Goal: Feedback & Contribution: Leave review/rating

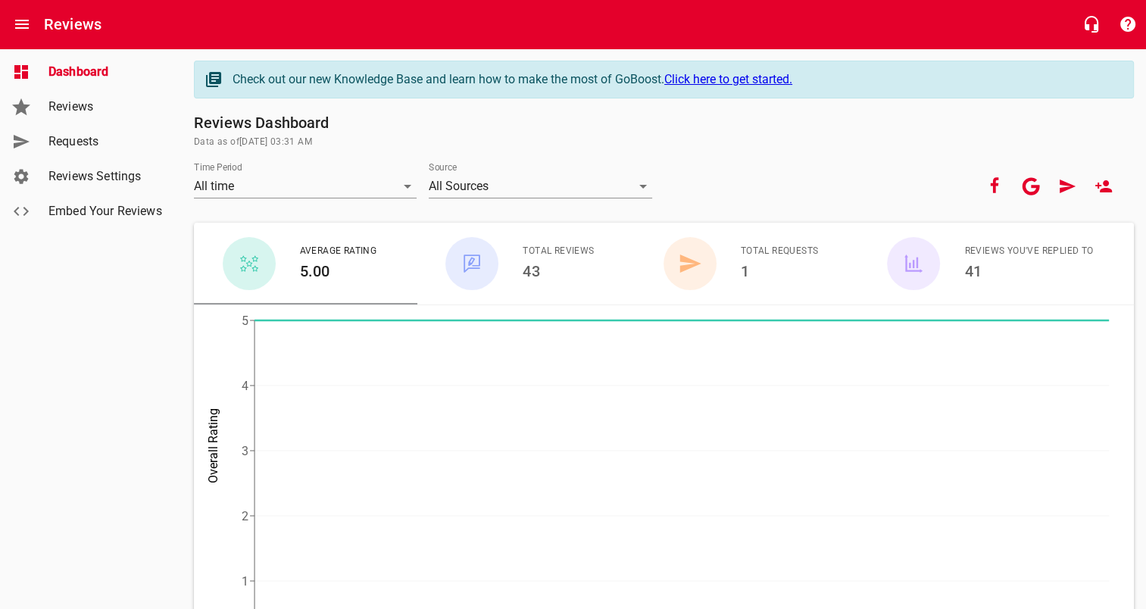
click at [152, 145] on span "Requests" at bounding box center [105, 142] width 115 height 18
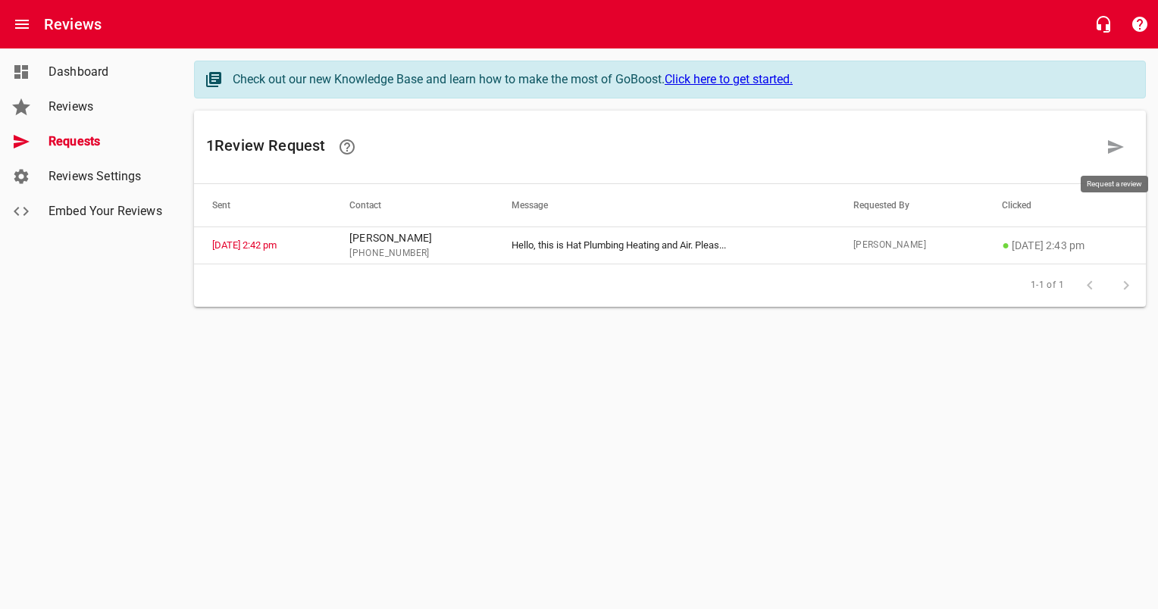
click at [1116, 140] on icon at bounding box center [1115, 147] width 18 height 18
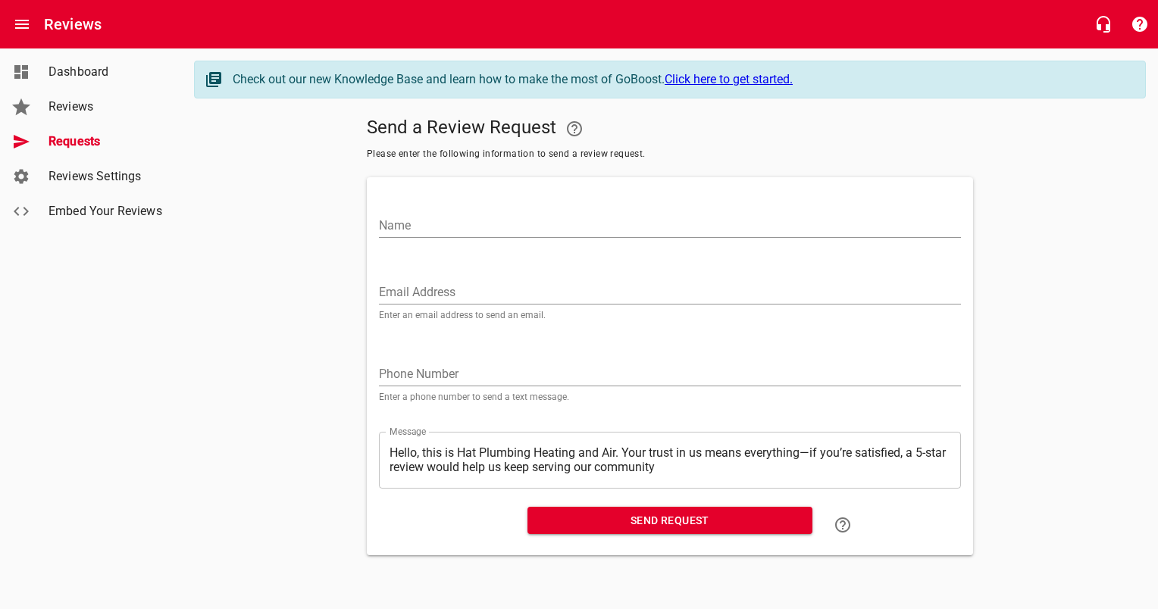
click at [587, 358] on div "Phone Number Enter a phone number to send a text message." at bounding box center [670, 376] width 582 height 52
click at [506, 374] on input "tel" at bounding box center [670, 374] width 582 height 24
paste input "507271"
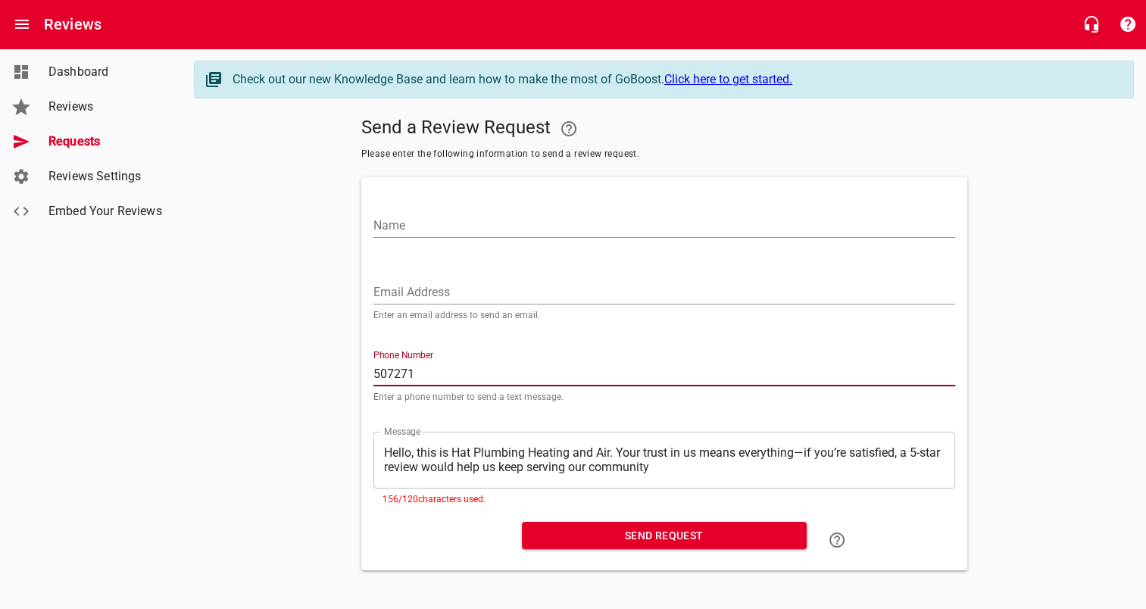
drag, startPoint x: 471, startPoint y: 365, endPoint x: 251, endPoint y: 396, distance: 222.7
click at [251, 396] on div "Send a Review Request Please enter the following information to send a review r…" at bounding box center [664, 341] width 940 height 460
click at [440, 367] on input "507271" at bounding box center [665, 374] width 582 height 24
type input "5072718274"
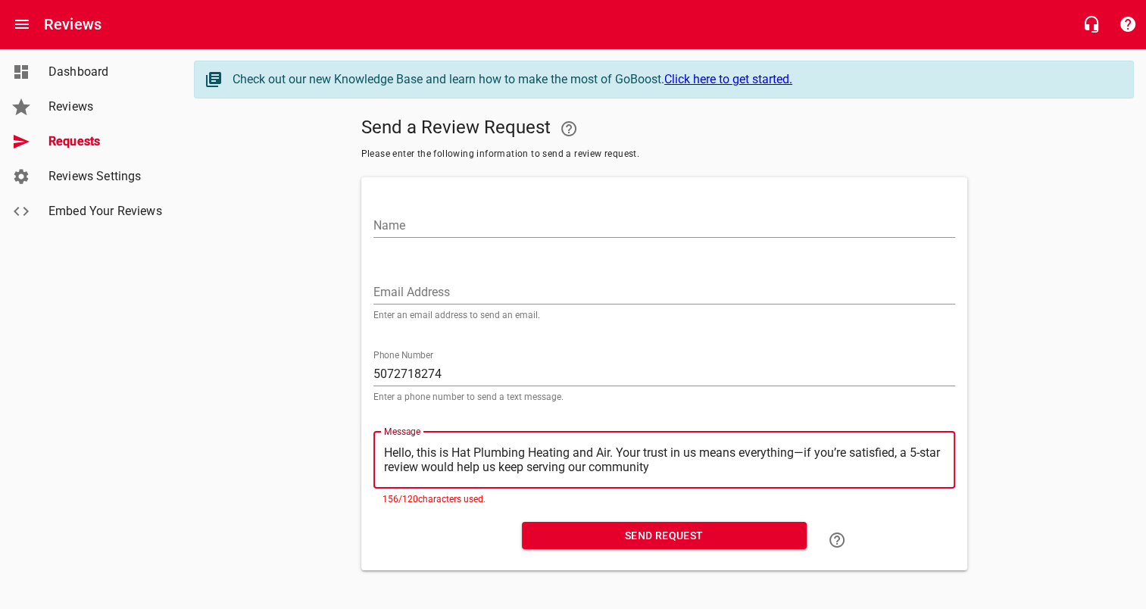
click at [482, 214] on input "Name" at bounding box center [665, 226] width 582 height 24
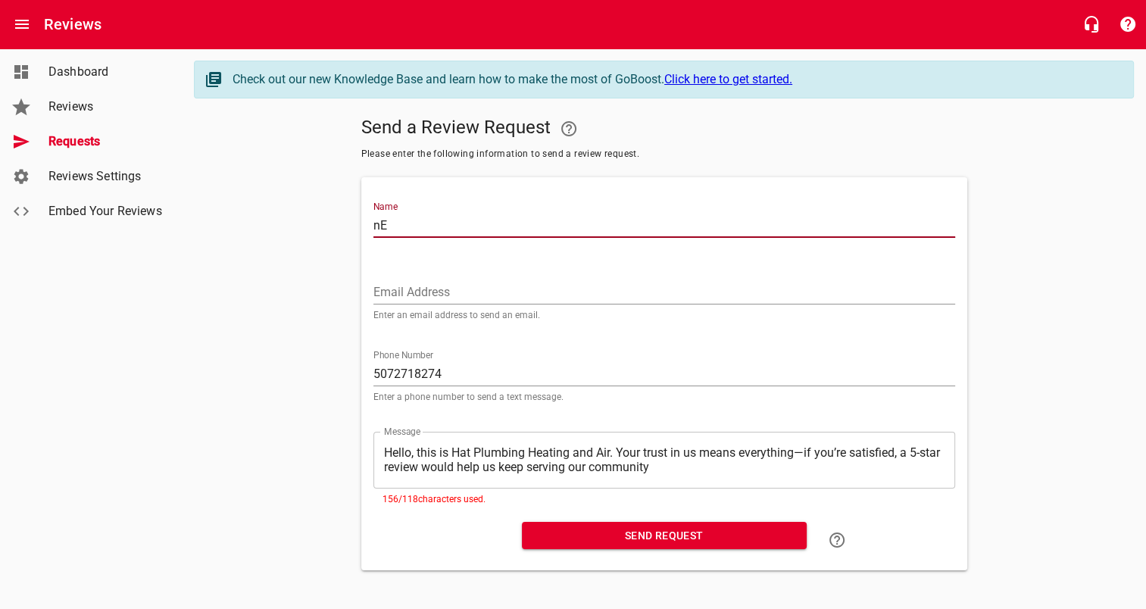
type input "n"
type input "[PERSON_NAME]"
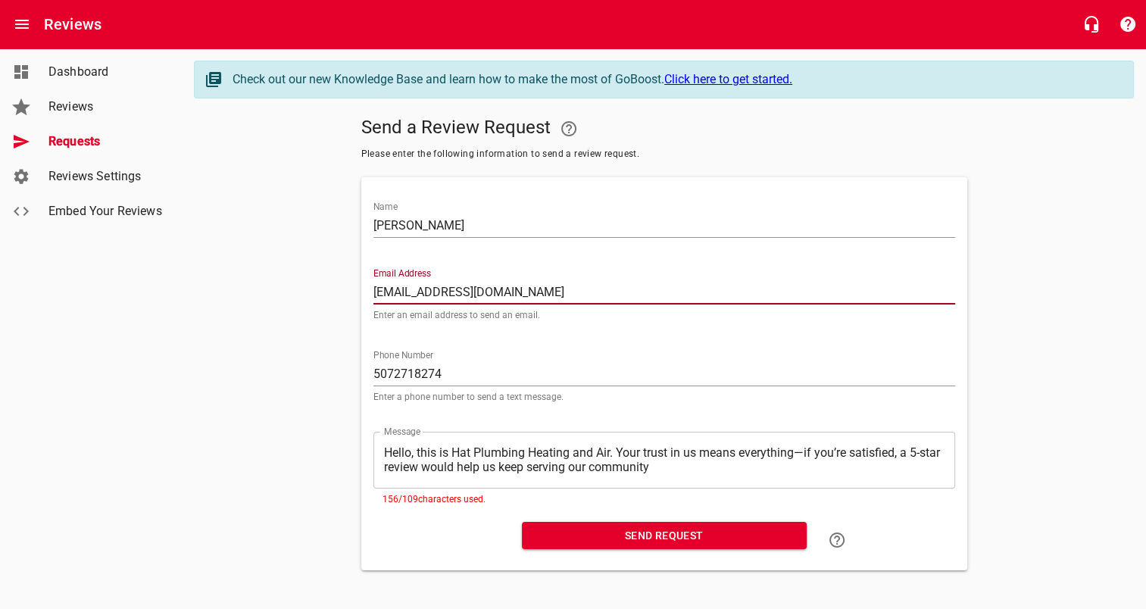
drag, startPoint x: 524, startPoint y: 286, endPoint x: 167, endPoint y: 292, distance: 356.9
click at [167, 292] on div "Dashboard Reviews Requests Reviews Settings Embed Your Reviews Check out our ne…" at bounding box center [573, 315] width 1146 height 534
type input "="
click at [434, 579] on main "Check out our new Knowledge Base and learn how to make the most of GoBoost. Cli…" at bounding box center [664, 315] width 965 height 534
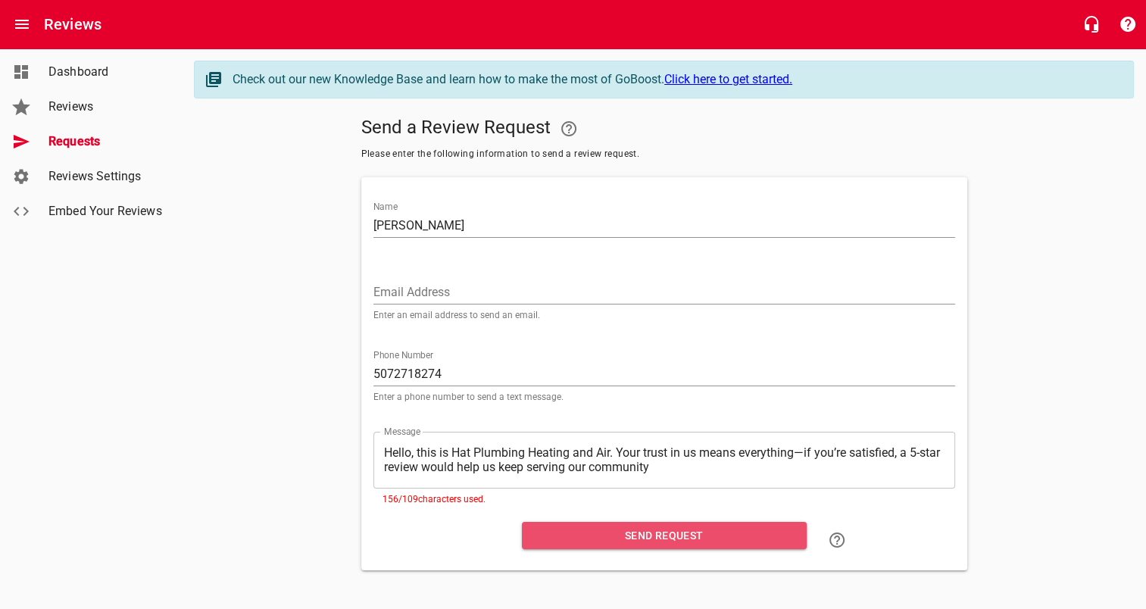
click at [620, 539] on span "Send Request" at bounding box center [664, 536] width 261 height 19
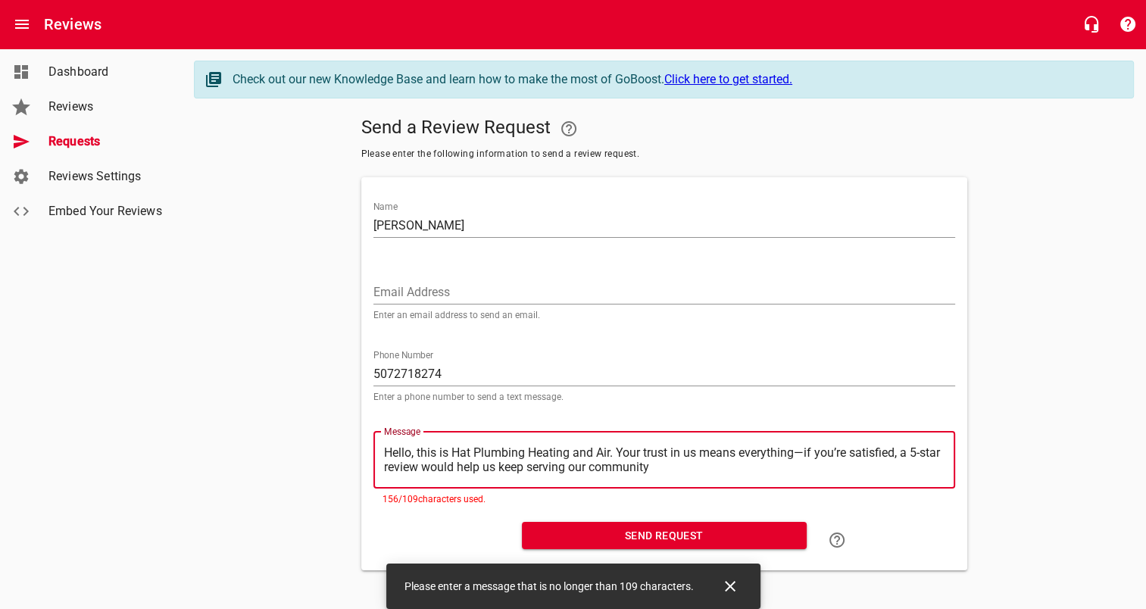
click at [682, 468] on textarea "Hello, this is Hat Plumbing Heating and Air. Your trust in us means everything—…" at bounding box center [664, 460] width 561 height 29
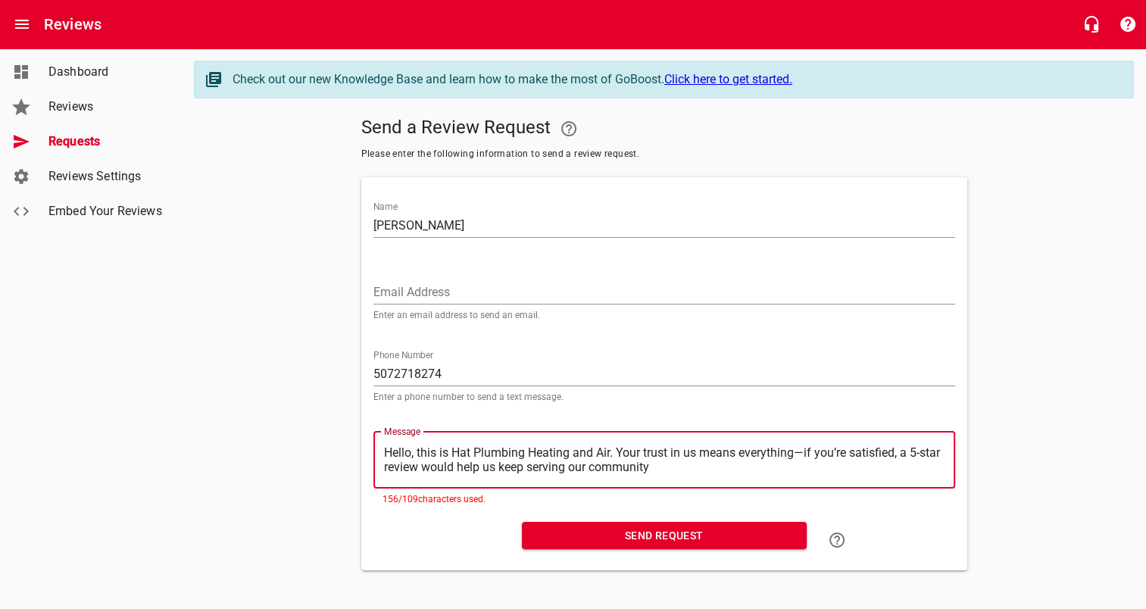
scroll to position [6, 0]
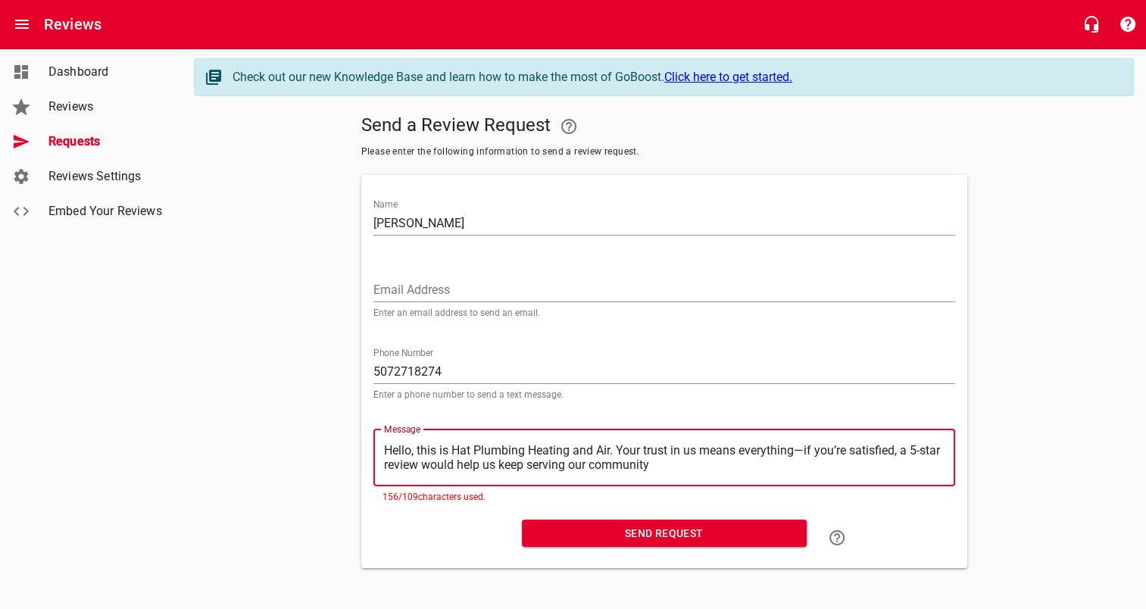
click at [636, 461] on textarea "Hello, this is Hat Plumbing Heating and Air. Your trust in us means everything—…" at bounding box center [664, 457] width 561 height 29
click at [668, 467] on textarea "Hello, this is Hat Plumbing Heating and Air. Your trust in us means everything—…" at bounding box center [664, 457] width 561 height 29
click at [676, 466] on textarea "Hello, this is Hat Plumbing Heating and Air. Your trust in us means everything—…" at bounding box center [664, 457] width 561 height 29
type textarea "Hello, this is Hat Plumbing Heating and Air. Your trust in us means everything—…"
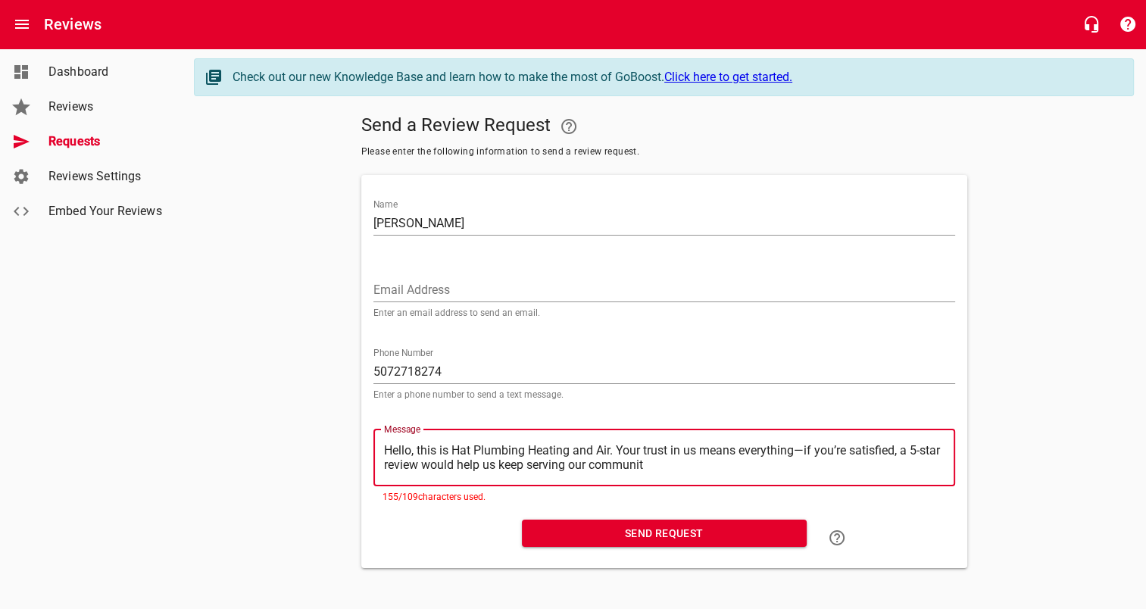
type textarea "Hello, this is Hat Plumbing Heating and Air. Your trust in us means everything—…"
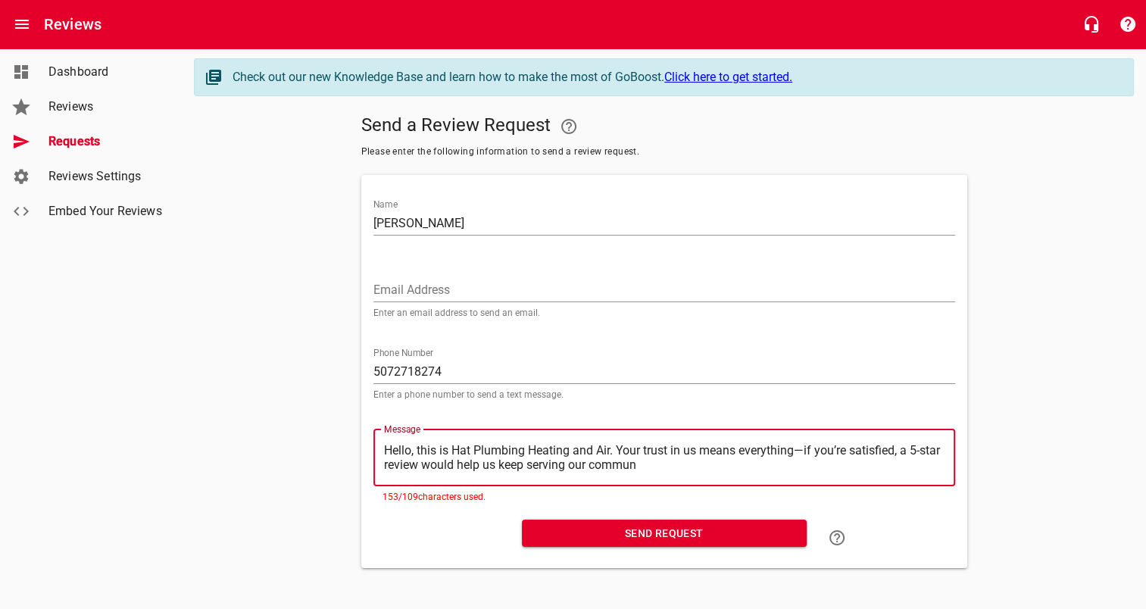
type textarea "Hello, this is Hat Plumbing Heating and Air. Your trust in us means everything—…"
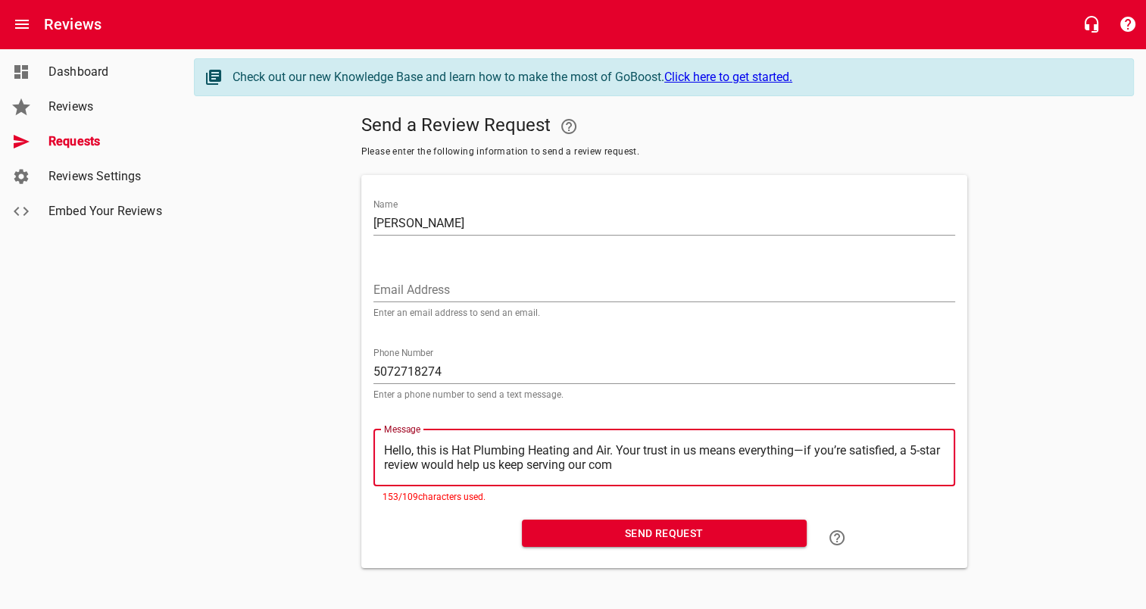
type textarea "Hello, this is Hat Plumbing Heating and Air. Your trust in us means everything—…"
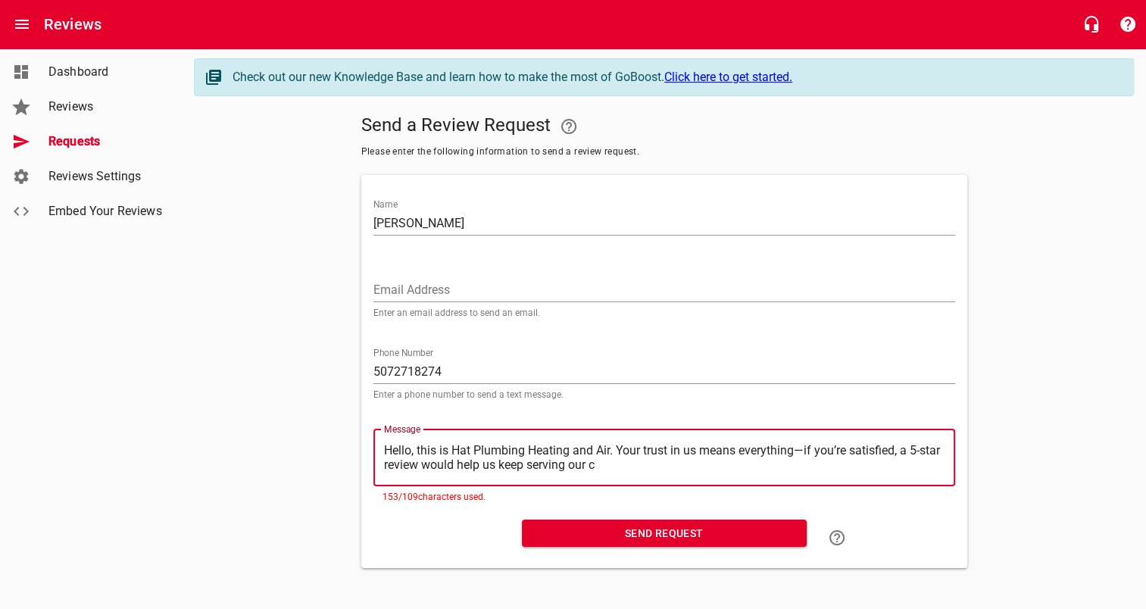
type textarea "Hello, this is Hat Plumbing Heating and Air. Your trust in us means everything—…"
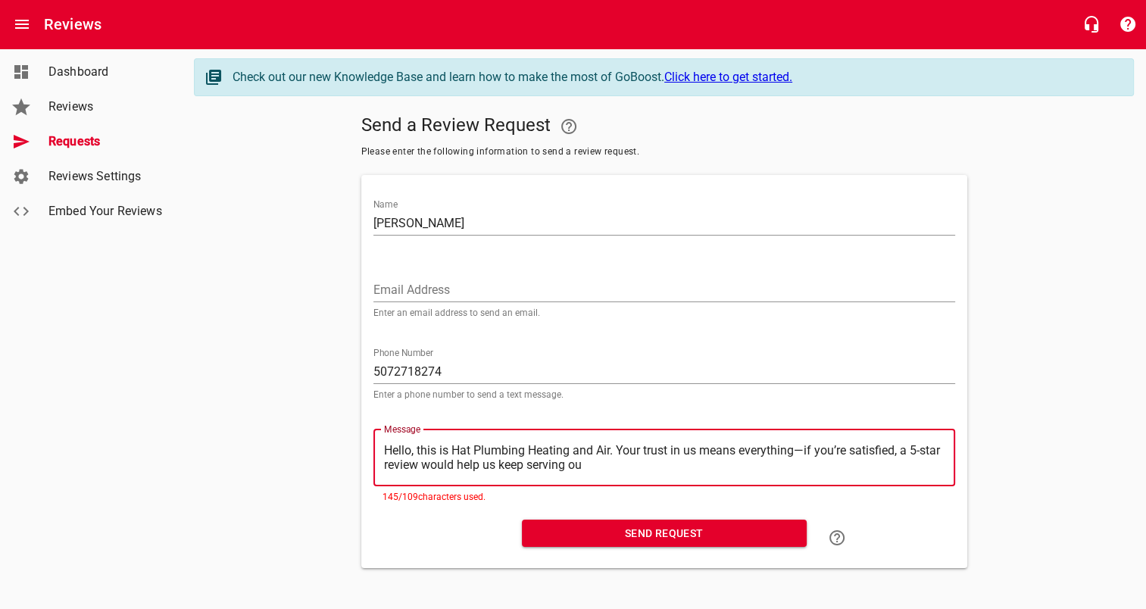
type textarea "Hello, this is Hat Plumbing Heating and Air. Your trust in us means everything—…"
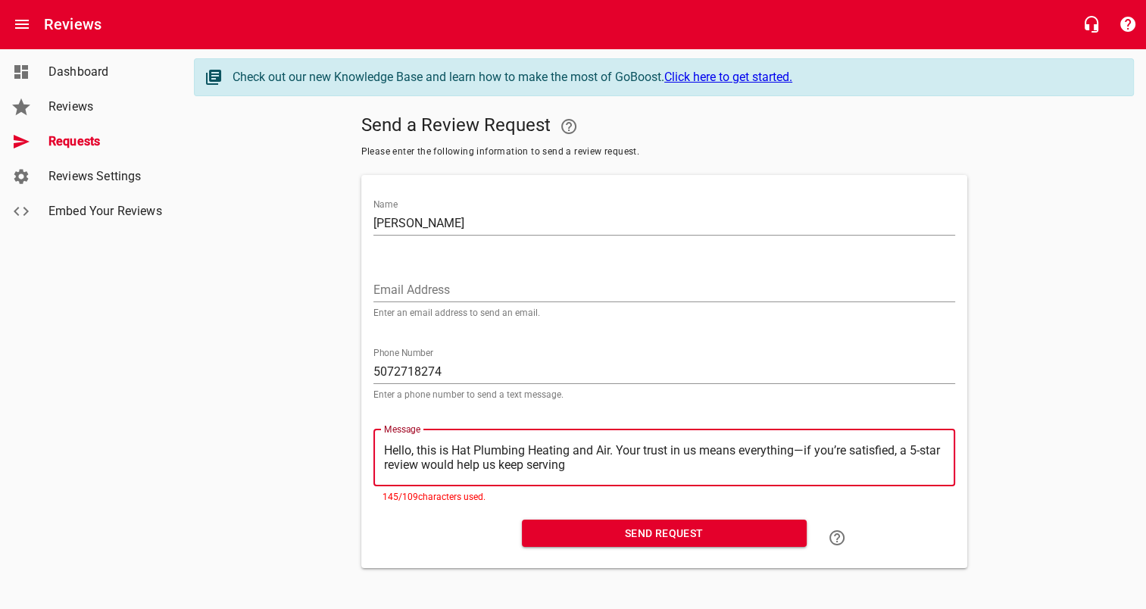
type textarea "Hello, this is Hat Plumbing Heating and Air. Your trust in us means everything—…"
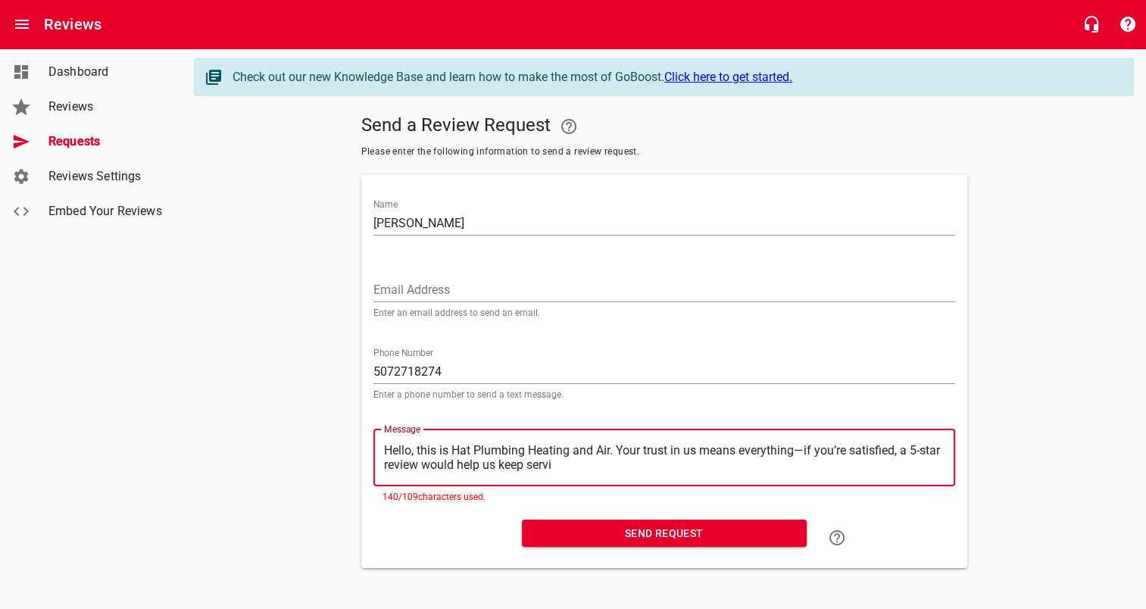
type textarea "Hello, this is Hat Plumbing Heating and Air. Your trust in us means everything—…"
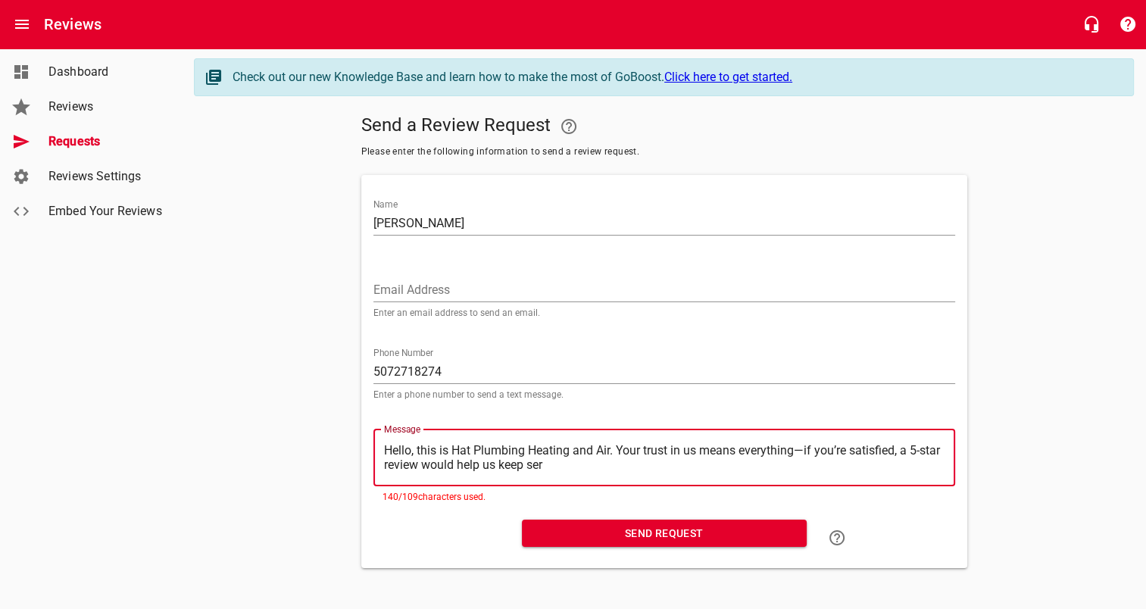
type textarea "Hello, this is Hat Plumbing Heating and Air. Your trust in us means everything—…"
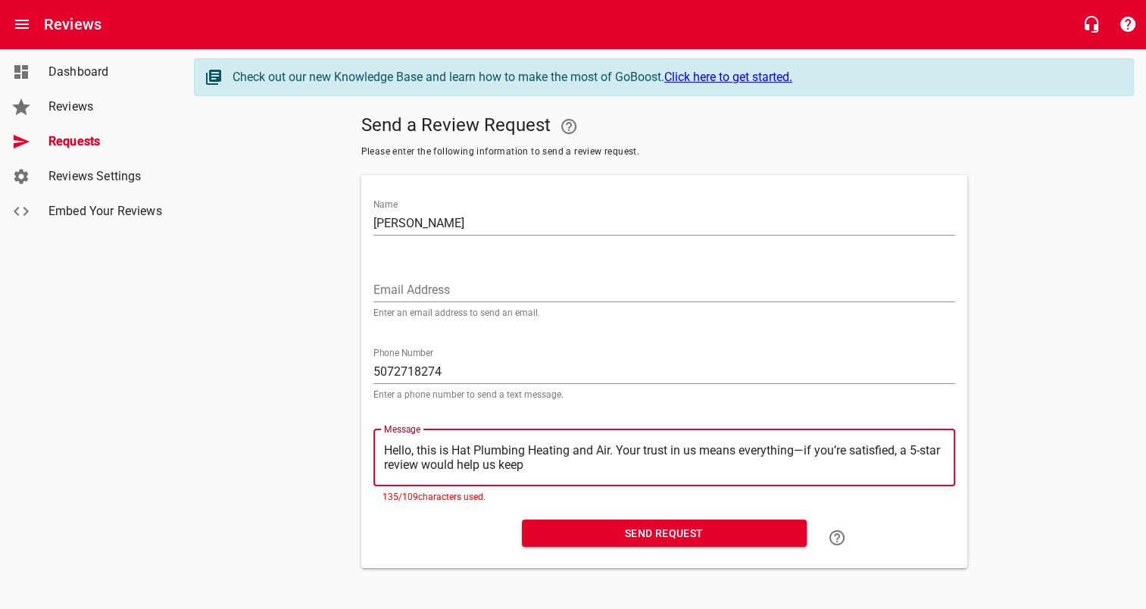
type textarea "Hello, this is Hat Plumbing Heating and Air. Your trust in us means everything—…"
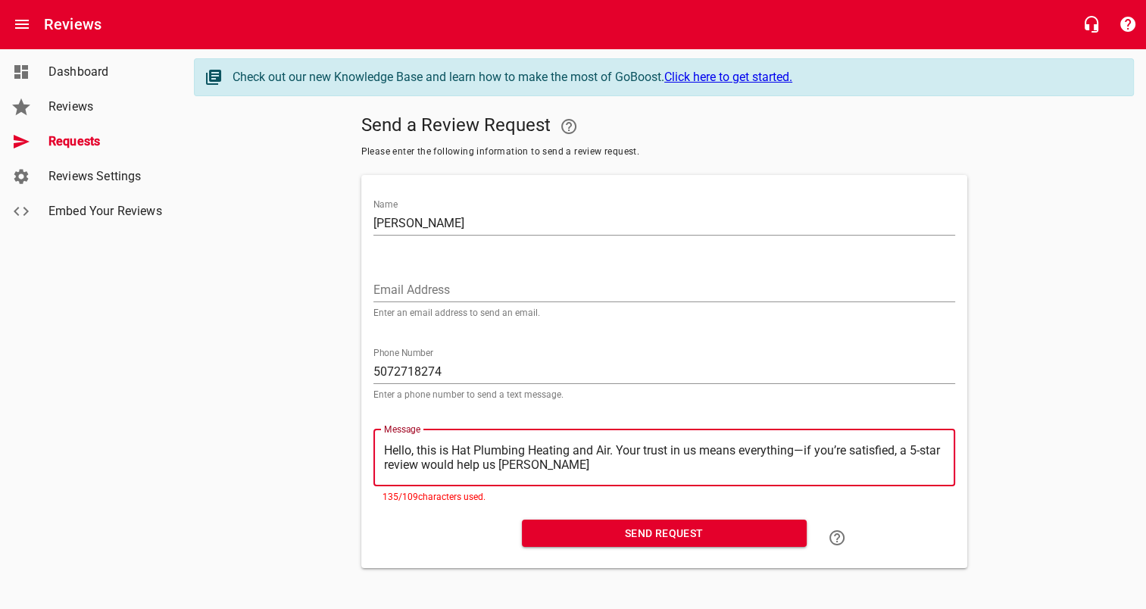
type textarea "Hello, this is Hat Plumbing Heating and Air. Your trust in us means everything—…"
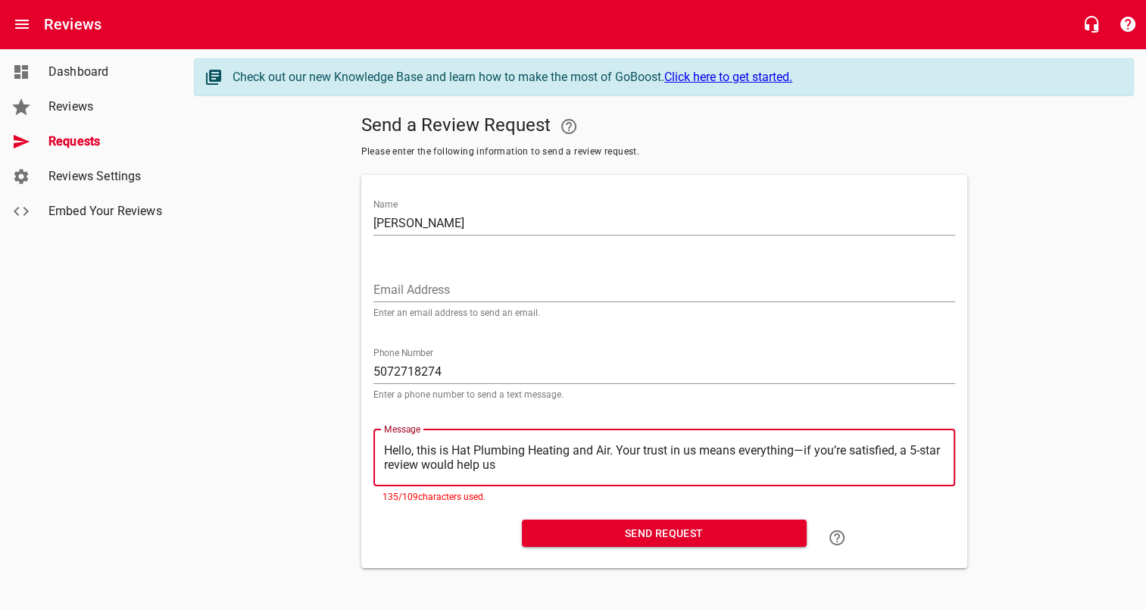
type textarea "Hello, this is Hat Plumbing Heating and Air. Your trust in us means everything—…"
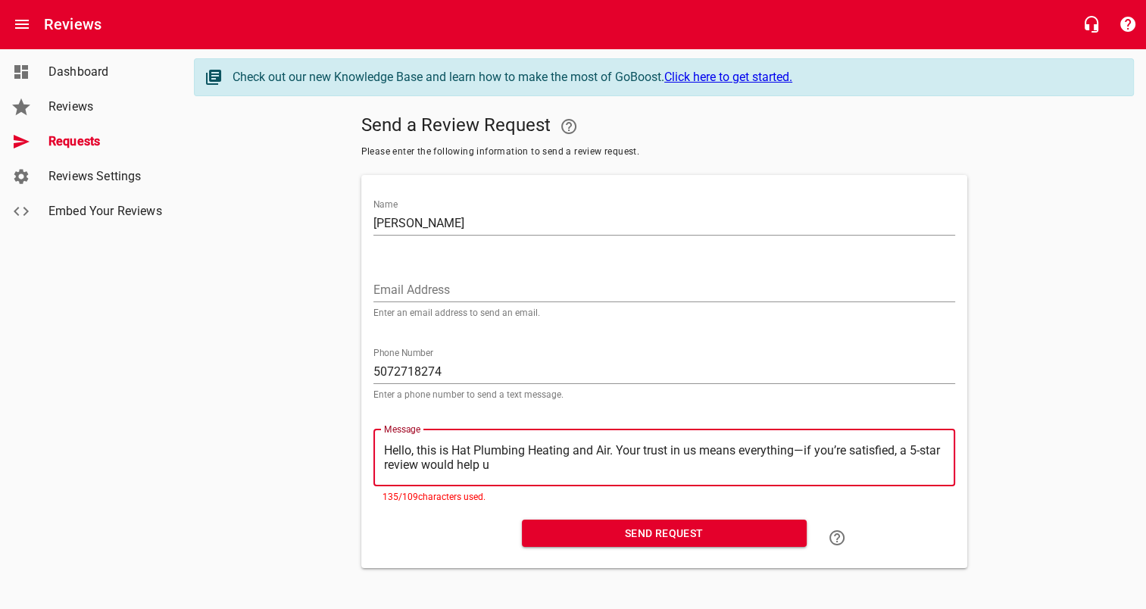
type textarea "Hello, this is Hat Plumbing Heating and Air. Your trust in us means everything—…"
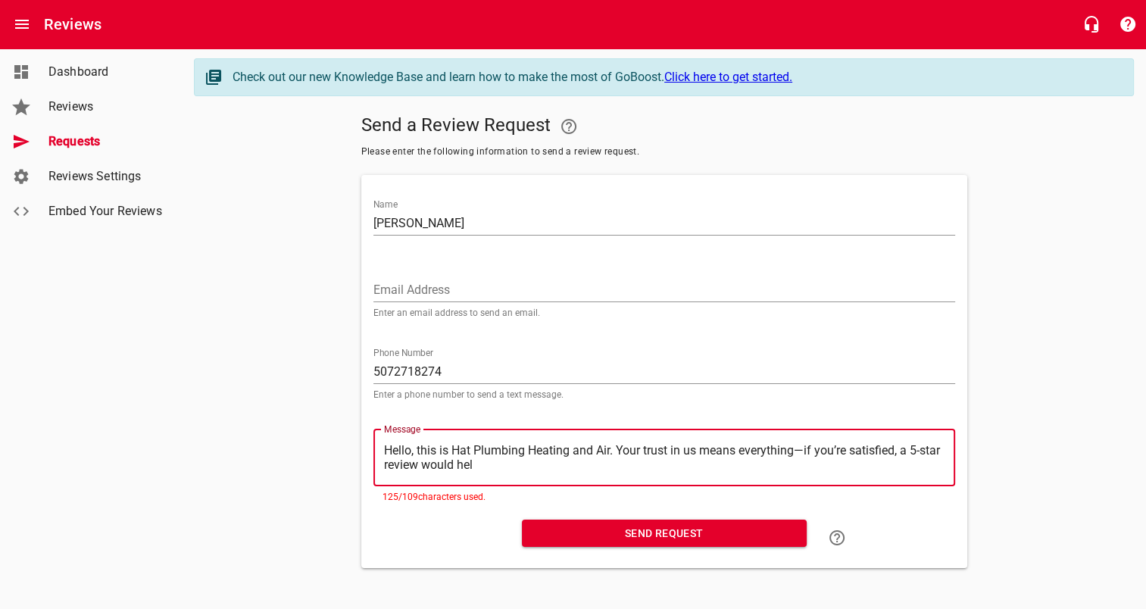
type textarea "Hello, this is Hat Plumbing Heating and Air. Your trust in us means everything—…"
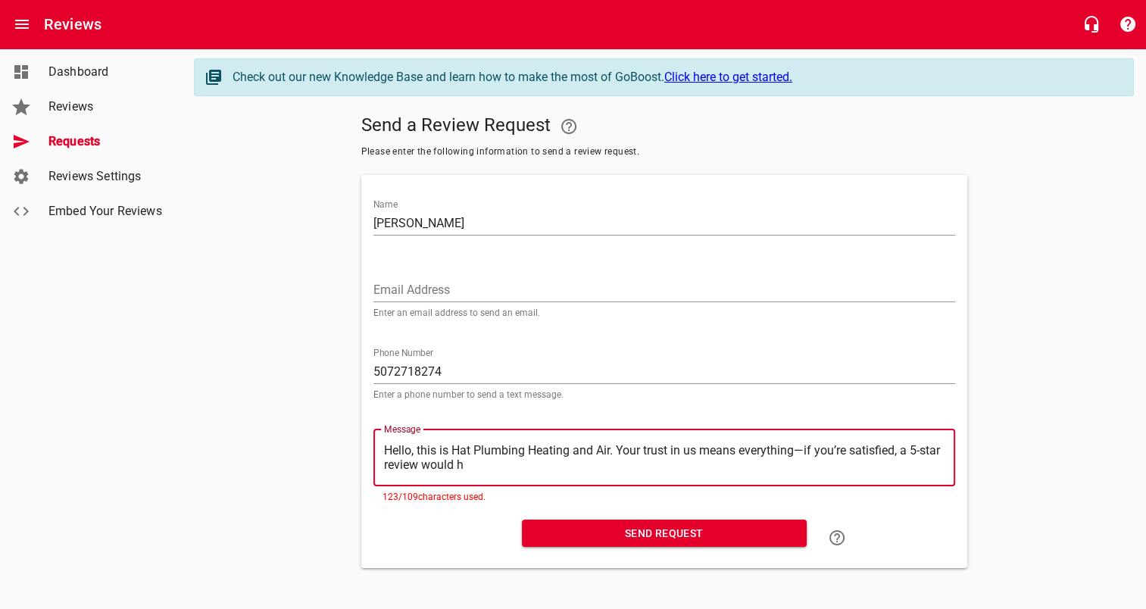
type textarea "Hello, this is Hat Plumbing Heating and Air. Your trust in us means everything—…"
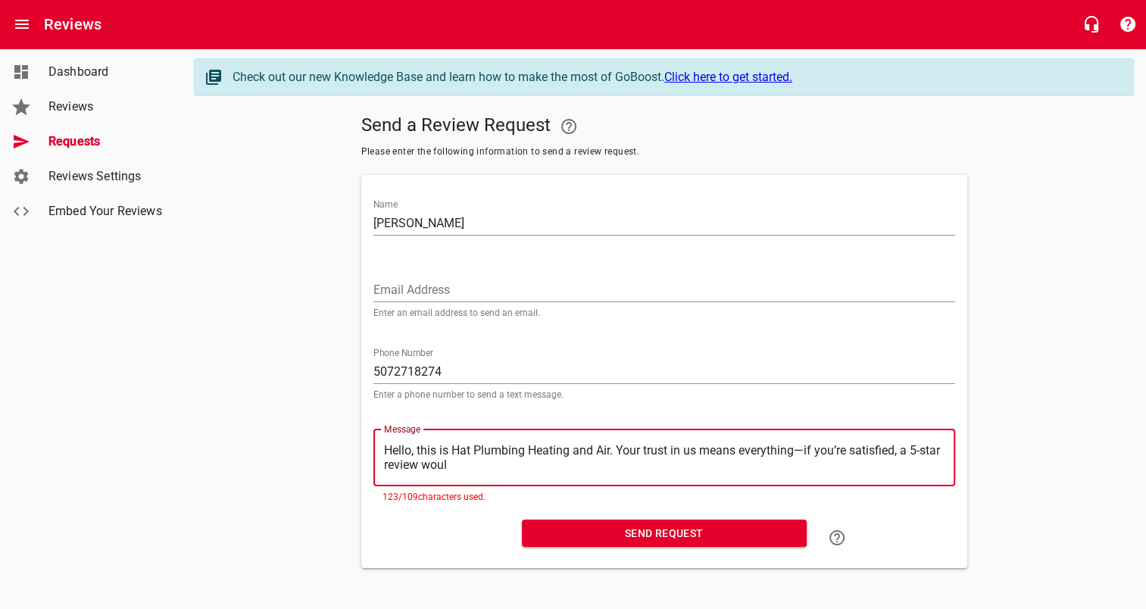
type textarea "Hello, this is Hat Plumbing Heating and Air. Your trust in us means everything—…"
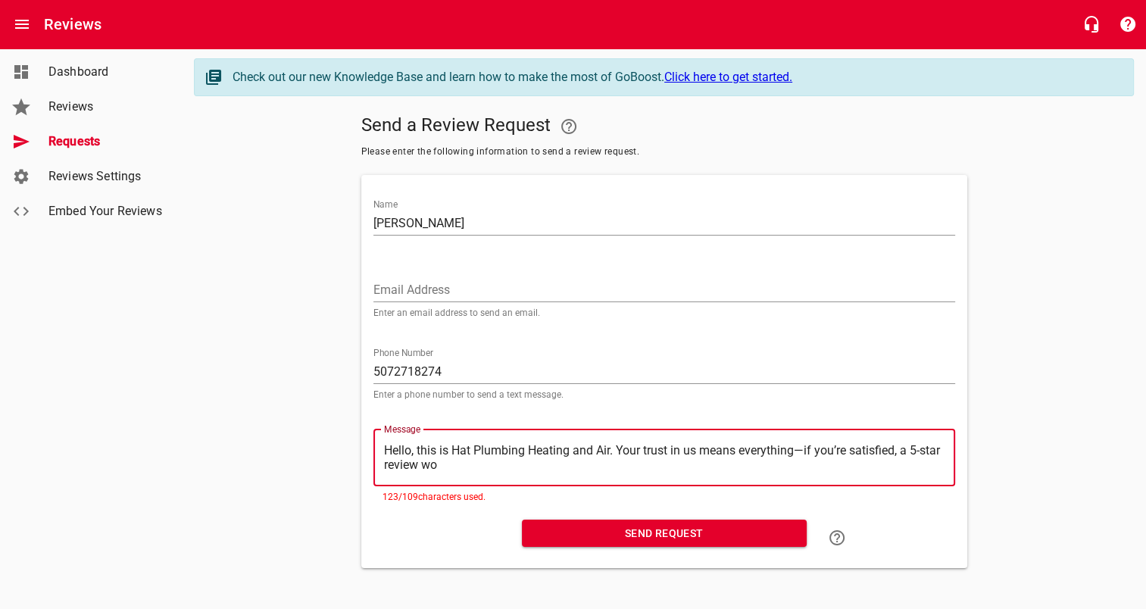
type textarea "Hello, this is Hat Plumbing Heating and Air. Your trust in us means everything—…"
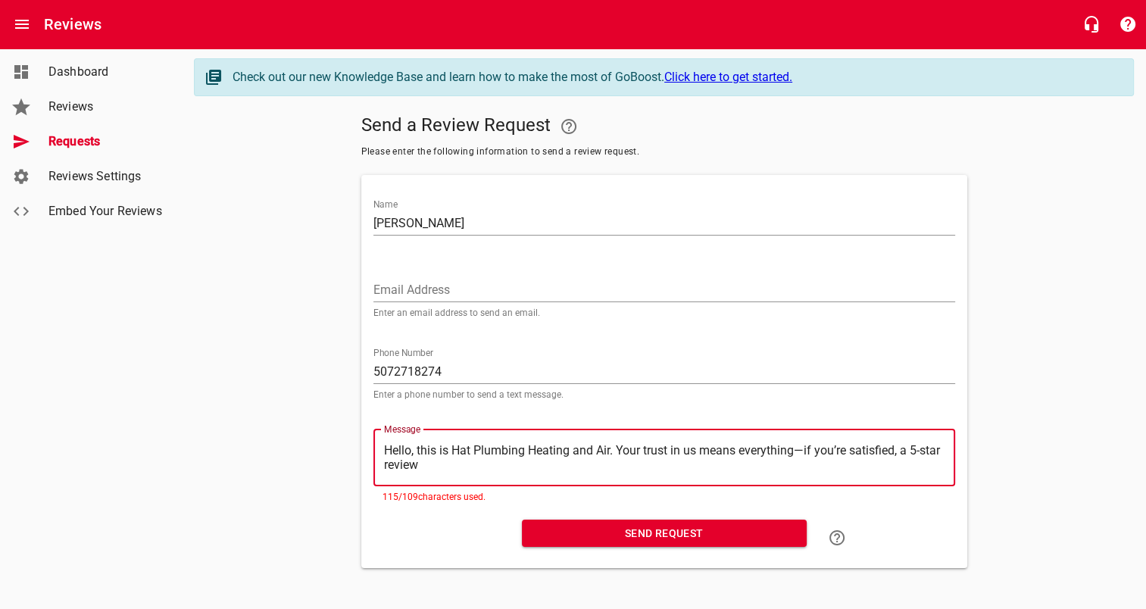
type textarea "Hello, this is Hat Plumbing Heating and Air. Your trust in us means everything—…"
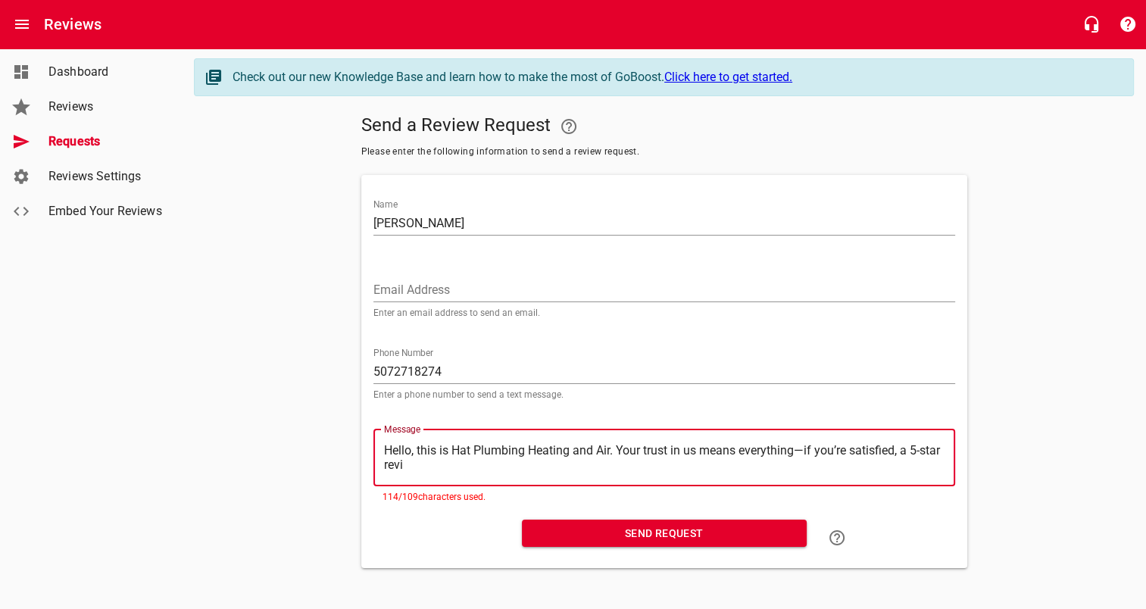
type textarea "Hello, this is Hat Plumbing Heating and Air. Your trust in us means everything—…"
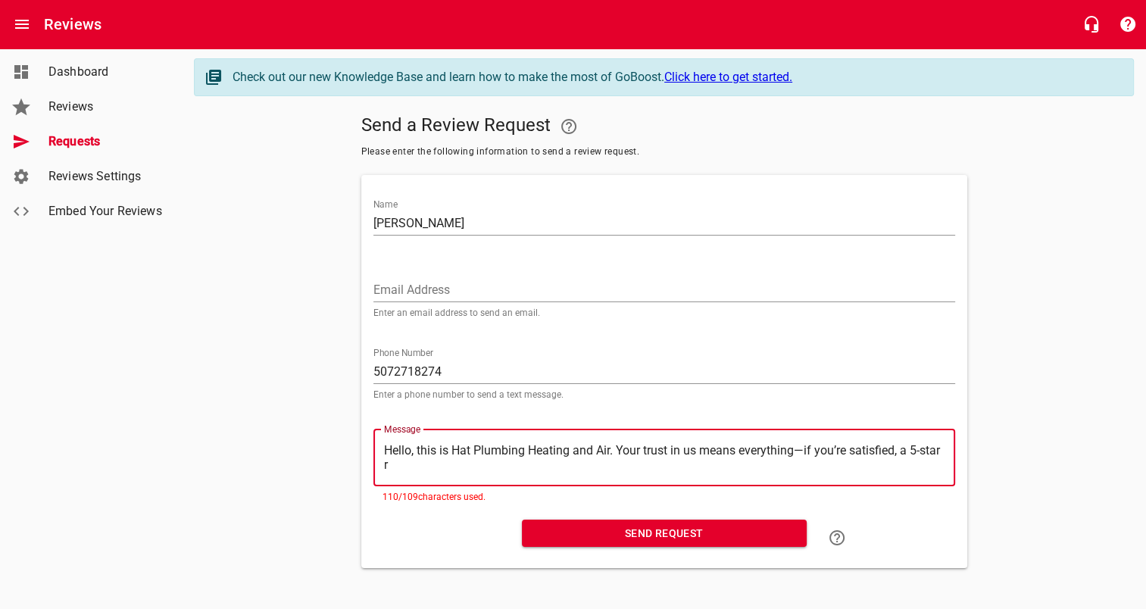
type textarea "Hello, this is Hat Plumbing Heating and Air. Your trust in us means everything—…"
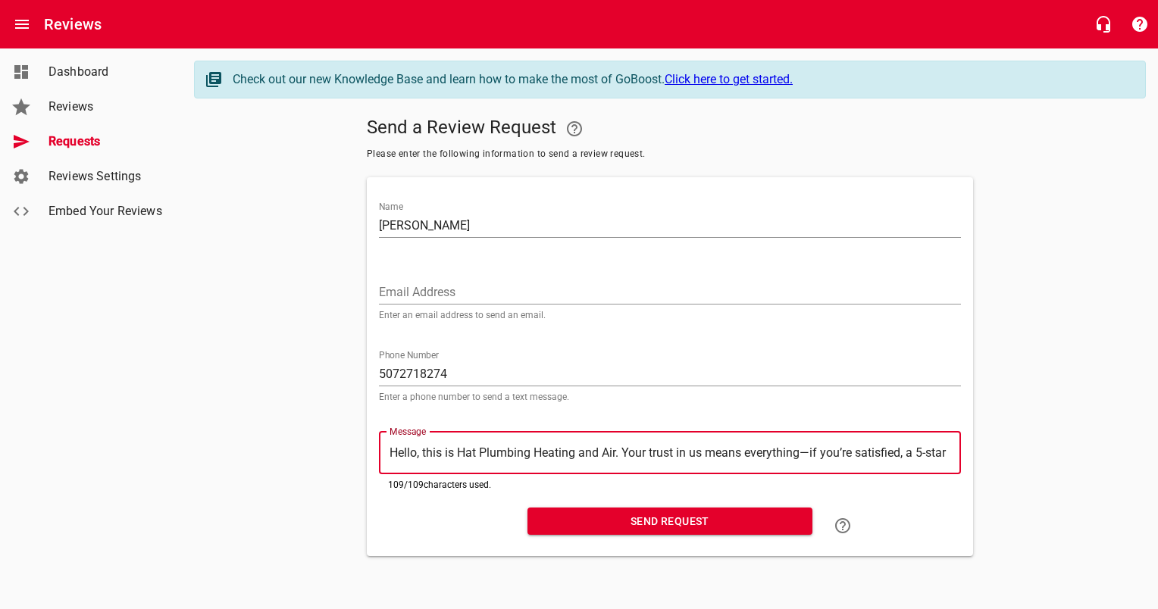
type textarea "Hello, this is Hat Plumbing Heating and Air. Your trust in us means everything—…"
click at [439, 496] on div "Message ​ Hello, this is Hat Plumbing Heating and Air. Your trust in us means e…" at bounding box center [670, 458] width 594 height 88
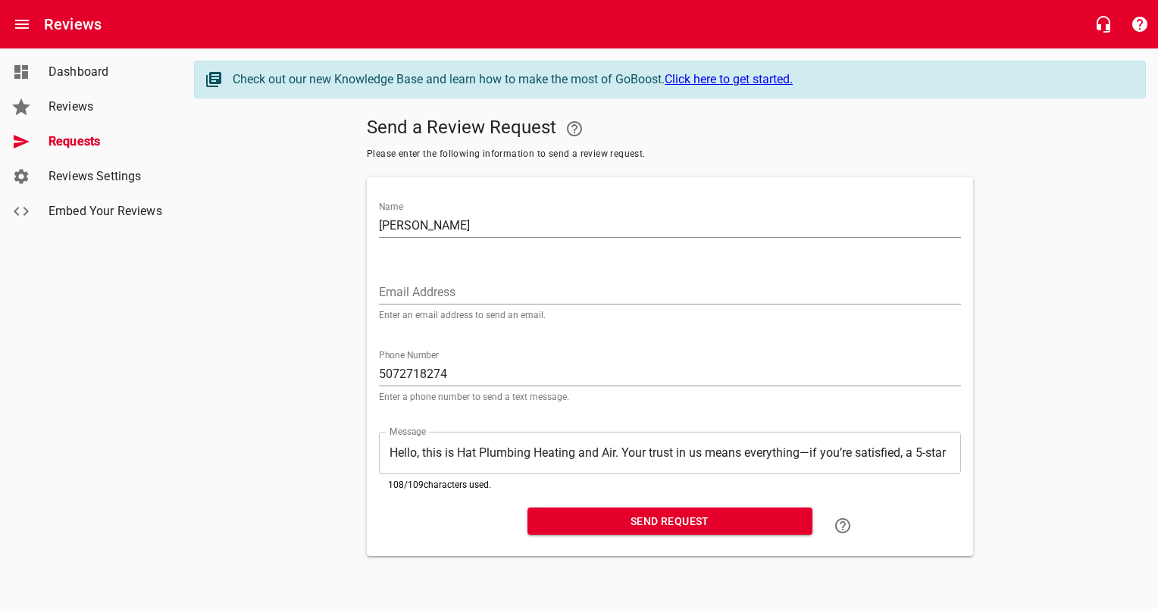
click at [439, 496] on div "Message ​ Hello, this is Hat Plumbing Heating and Air. Your trust in us means e…" at bounding box center [670, 458] width 594 height 88
click at [72, 134] on span "Requests" at bounding box center [105, 142] width 115 height 18
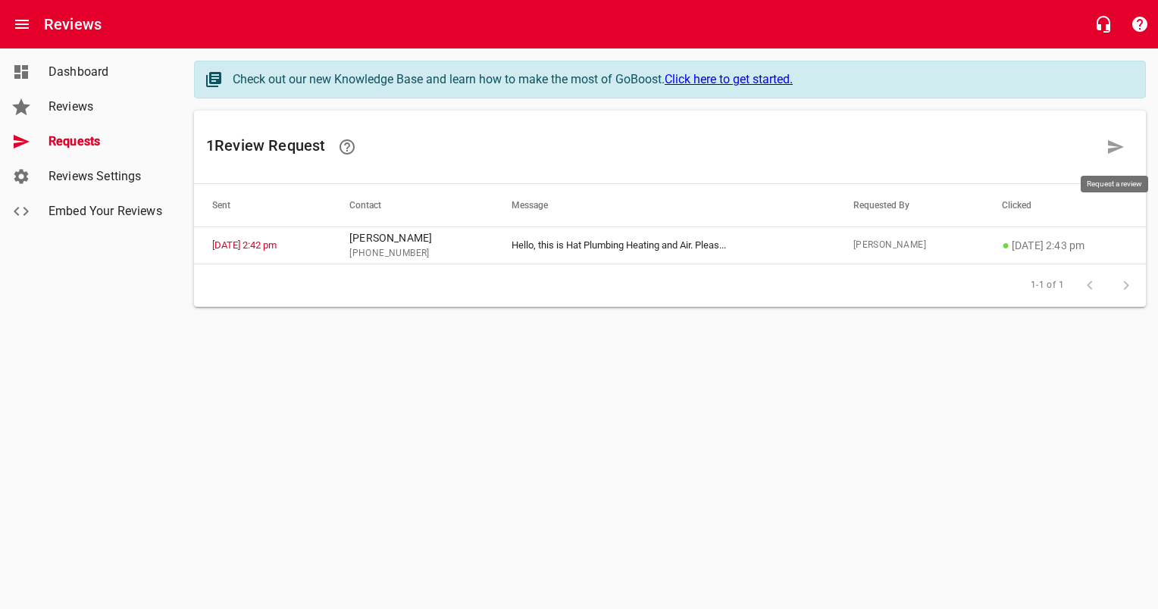
click at [1118, 154] on icon at bounding box center [1115, 147] width 18 height 18
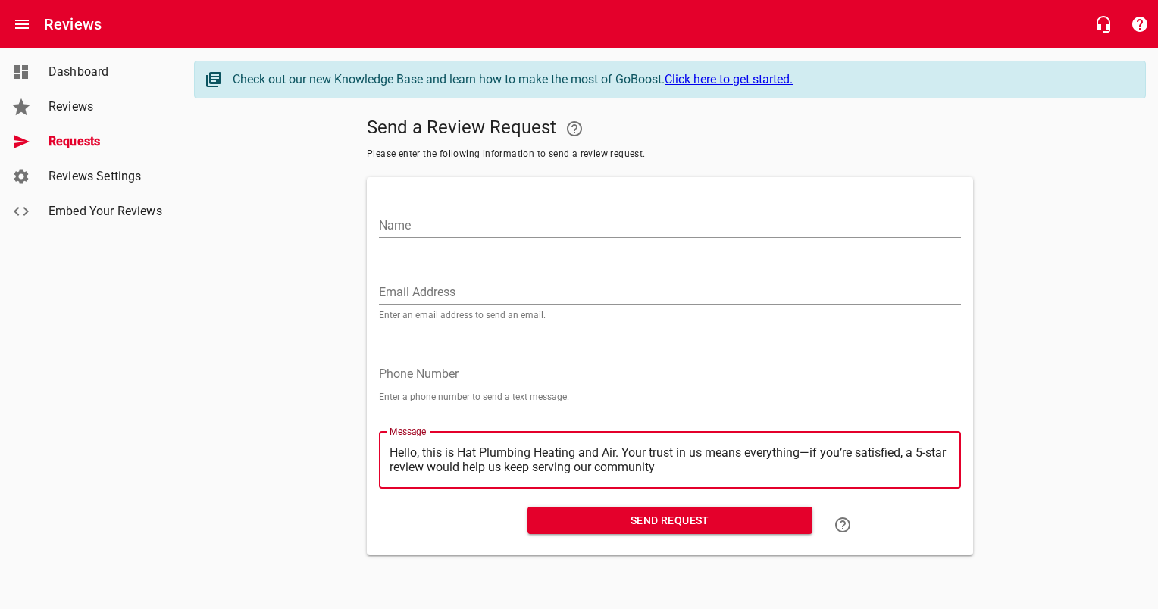
drag, startPoint x: 624, startPoint y: 449, endPoint x: 353, endPoint y: 451, distance: 271.3
click at [353, 451] on div "Send a Review Request Please enter the following information to send a review r…" at bounding box center [670, 333] width 952 height 445
type textarea "Your trust in us means everything—if you’re satisfied, a 5-star review would he…"
click at [503, 474] on div "​ Your trust in us means everything—if you’re satisfied, a 5-star review would …" at bounding box center [670, 460] width 582 height 57
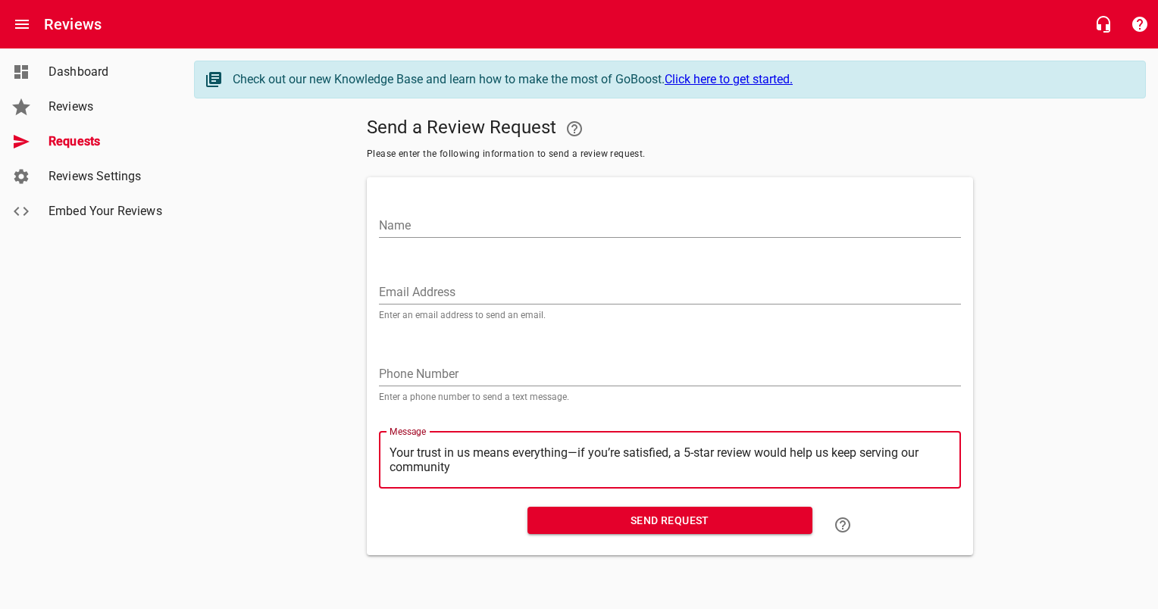
click at [507, 473] on textarea "Your trust in us means everything—if you’re satisfied, a 5-star review would he…" at bounding box center [669, 460] width 561 height 29
click at [489, 466] on textarea "Your trust in us means everything—if you’re satisfied, a 5-star review would he…" at bounding box center [669, 460] width 561 height 29
click at [492, 464] on textarea "Your trust in us means everything—if you’re satisfied, a 5-star review would he…" at bounding box center [669, 460] width 561 height 29
click at [438, 221] on input "Name" at bounding box center [670, 226] width 582 height 24
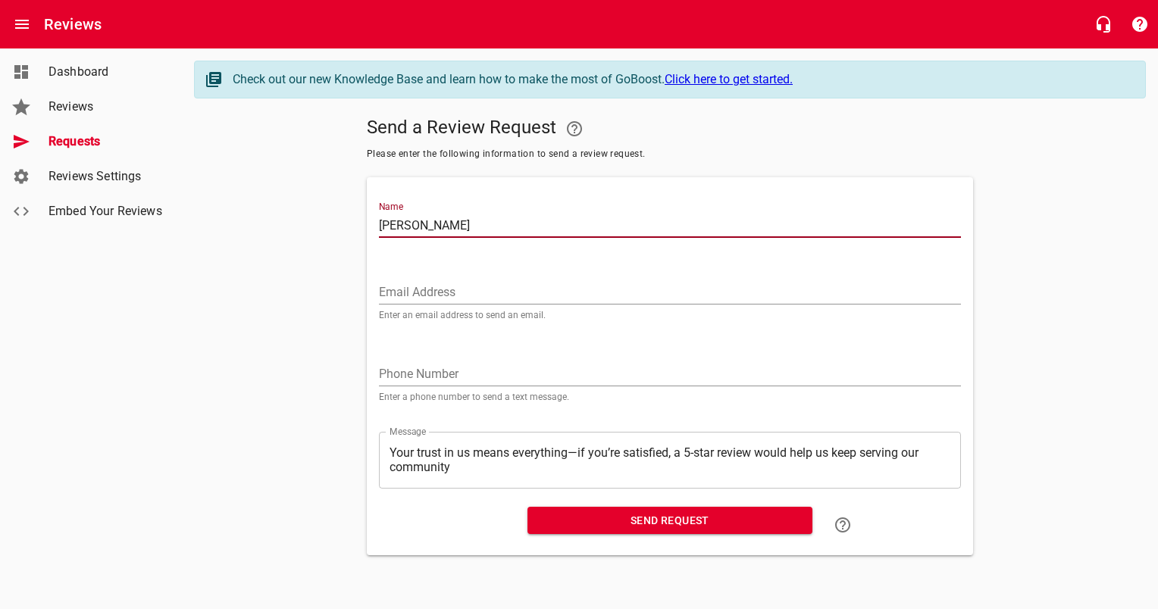
type input "[PERSON_NAME]"
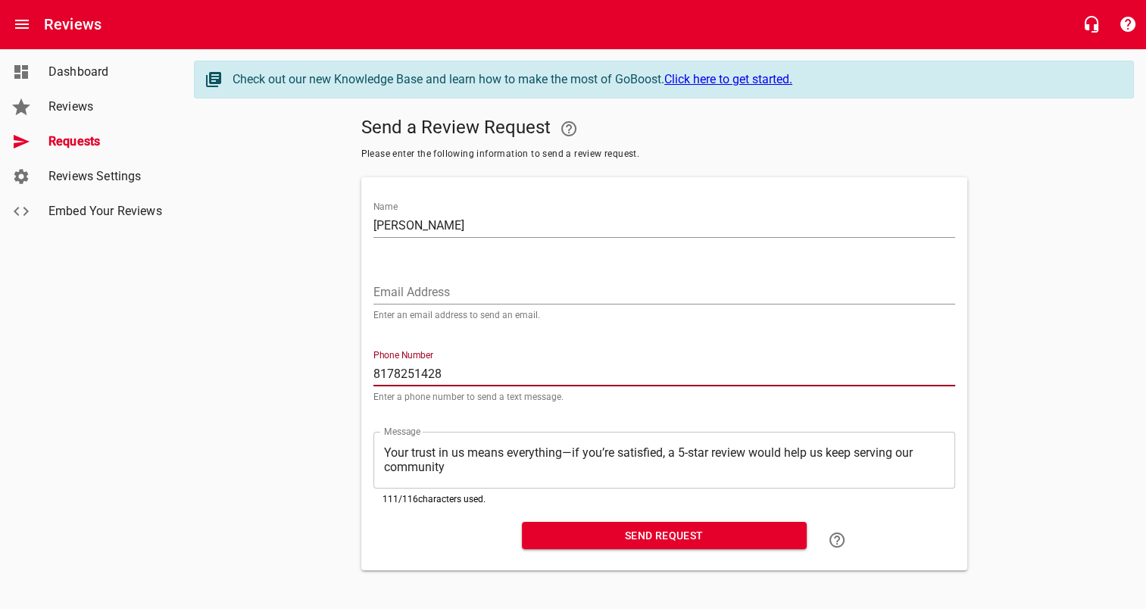
type input "8178251428"
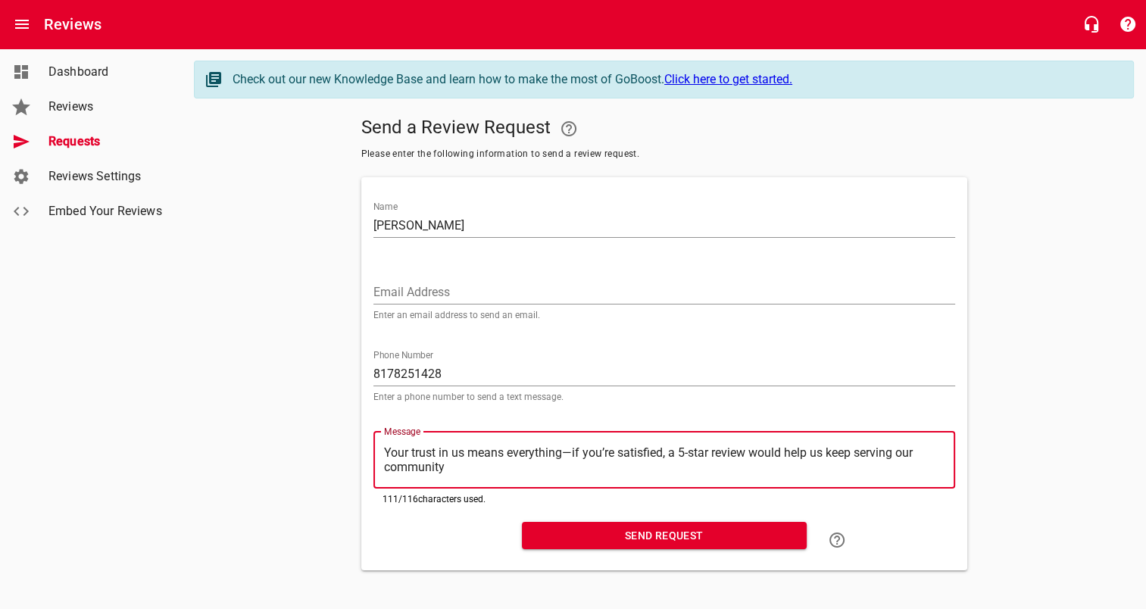
type textarea "Your trust in us means everything—if you’re satisfied, a 5-star review would he…"
click at [640, 533] on span "Send Request" at bounding box center [664, 536] width 261 height 19
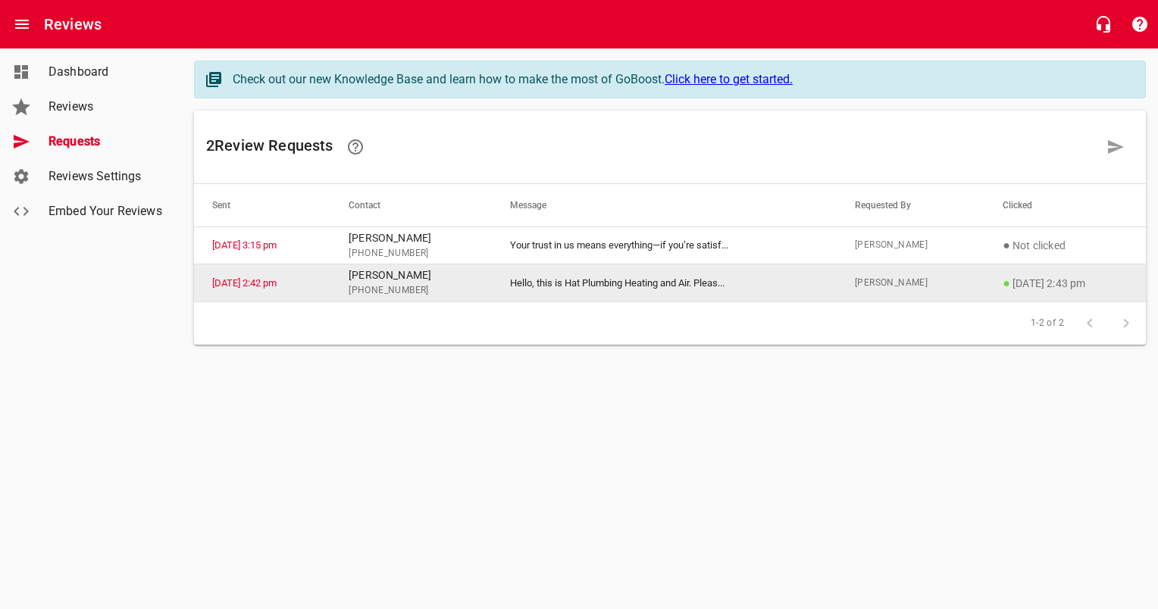
click at [659, 282] on td "Hello, this is Hat Plumbing Heating and Air. Pleas ..." at bounding box center [664, 283] width 345 height 38
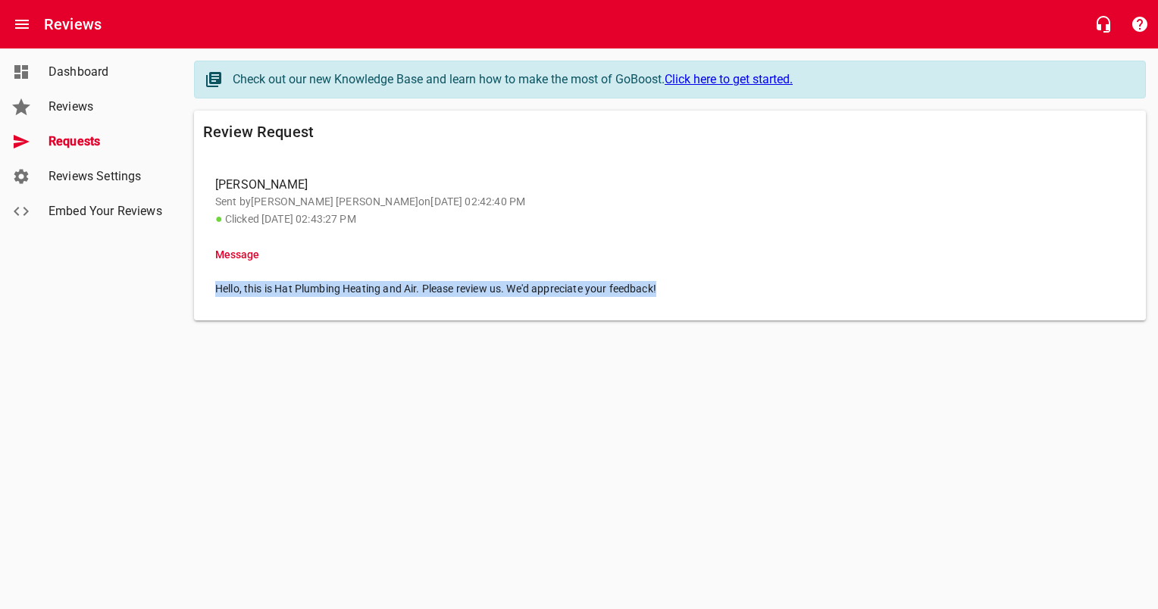
drag, startPoint x: 671, startPoint y: 287, endPoint x: 217, endPoint y: 297, distance: 454.7
click at [217, 297] on li "Hello, this is Hat Plumbing Heating and Air. Please review us. We'd appreciate …" at bounding box center [669, 289] width 933 height 33
copy span "Hello, this is Hat Plumbing Heating and Air. Please review us. We'd appreciate …"
click at [70, 148] on span "Requests" at bounding box center [105, 142] width 115 height 18
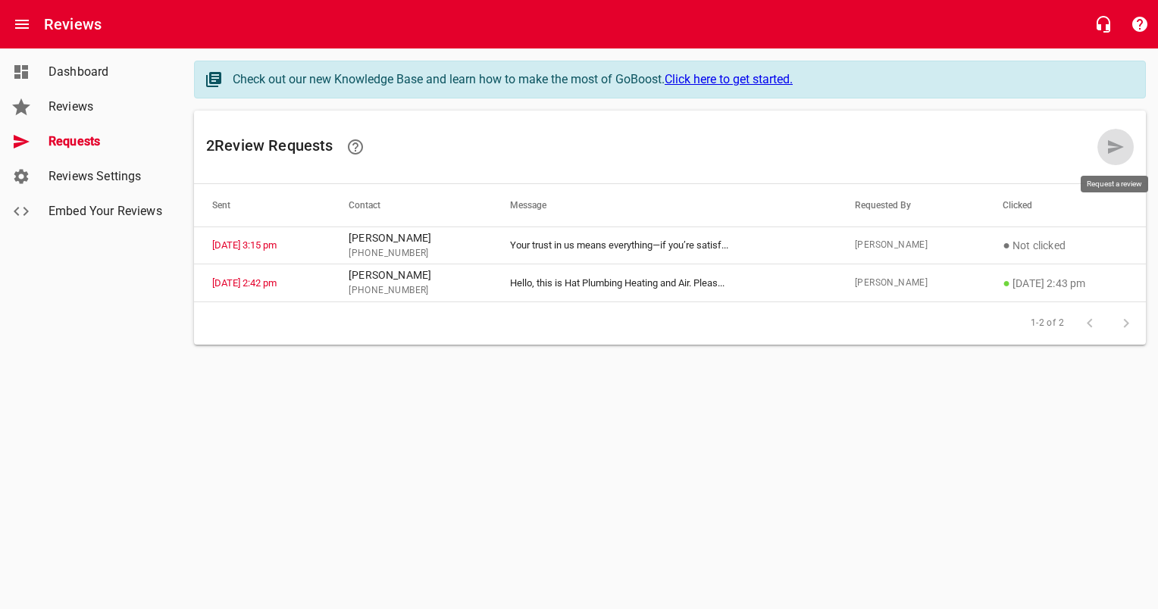
click at [1105, 143] on link at bounding box center [1115, 147] width 36 height 36
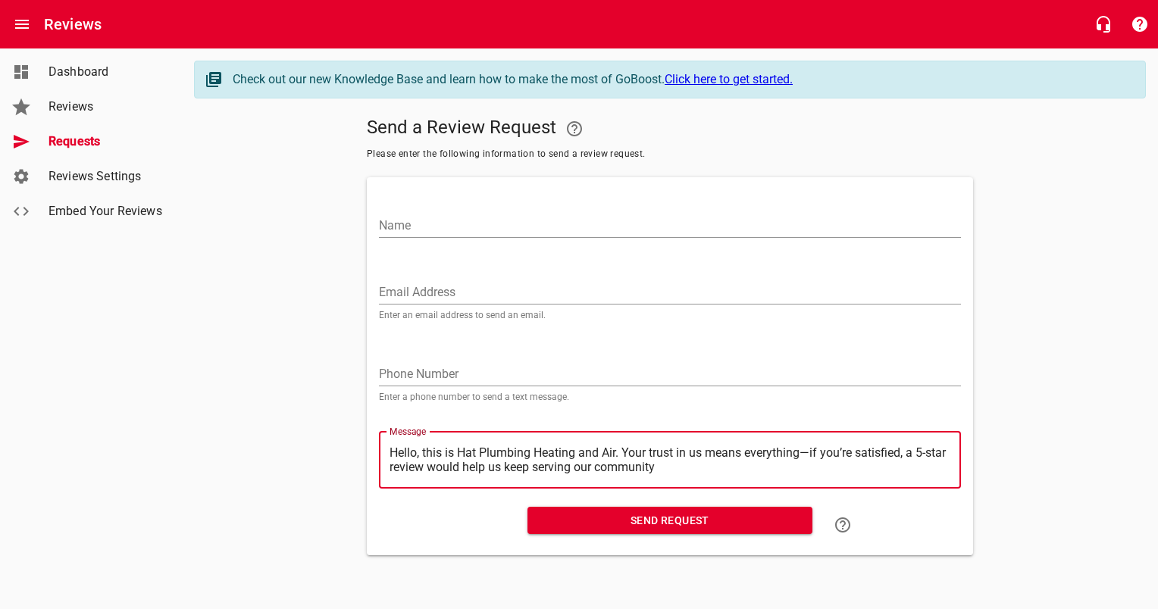
drag, startPoint x: 685, startPoint y: 473, endPoint x: 277, endPoint y: 371, distance: 420.1
click at [277, 371] on div "Send a Review Request Please enter the following information to send a review r…" at bounding box center [670, 333] width 952 height 445
paste textarea "Please review us. We'd appreciate your feedback!"
type textarea "Hello, this is Hat Plumbing Heating and Air. Please review us. We'd appreciate …"
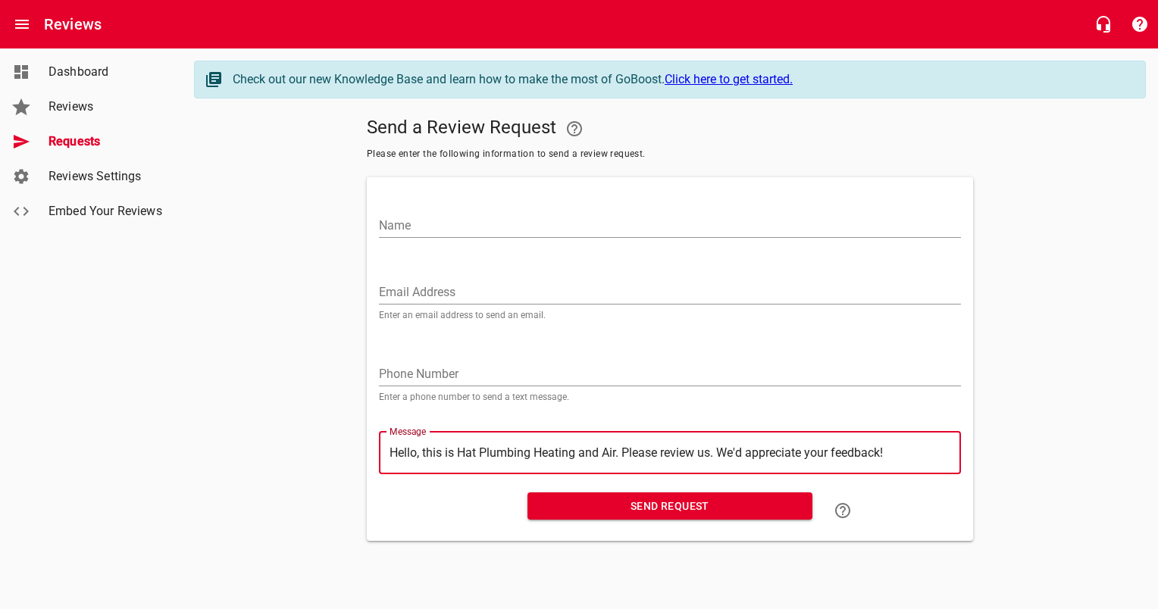
drag, startPoint x: 892, startPoint y: 451, endPoint x: 625, endPoint y: 450, distance: 266.7
click at [625, 450] on textarea "Hello, this is Hat Plumbing Heating and Air. Please review us. We'd appreciate …" at bounding box center [669, 453] width 561 height 14
type textarea "Hello, this is Hat Plumbing Heating and Air. W"
type textarea "Hello, this is Hat Plumbing Heating and Air."
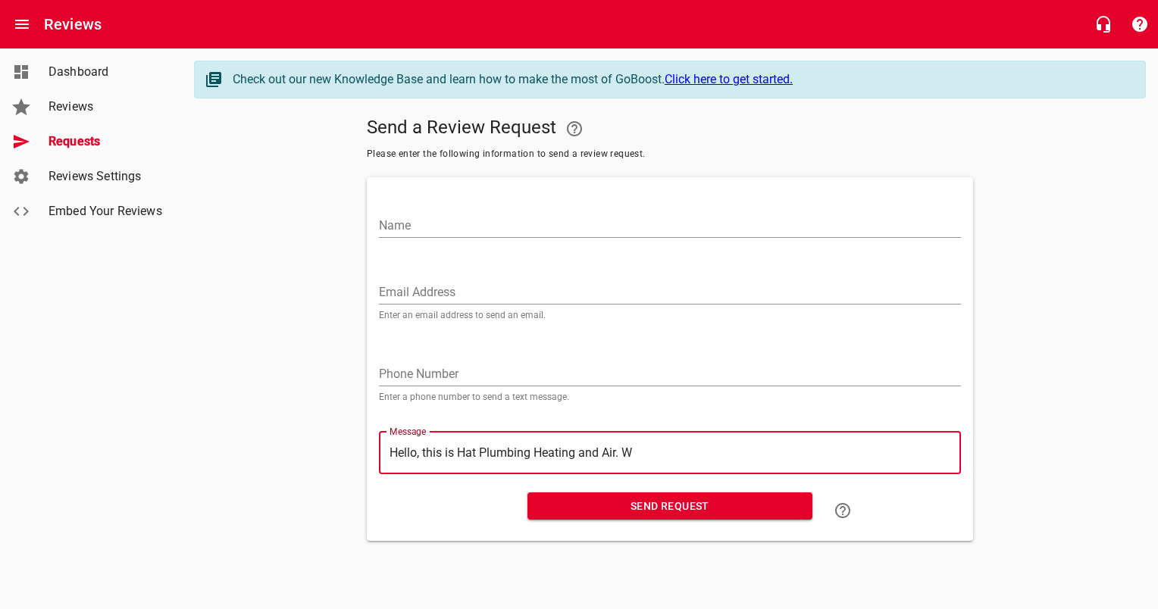
type textarea "Hello, this is Hat Plumbing Heating and Air."
type textarea "Hello, this is Hat Plumbing Heating and Air. J"
type textarea "Hello, this is Hat Plumbing Heating and Air. JF"
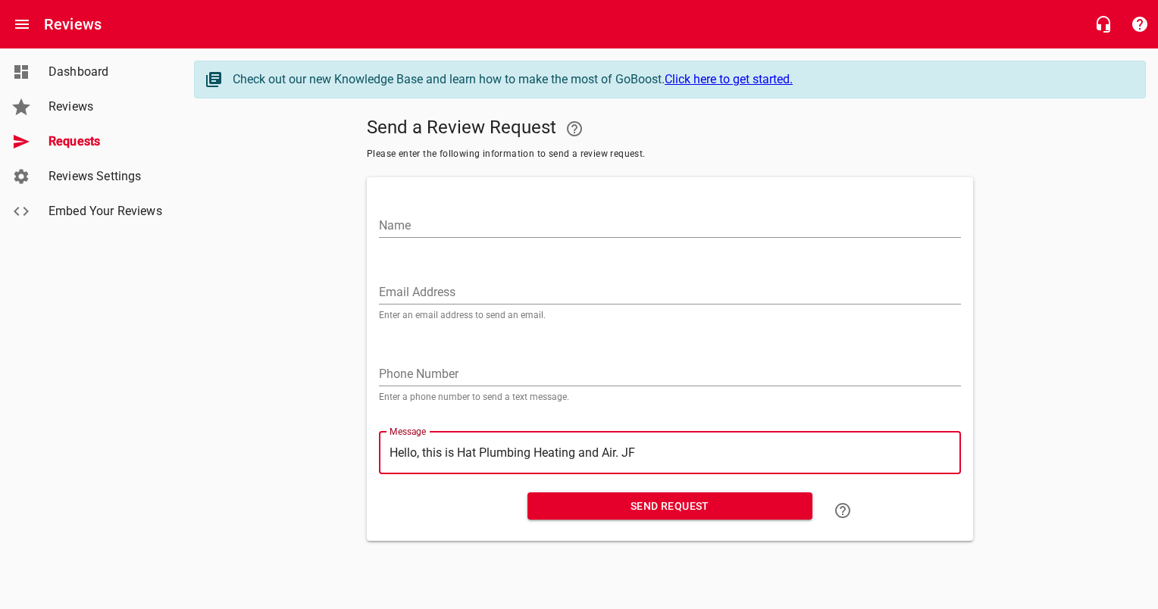
type textarea "Hello, this is Hat Plumbing Heating and Air. J"
type textarea "Hello, this is Hat Plumbing Heating and Air."
type textarea "Hello, this is Hat Plumbing Heating and Air. I"
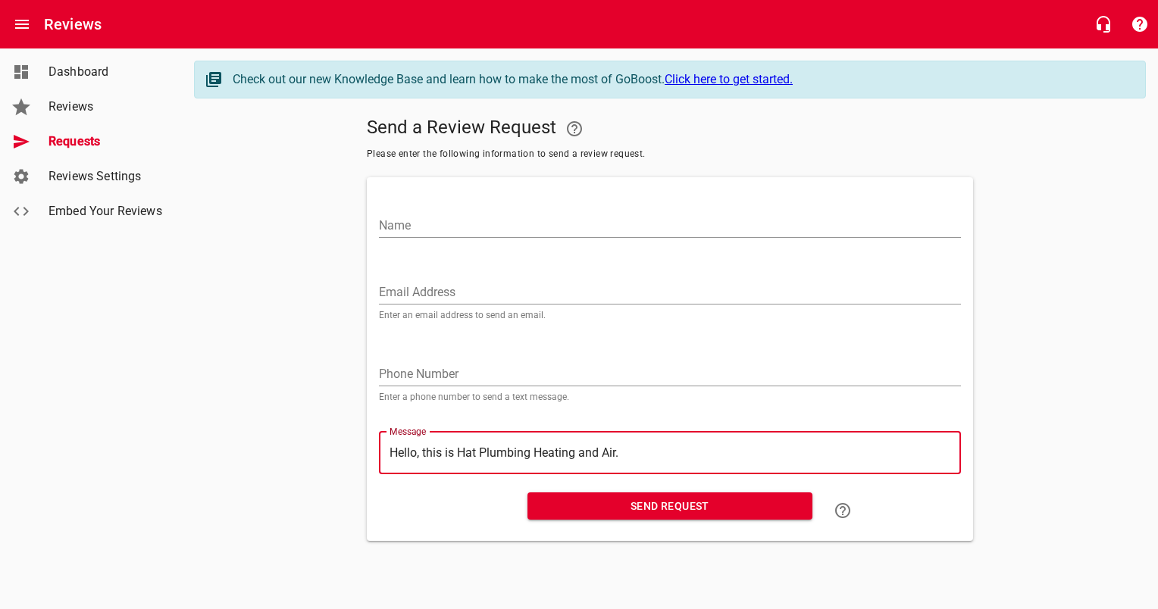
type textarea "Hello, this is Hat Plumbing Heating and Air. I"
type textarea "Hello, this is Hat Plumbing Heating and Air. If"
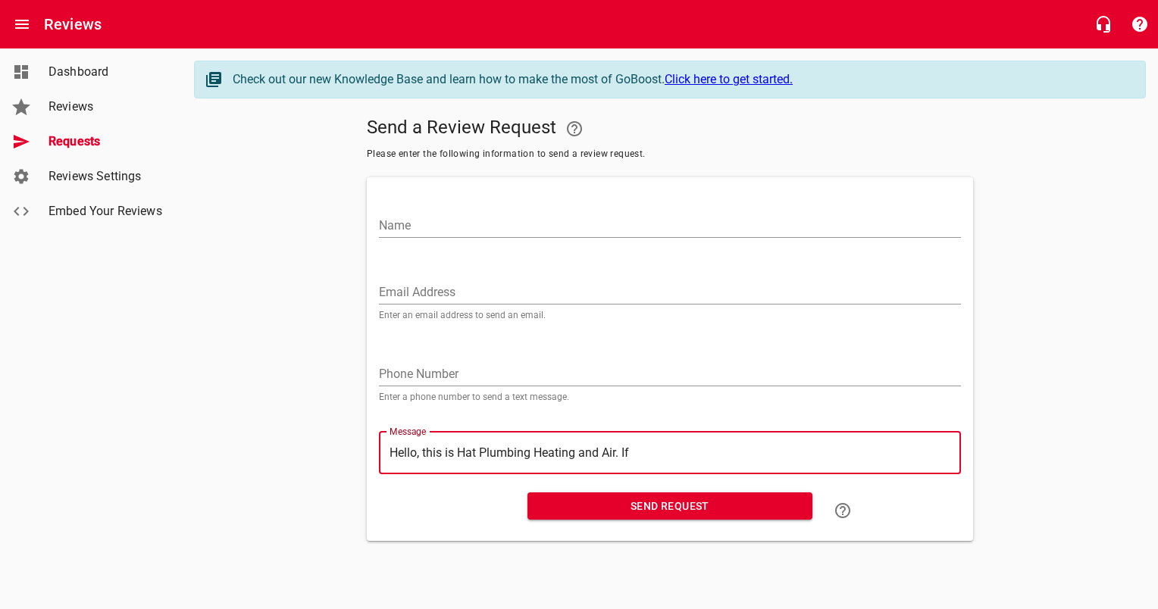
type textarea "Hello, this is Hat Plumbing Heating and Air. If y"
type textarea "Hello, this is Hat Plumbing Heating and Air. If yo"
type textarea "Hello, this is Hat Plumbing Heating and Air. If you"
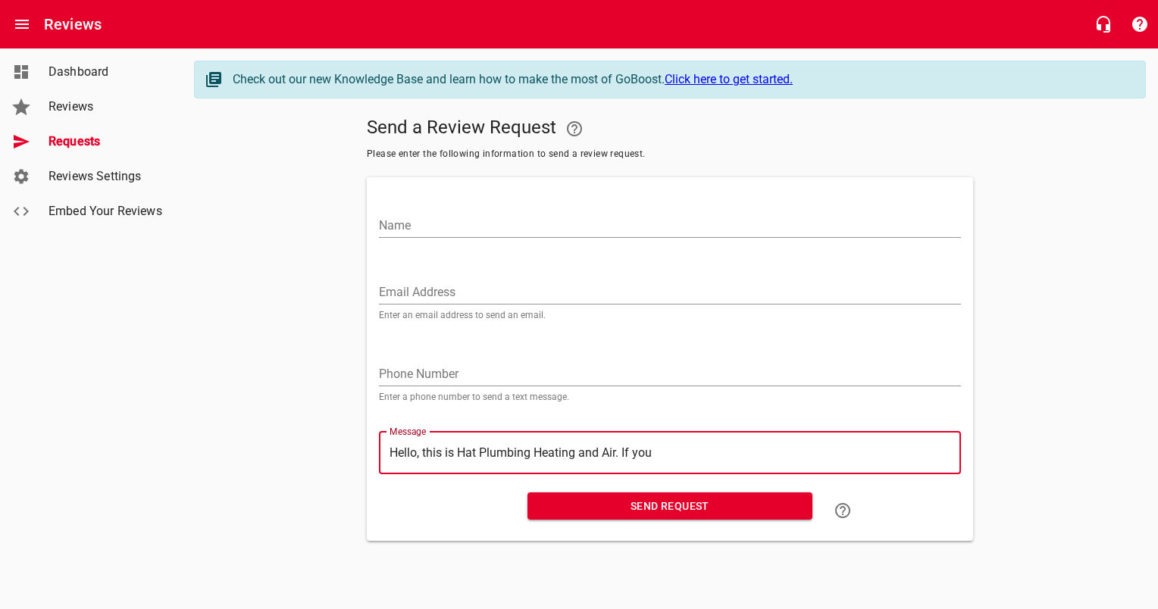
type textarea "Hello, this is Hat Plumbing Heating and Air. If you"
type textarea "Hello, this is Hat Plumbing Heating and Air. If you a"
type textarea "Hello, this is Hat Plumbing Heating and Air. If you ar"
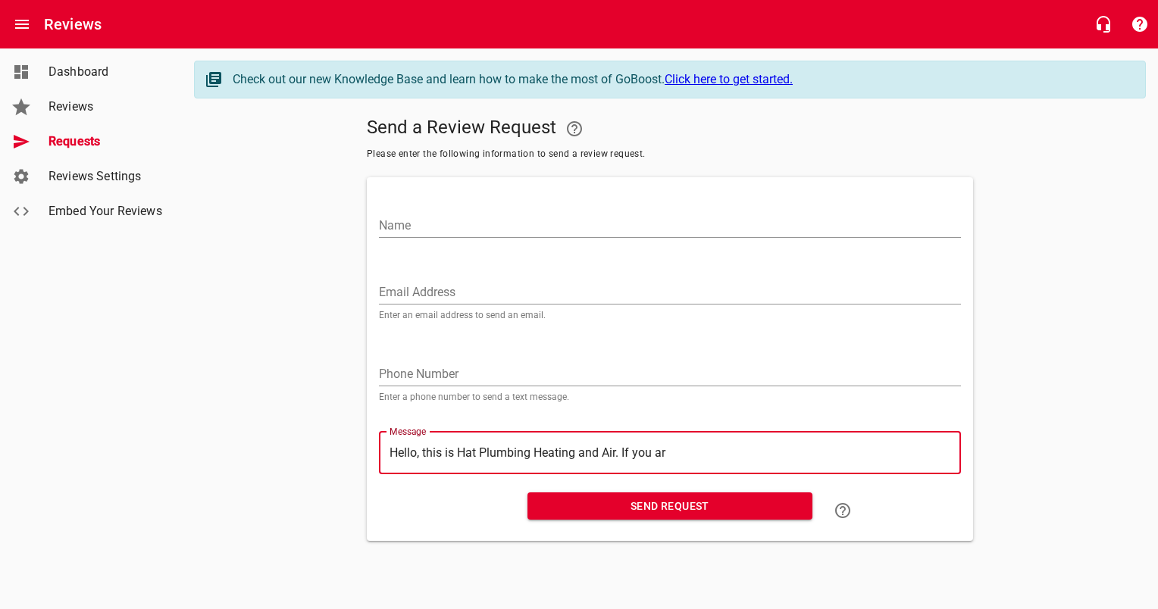
type textarea "Hello, this is Hat Plumbing Heating and Air. If you are"
type textarea "Hello, this is Hat Plumbing Heating and Air. If you are c"
type textarea "Hello, this is Hat Plumbing Heating and Air. If you are co"
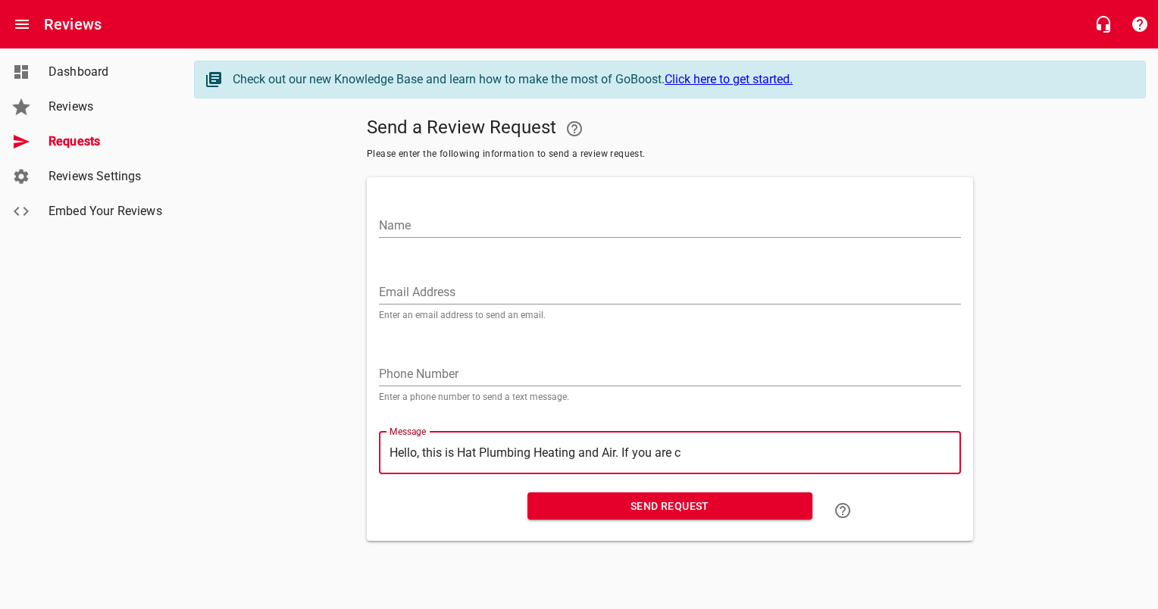
type textarea "Hello, this is Hat Plumbing Heating and Air. If you are co"
type textarea "Hello, this is Hat Plumbing Heating and Air. If you are com"
type textarea "Hello, this is Hat Plumbing Heating and Air. If you are comp"
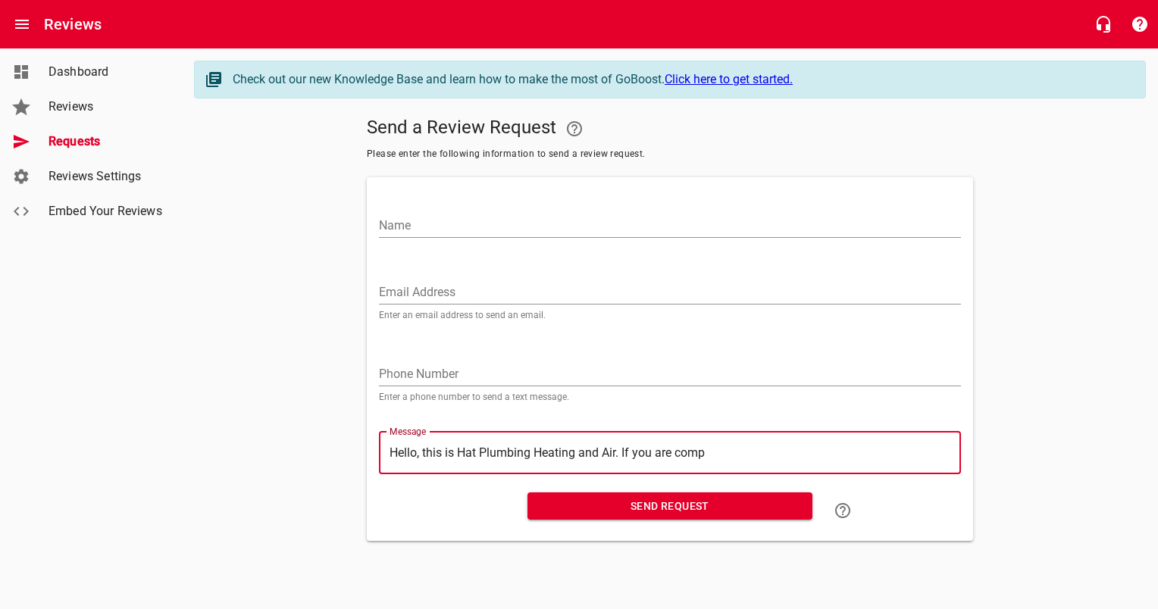
type textarea "Hello, this is Hat Plumbing Heating and Air. If you are compl"
type textarea "Hello, this is Hat Plumbing Heating and Air. If you are comple"
type textarea "Hello, this is Hat Plumbing Heating and Air. If you are complet"
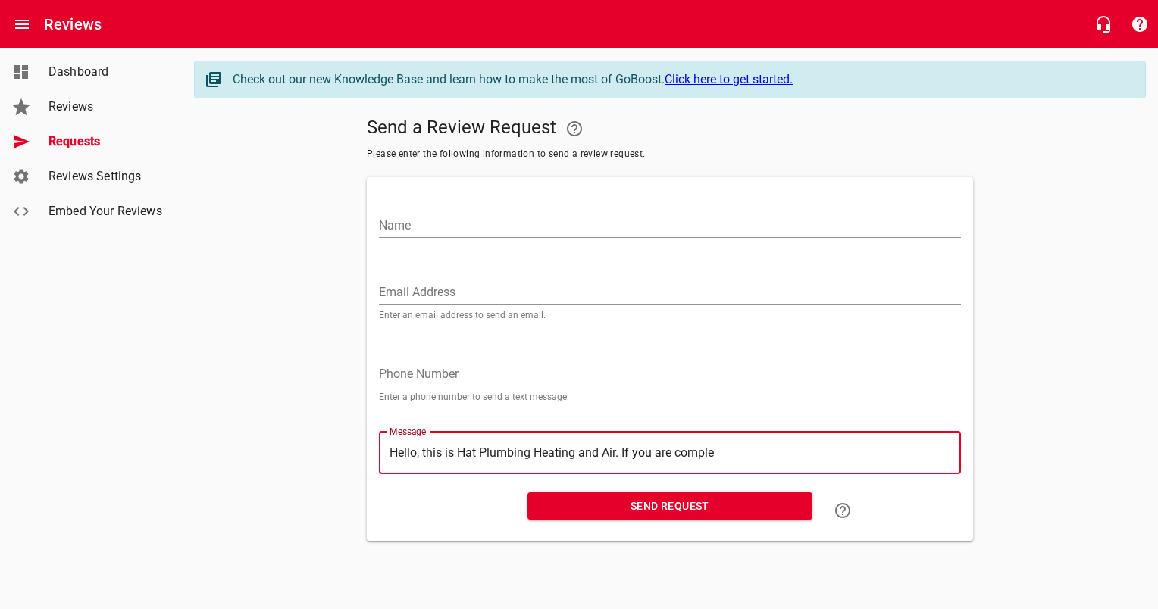
type textarea "Hello, this is Hat Plumbing Heating and Air. If you are complet"
type textarea "Hello, this is Hat Plumbing Heating and Air. If you are complete"
type textarea "Hello, this is Hat Plumbing Heating and Air. If you are completel"
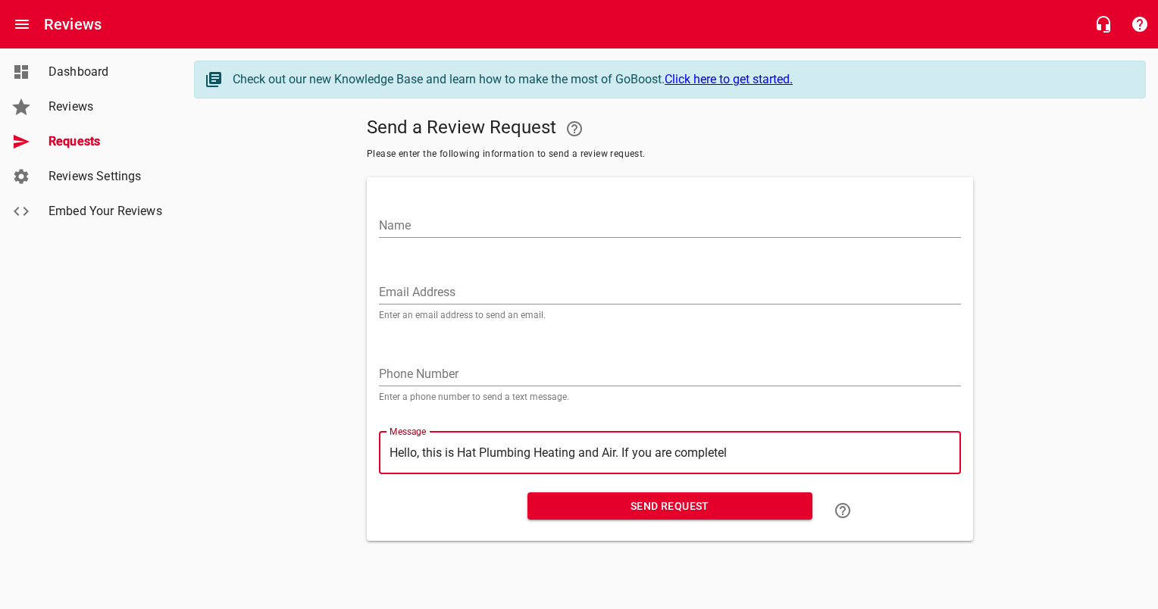
type textarea "Hello, this is Hat Plumbing Heating and Air. If you are completely"
type textarea "Hello, this is Hat Plumbing Heating and Air. If you are completely s"
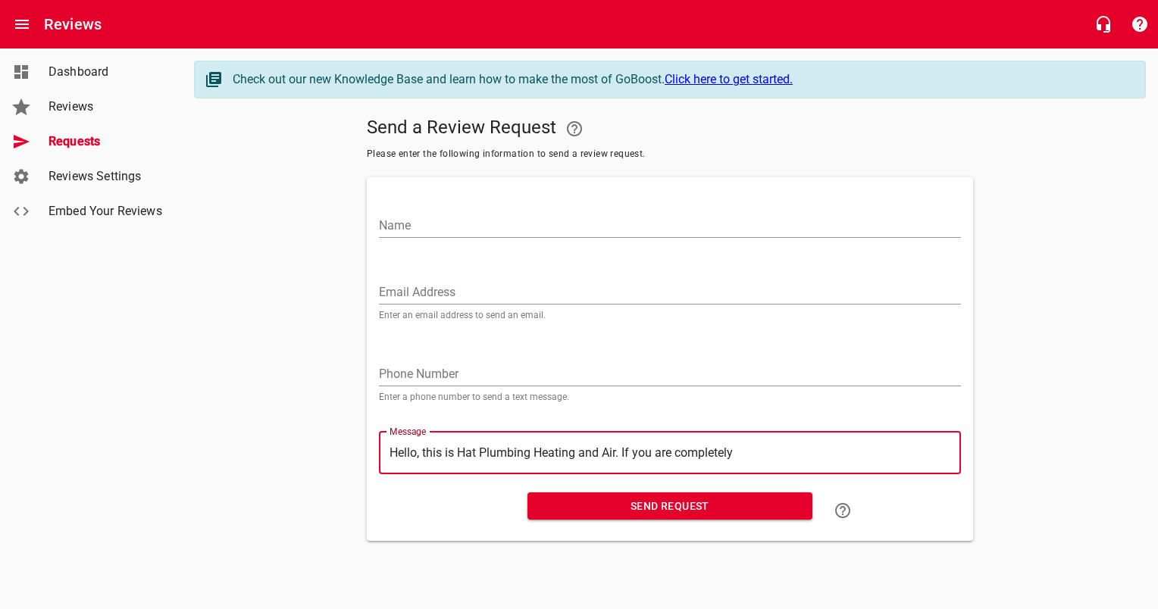
type textarea "Hello, this is Hat Plumbing Heating and Air. If you are completely s"
type textarea "Hello, this is Hat Plumbing Heating and Air. If you are completely sa"
type textarea "Hello, this is Hat Plumbing Heating and Air. If you are completely sat"
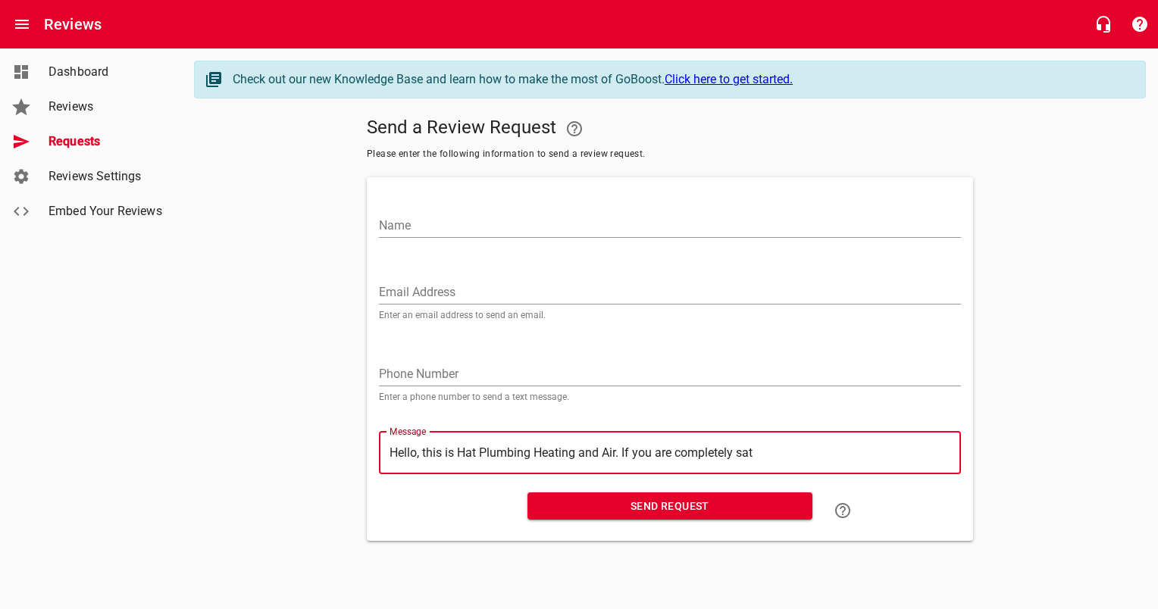
type textarea "Hello, this is Hat Plumbing Heating and Air. If you are completely satisfied wi…"
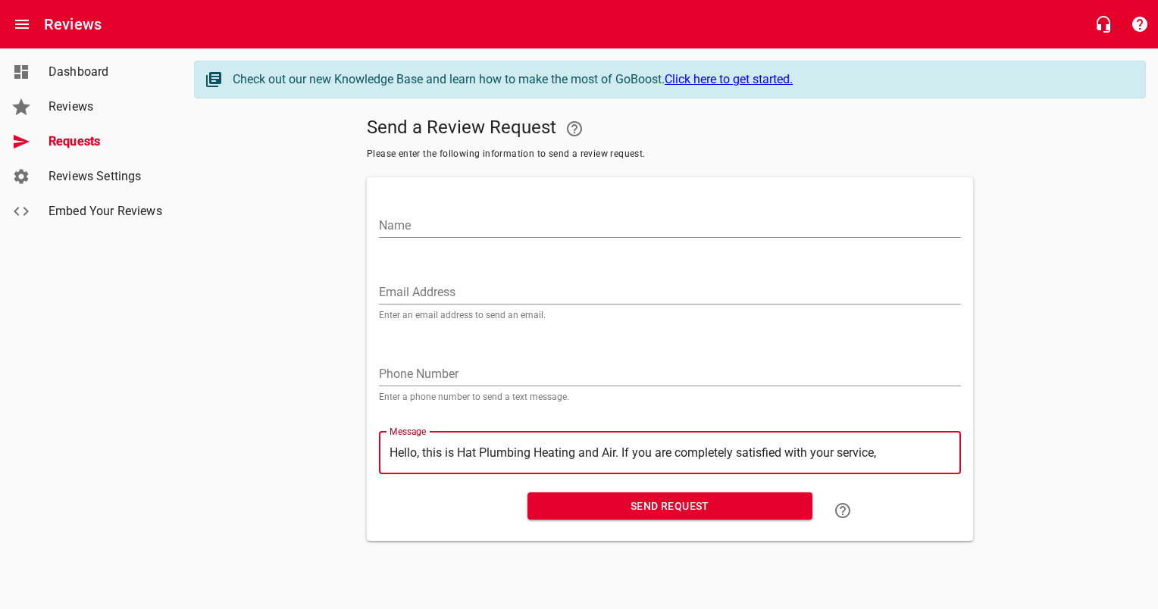
type textarea "Hello, this is Hat Plumbing Heating and Air. If you are completely satisfied wi…"
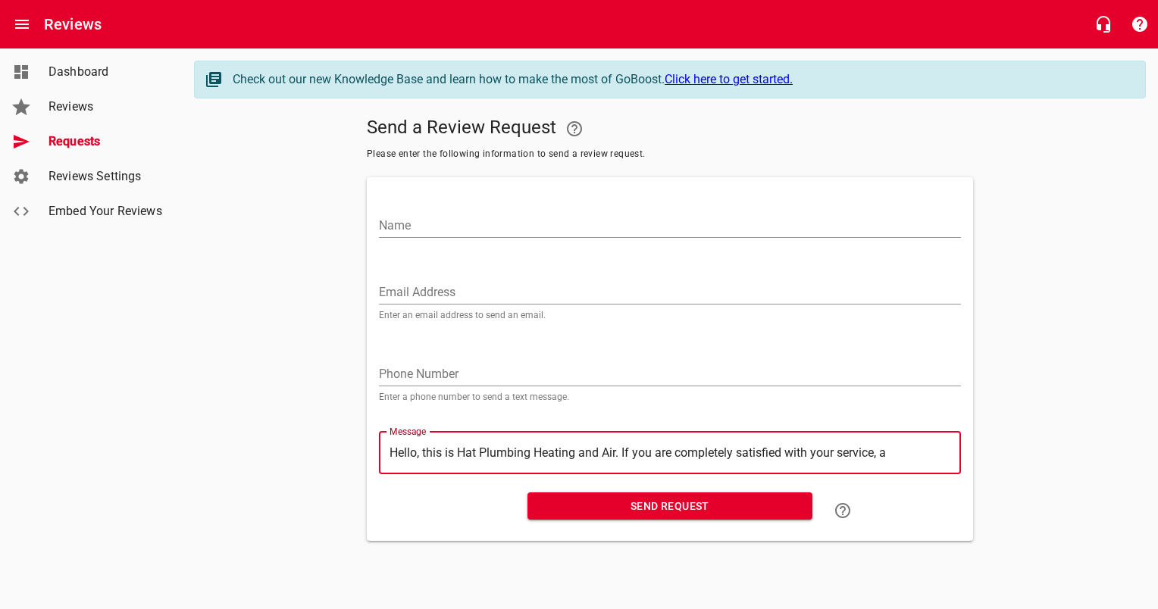
type textarea "Hello, this is Hat Plumbing Heating and Air. If you are completely satisfied wi…"
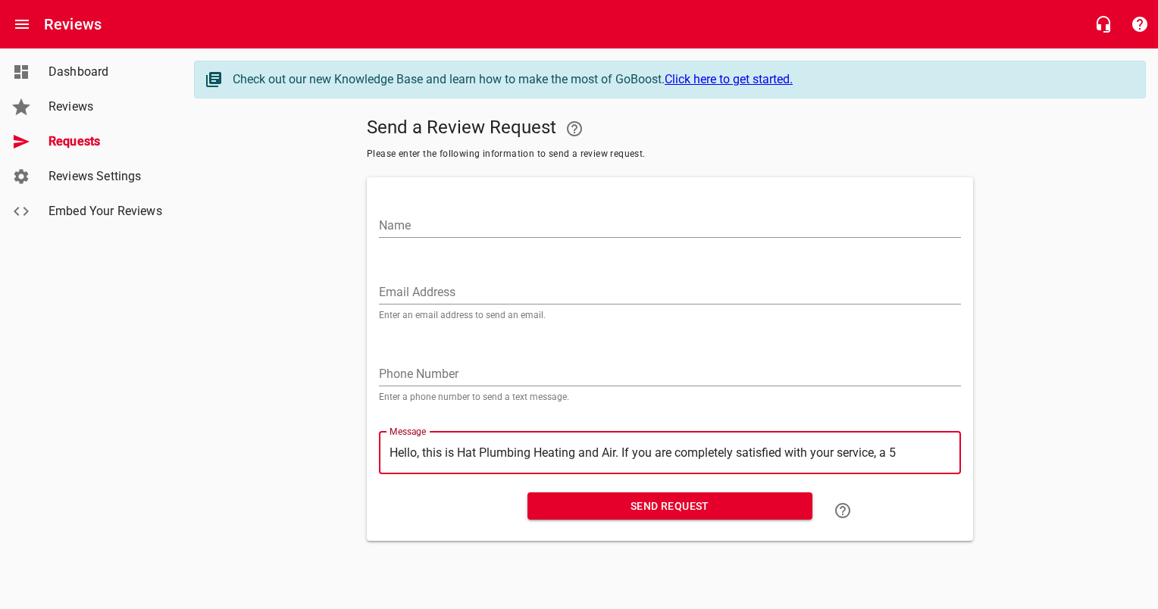
type textarea "Hello, this is Hat Plumbing Heating and Air. If you are completely satisfied wi…"
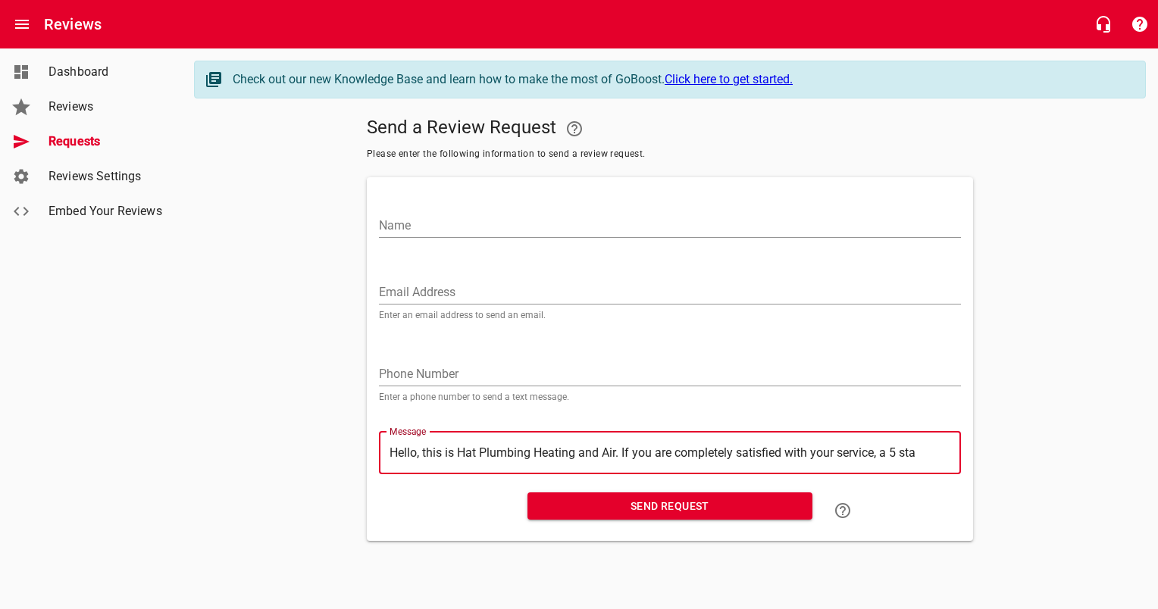
type textarea "Hello, this is Hat Plumbing Heating and Air. If you are completely satisfied wi…"
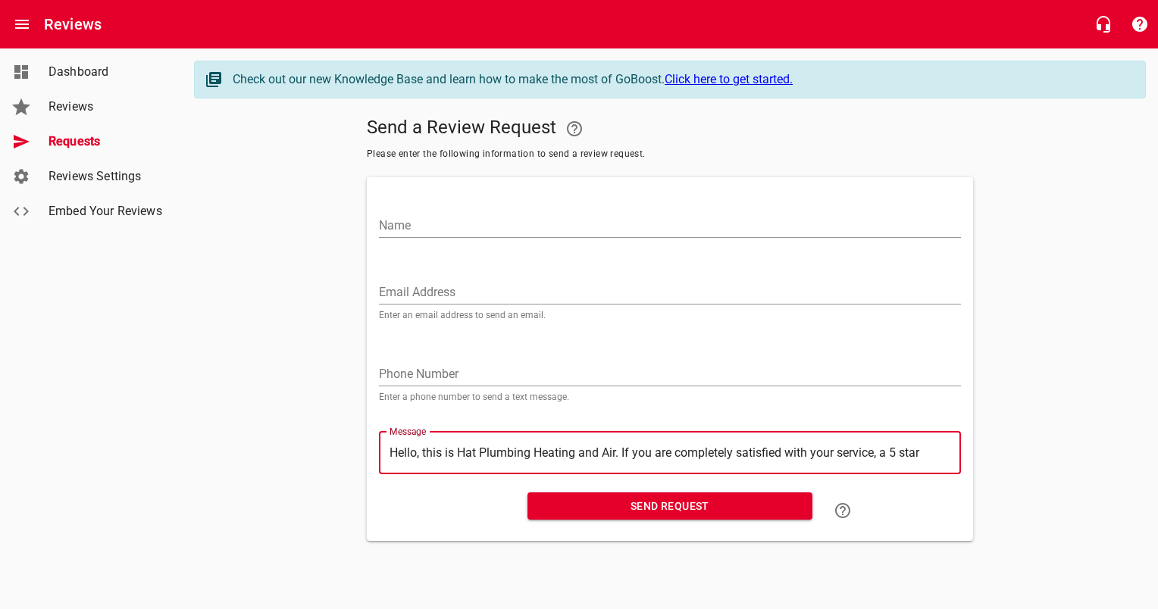
type textarea "Hello, this is Hat Plumbing Heating and Air. If you are completely satisfied wi…"
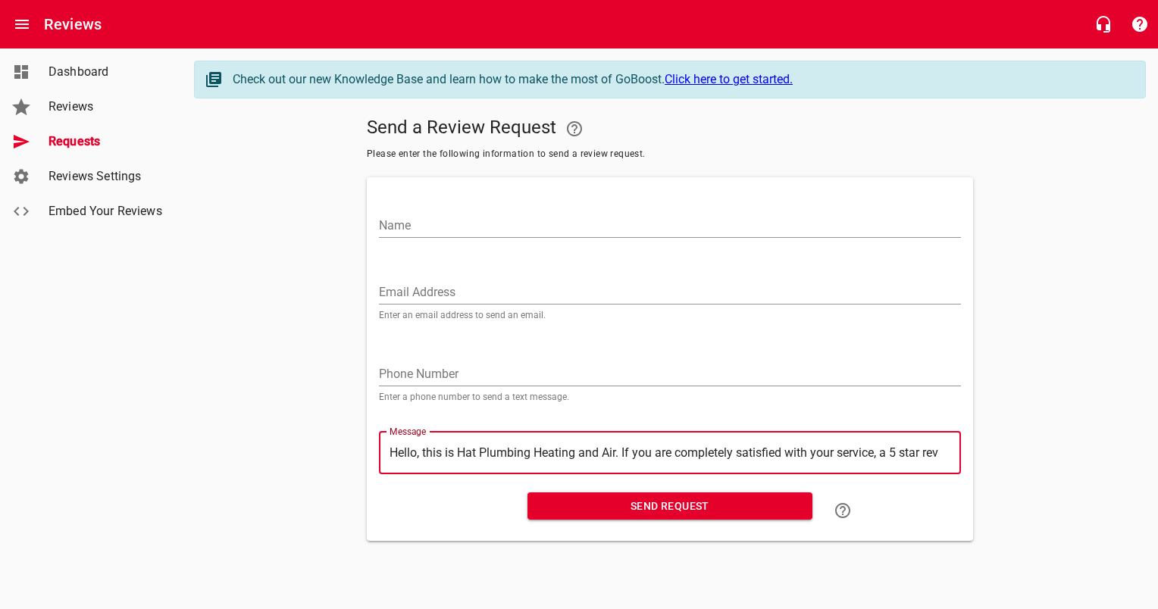
scroll to position [13, 0]
type textarea "Hello, this is Hat Plumbing Heating and Air. If you are completely satisfied wi…"
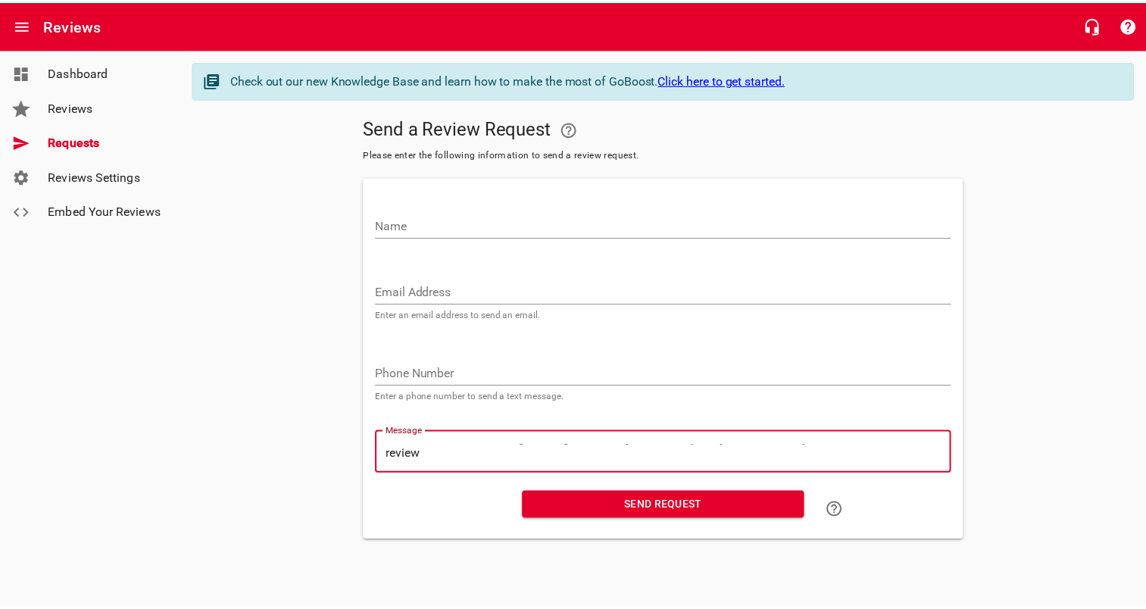
scroll to position [0, 0]
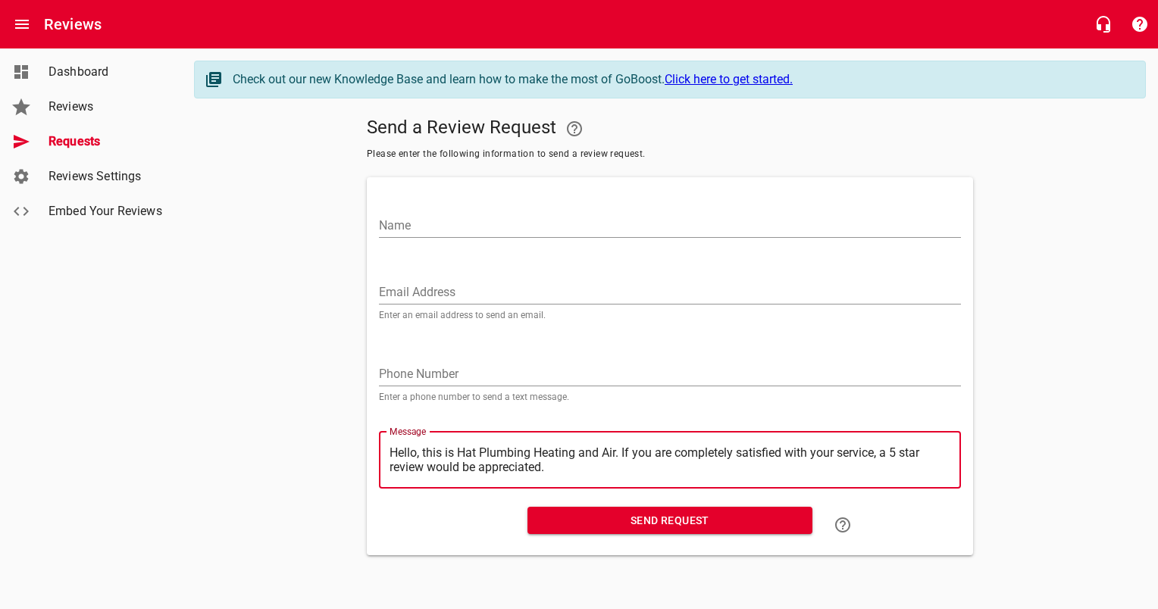
click at [626, 423] on div "Message ​ Hello, this is Hat Plumbing Heating and Air. If you are completely sa…" at bounding box center [670, 457] width 594 height 87
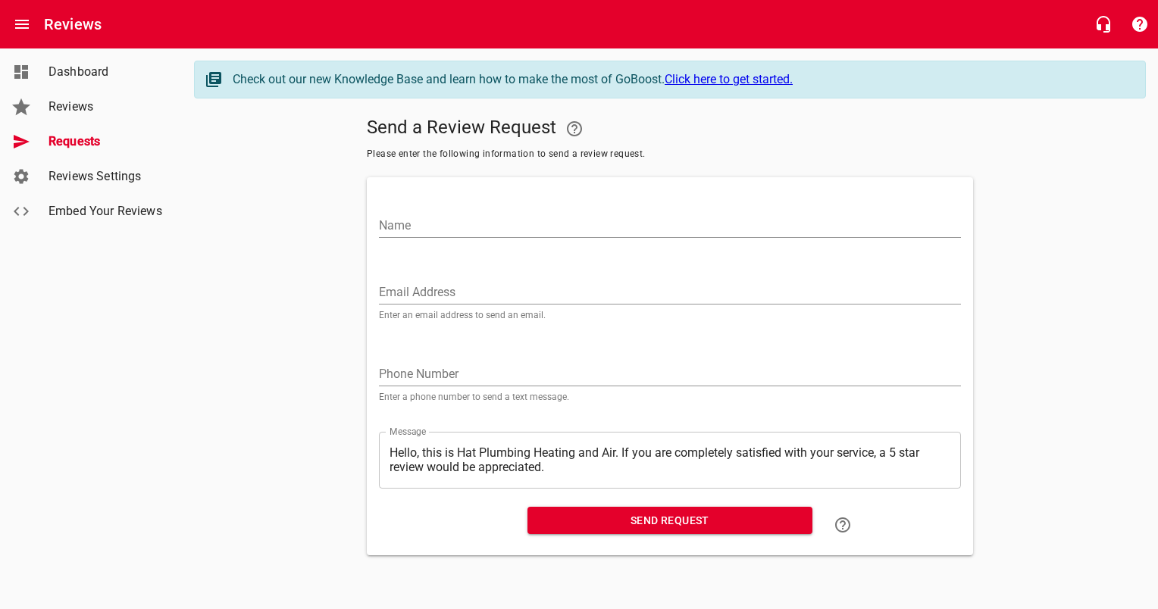
click at [397, 527] on div at bounding box center [447, 525] width 149 height 48
click at [461, 228] on input "Name" at bounding box center [670, 226] width 582 height 24
click at [461, 228] on input "Ne" at bounding box center [670, 226] width 582 height 24
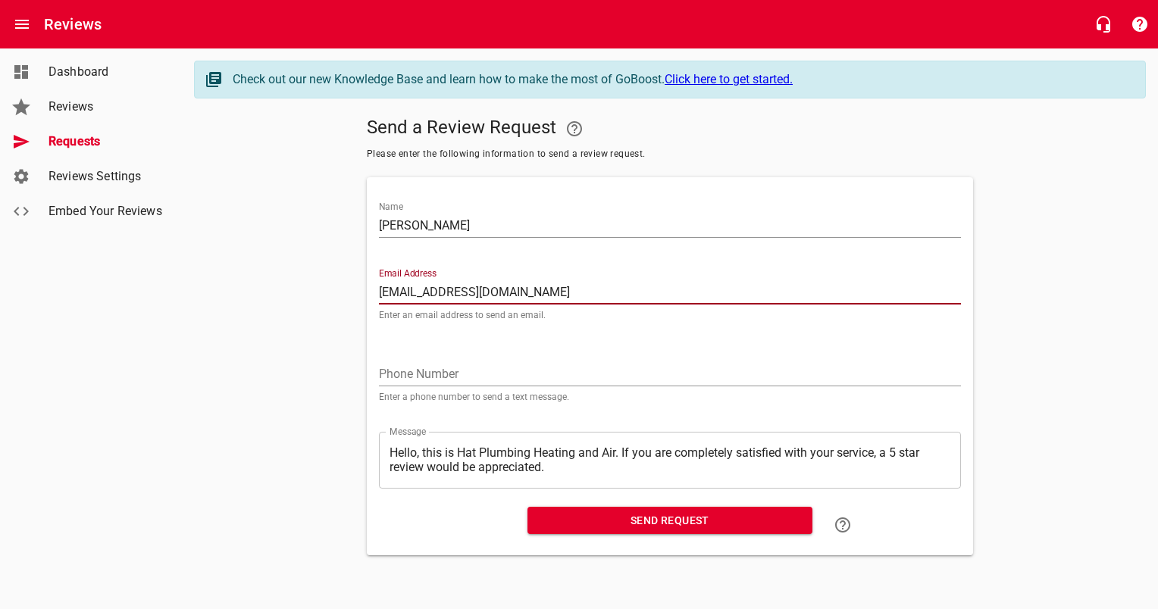
drag, startPoint x: 532, startPoint y: 293, endPoint x: 184, endPoint y: 321, distance: 348.8
click at [184, 321] on main "Check out our new Knowledge Base and learn how to make the most of GoBoost. Cli…" at bounding box center [670, 307] width 976 height 519
click at [441, 370] on input "tel" at bounding box center [670, 374] width 582 height 24
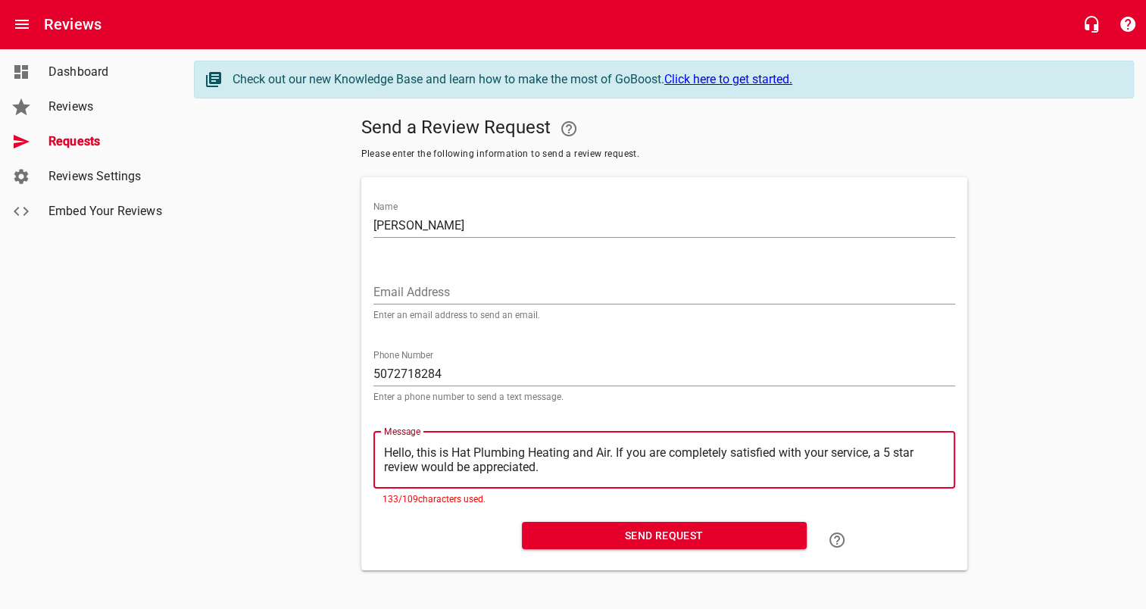
click at [568, 462] on textarea "Hello, this is Hat Plumbing Heating and Air. If you are completely satisfied wi…" at bounding box center [664, 460] width 561 height 29
click at [627, 449] on textarea "Hello, this is Hat Plumbing Heating and Air. If you are completely satisfied wi…" at bounding box center [664, 460] width 561 height 29
click at [615, 447] on textarea "Hello, this is Hat Plumbing Heating and Air. If you are completely satisfied wi…" at bounding box center [664, 460] width 561 height 29
click at [528, 450] on textarea "Hello, this is Hat Plumbing Heating and Air. If you are completely satisfied wi…" at bounding box center [664, 460] width 561 height 29
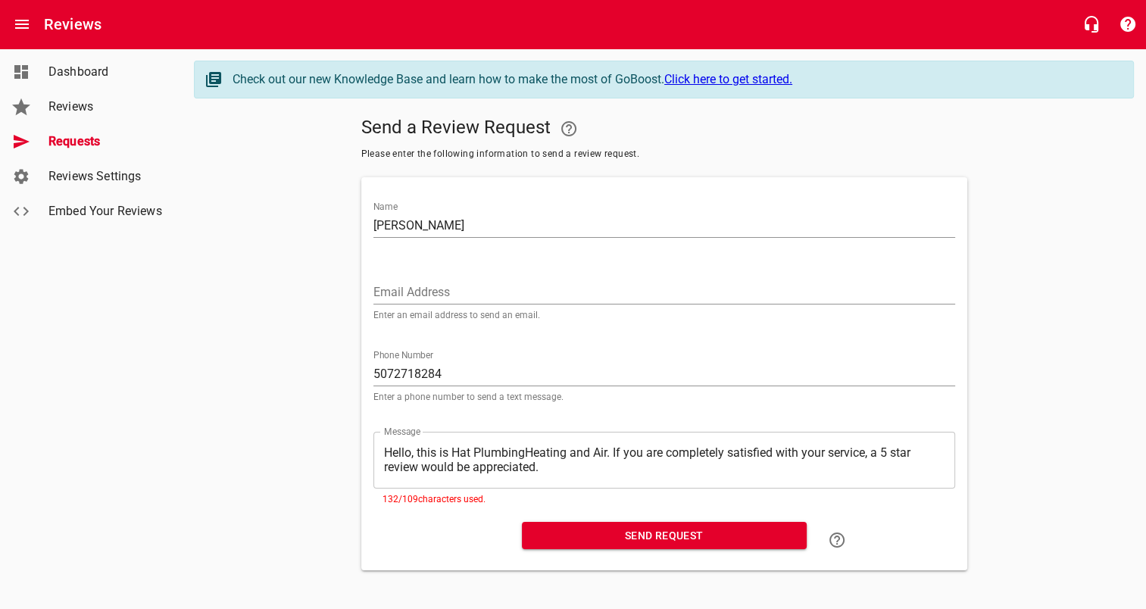
click at [687, 359] on div "Phone Number [PHONE_NUMBER] Enter a phone number to send a text message." at bounding box center [665, 376] width 582 height 52
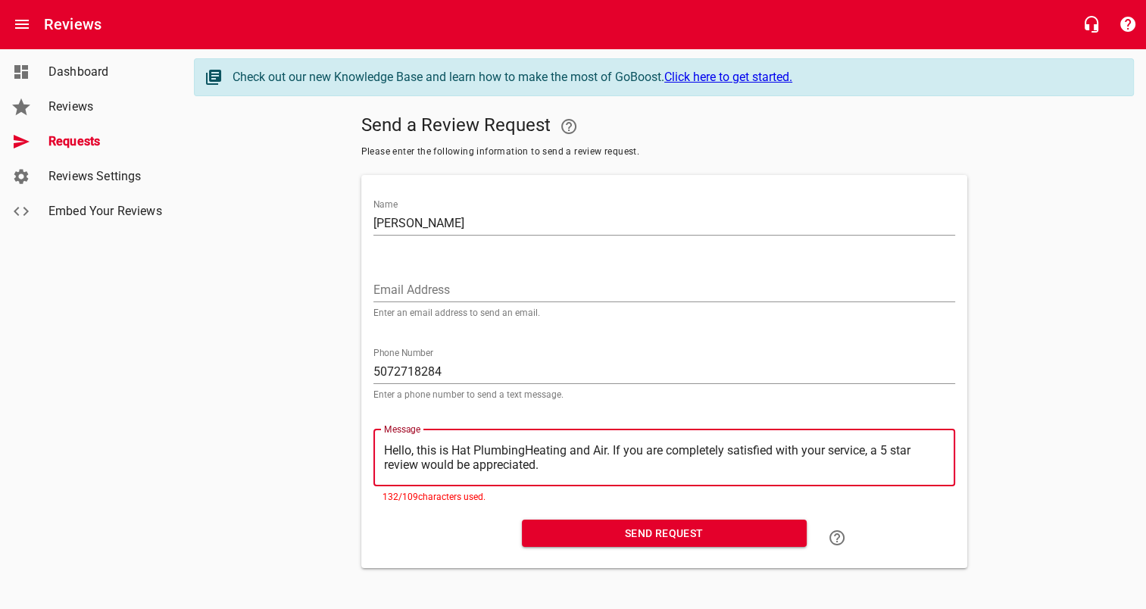
click at [525, 443] on textarea "Hello, this is Hat PlumbingHeating and Air. If you are completely satisfied wit…" at bounding box center [664, 457] width 561 height 29
drag, startPoint x: 619, startPoint y: 446, endPoint x: 670, endPoint y: 465, distance: 54.5
click at [670, 465] on textarea "Hello, this is Hat Plumbing, Heating and Air. If you are completely satisfied w…" at bounding box center [664, 457] width 561 height 29
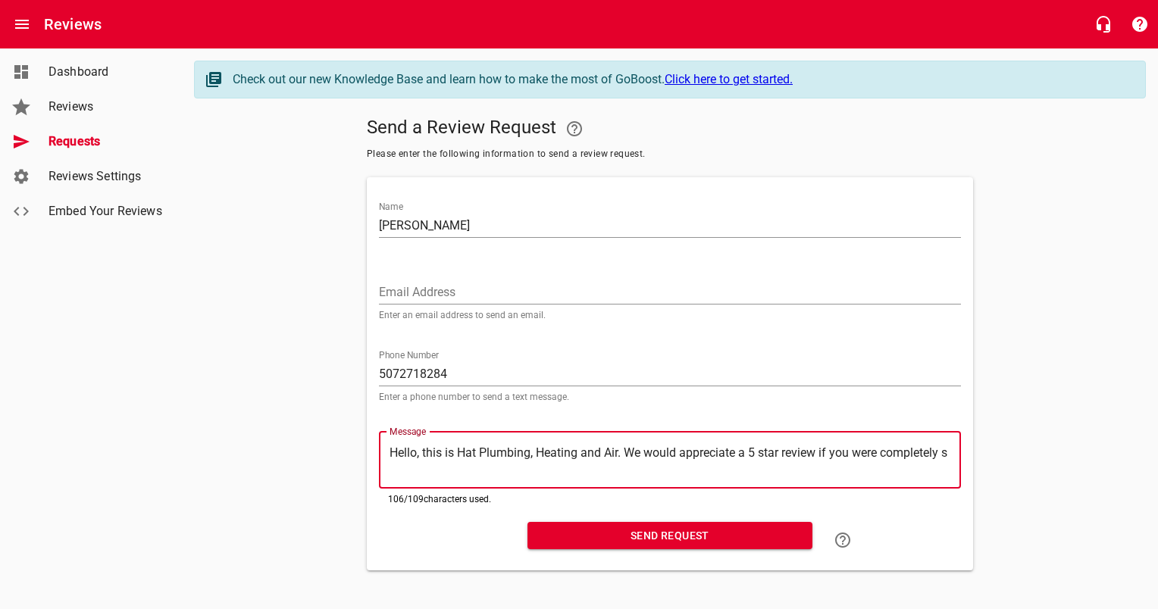
scroll to position [0, 0]
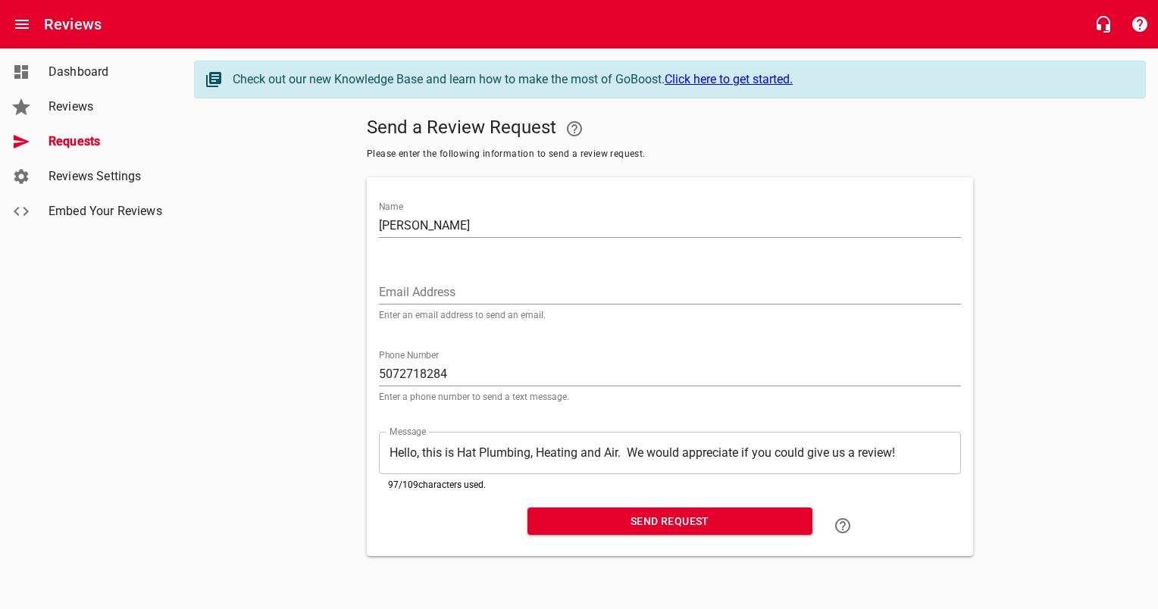
click at [449, 518] on div at bounding box center [447, 526] width 149 height 48
click at [598, 518] on span "Send Request" at bounding box center [669, 521] width 261 height 19
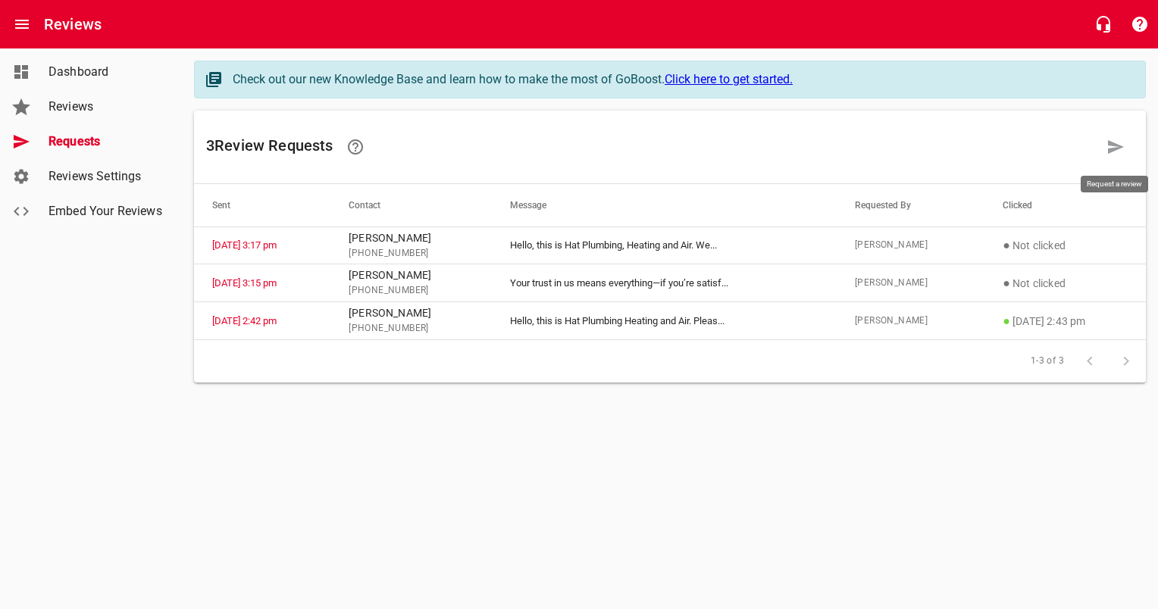
click at [1106, 145] on icon at bounding box center [1115, 147] width 18 height 18
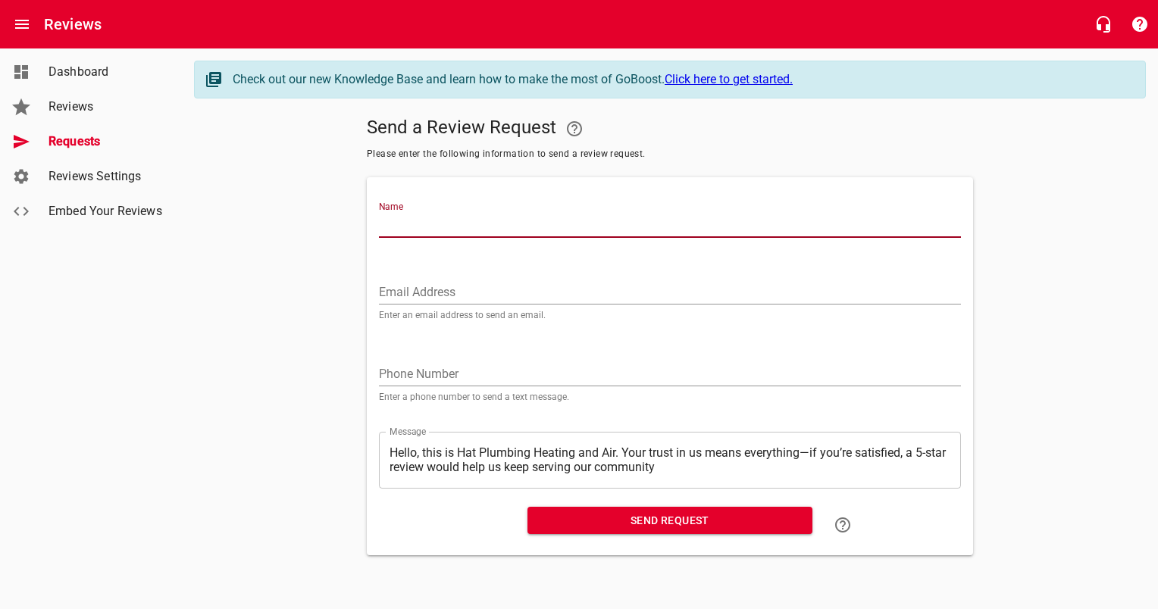
click at [496, 225] on input "Name" at bounding box center [670, 226] width 582 height 24
paste input "[PERSON_NAME]"
click at [479, 373] on input "tel" at bounding box center [670, 374] width 582 height 24
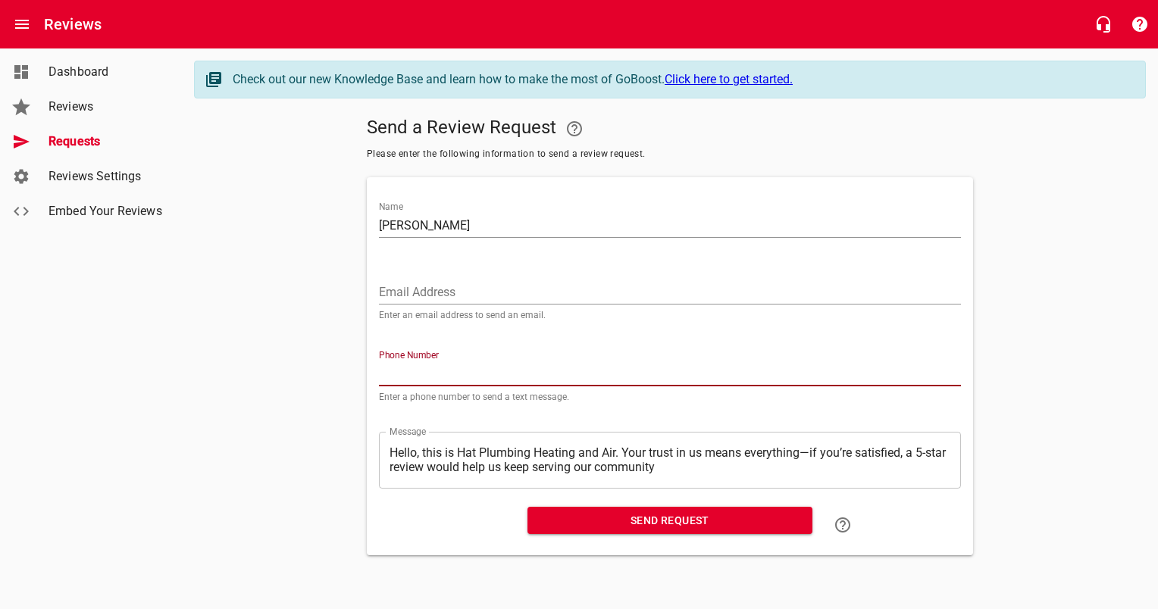
paste input "214684"
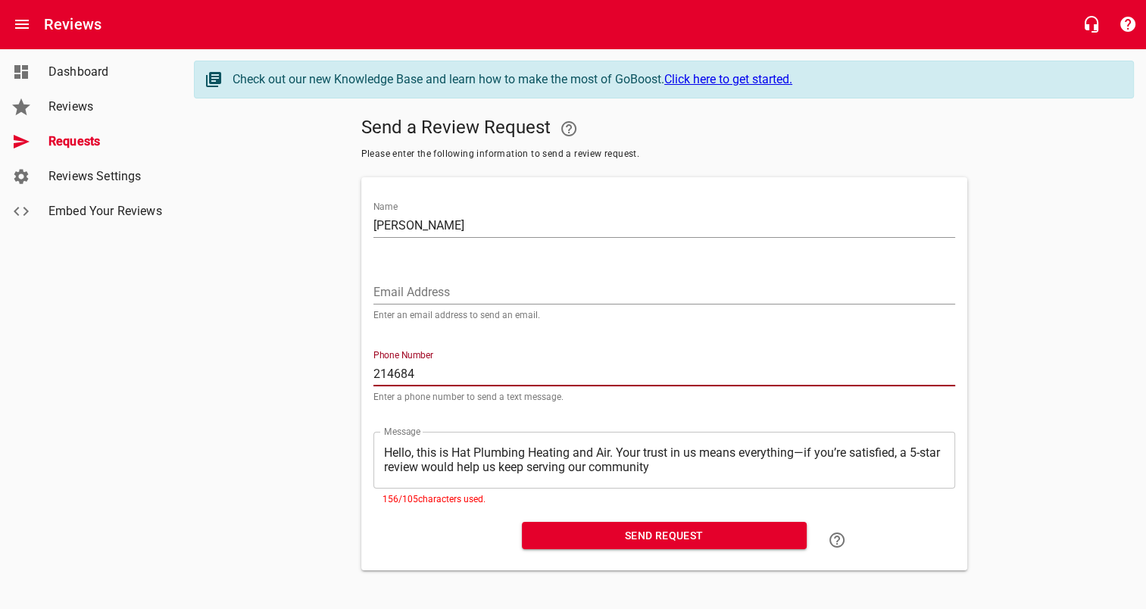
drag, startPoint x: 465, startPoint y: 374, endPoint x: 432, endPoint y: 371, distance: 33.4
click at [432, 371] on input "214684" at bounding box center [665, 374] width 582 height 24
click at [494, 524] on div at bounding box center [441, 540] width 149 height 48
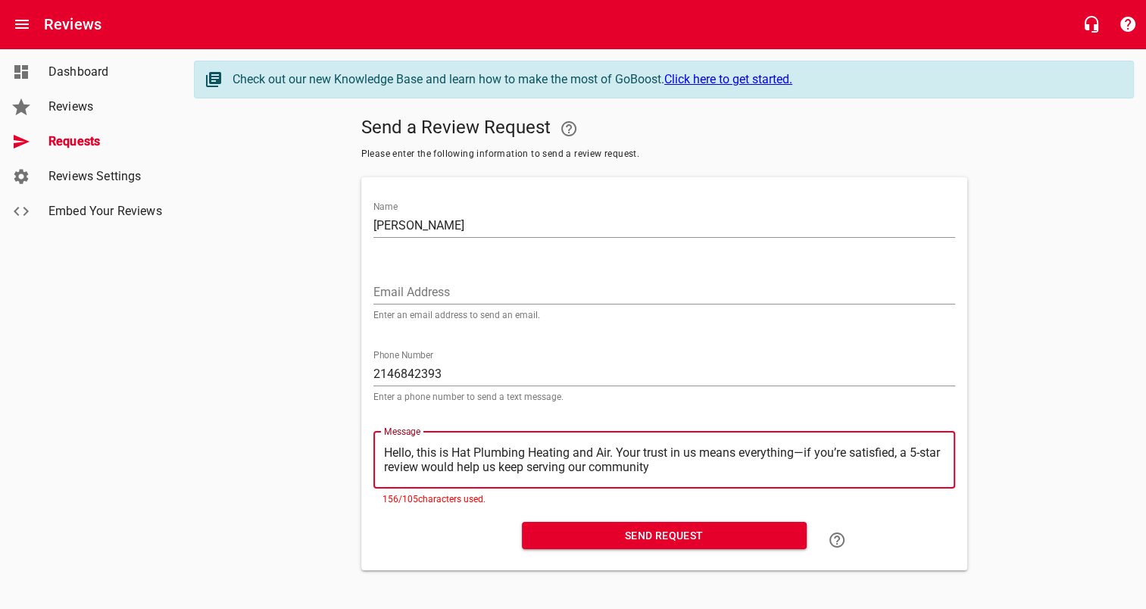
drag, startPoint x: 618, startPoint y: 452, endPoint x: 682, endPoint y: 480, distance: 69.9
click at [682, 480] on div "​ Hello, this is Hat Plumbing Heating and Air. Your trust in us means everythin…" at bounding box center [665, 460] width 582 height 57
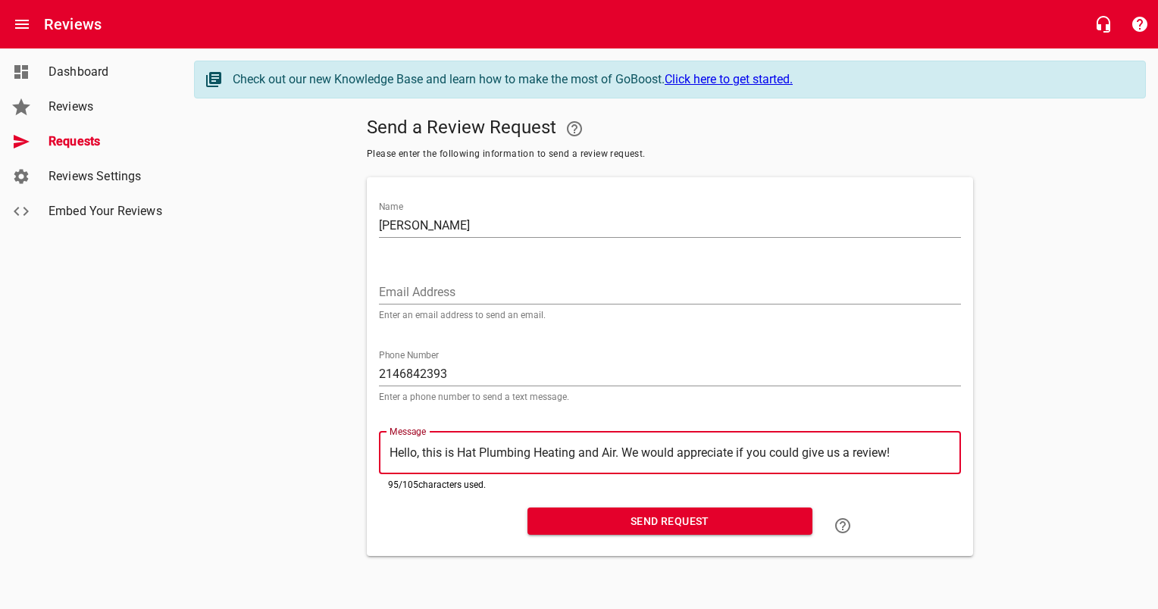
drag, startPoint x: 907, startPoint y: 456, endPoint x: 361, endPoint y: 524, distance: 550.5
click at [361, 524] on div "Send a Review Request Please enter the following information to send a review r…" at bounding box center [670, 334] width 952 height 446
click at [580, 519] on span "Send Request" at bounding box center [669, 521] width 261 height 19
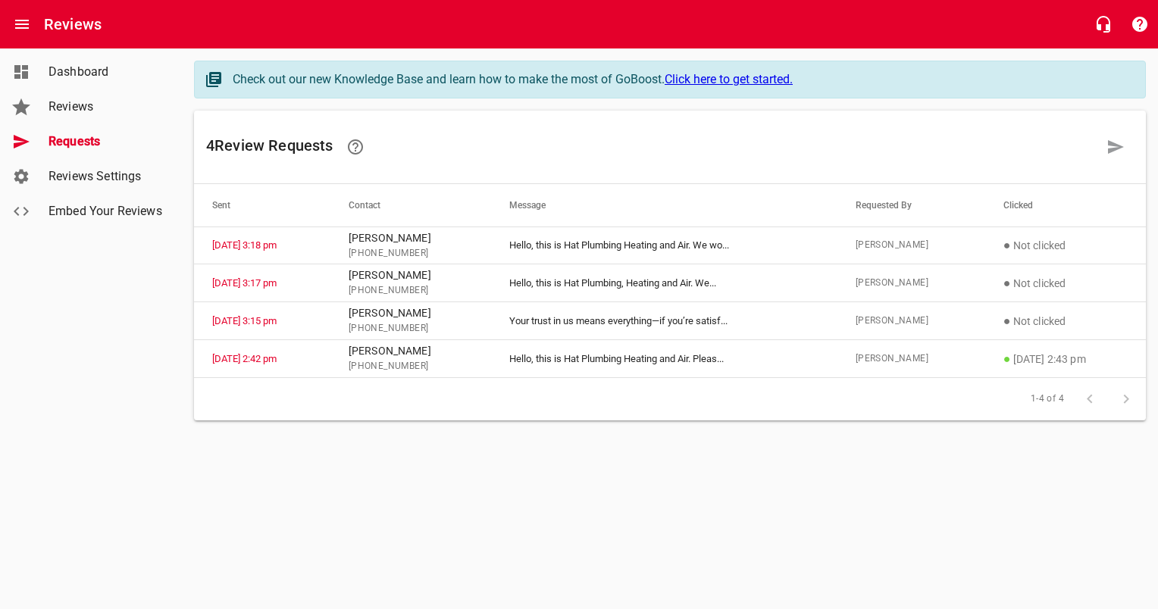
click at [80, 188] on link "Reviews Settings" at bounding box center [91, 176] width 182 height 35
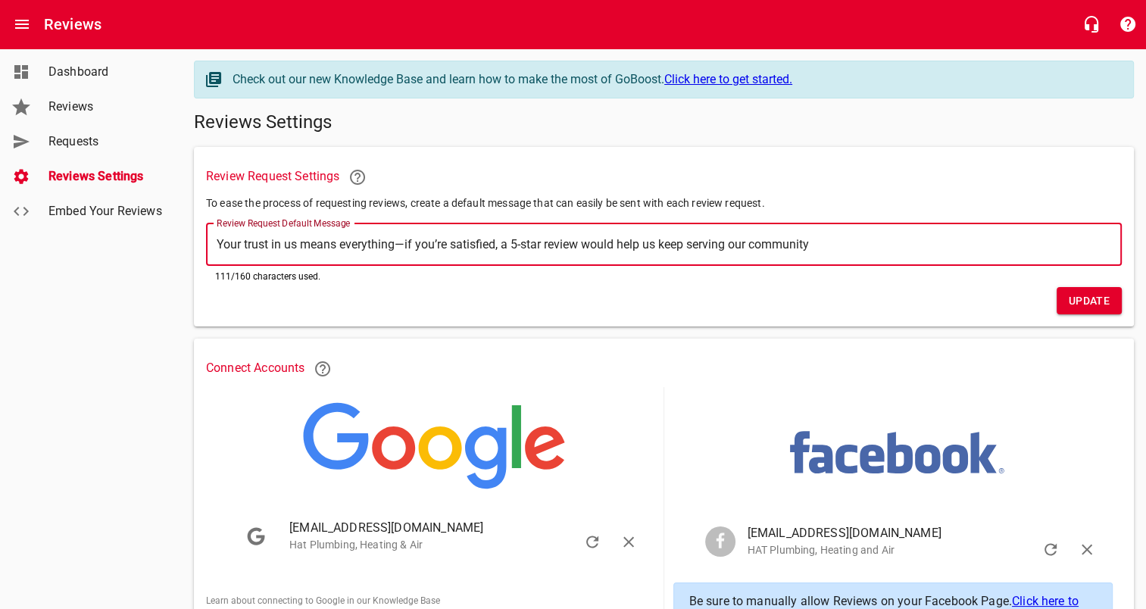
click at [831, 239] on textarea "Your trust in us means everything—if you’re satisfied, a 5-star review would he…" at bounding box center [664, 244] width 895 height 14
drag, startPoint x: 825, startPoint y: 245, endPoint x: 77, endPoint y: 343, distance: 754.2
click at [77, 343] on div "Dashboard Reviews Requests Reviews Settings Embed Your Reviews Check out our ne…" at bounding box center [573, 462] width 1146 height 828
paste textarea "Hello, this is Hat Plumbing Heating and Air. We would appreciate if you could g…"
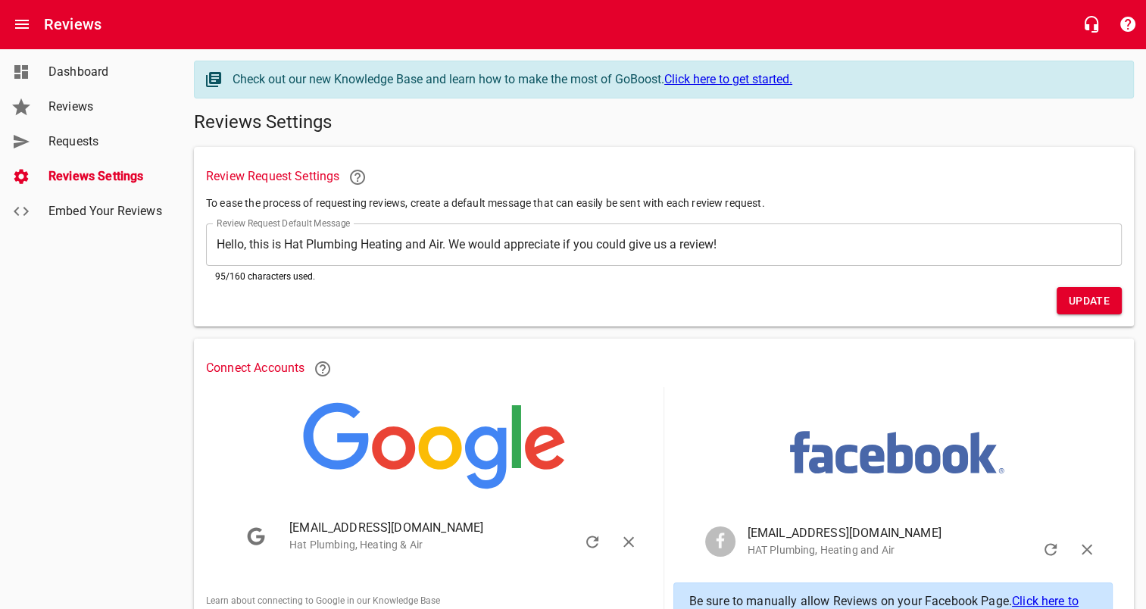
click at [94, 139] on span "Requests" at bounding box center [105, 142] width 115 height 18
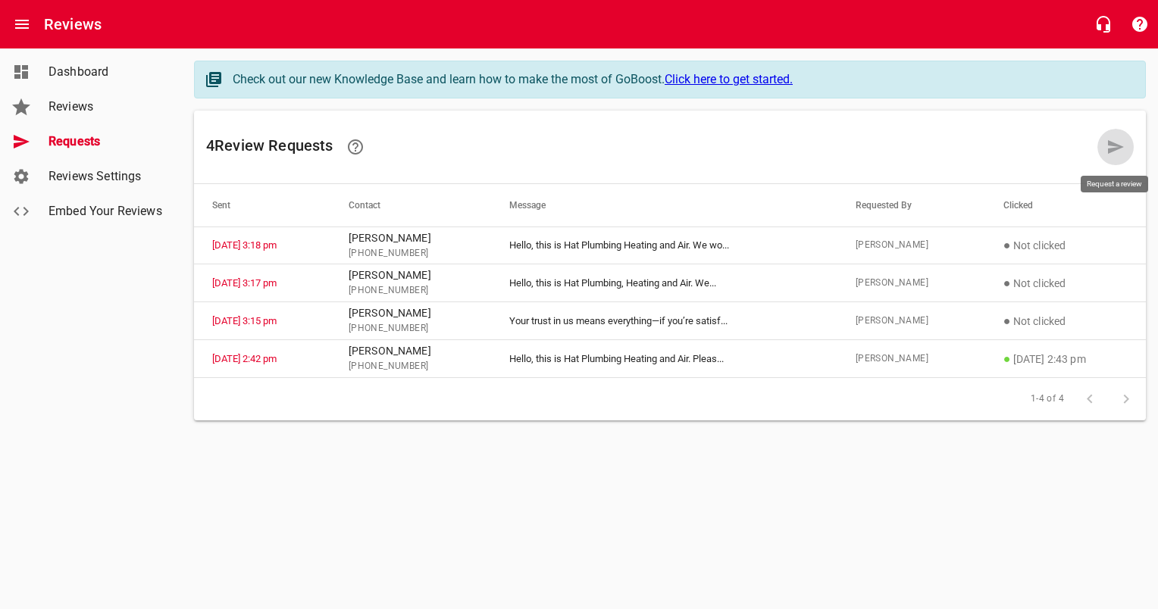
click at [1101, 145] on link at bounding box center [1115, 147] width 36 height 36
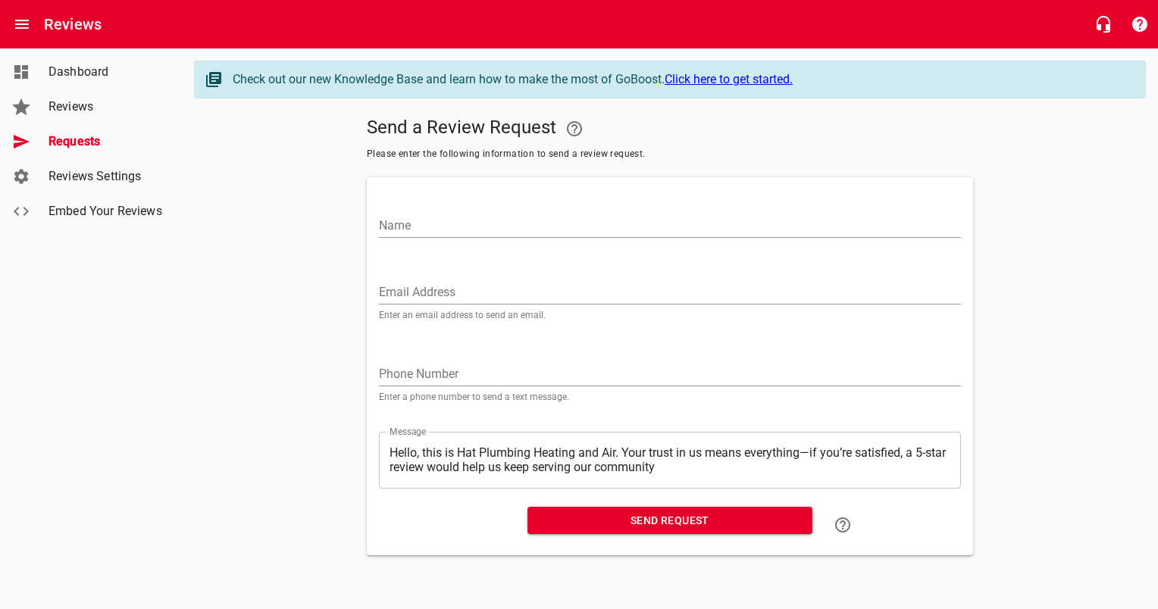
click at [624, 202] on div "Name" at bounding box center [670, 220] width 582 height 36
click at [624, 215] on input "Name" at bounding box center [670, 226] width 582 height 24
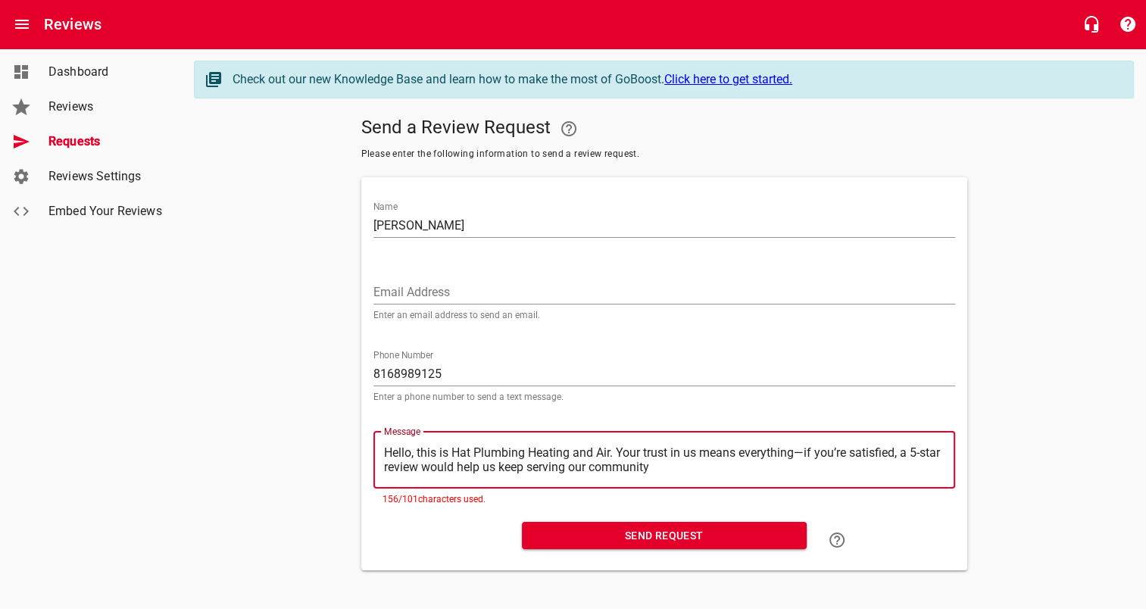
drag, startPoint x: 687, startPoint y: 473, endPoint x: 194, endPoint y: 388, distance: 500.5
click at [194, 388] on div "Send a Review Request Please enter the following information to send a review r…" at bounding box center [664, 341] width 940 height 460
paste textarea "We would appreciate if you could give us a review!"
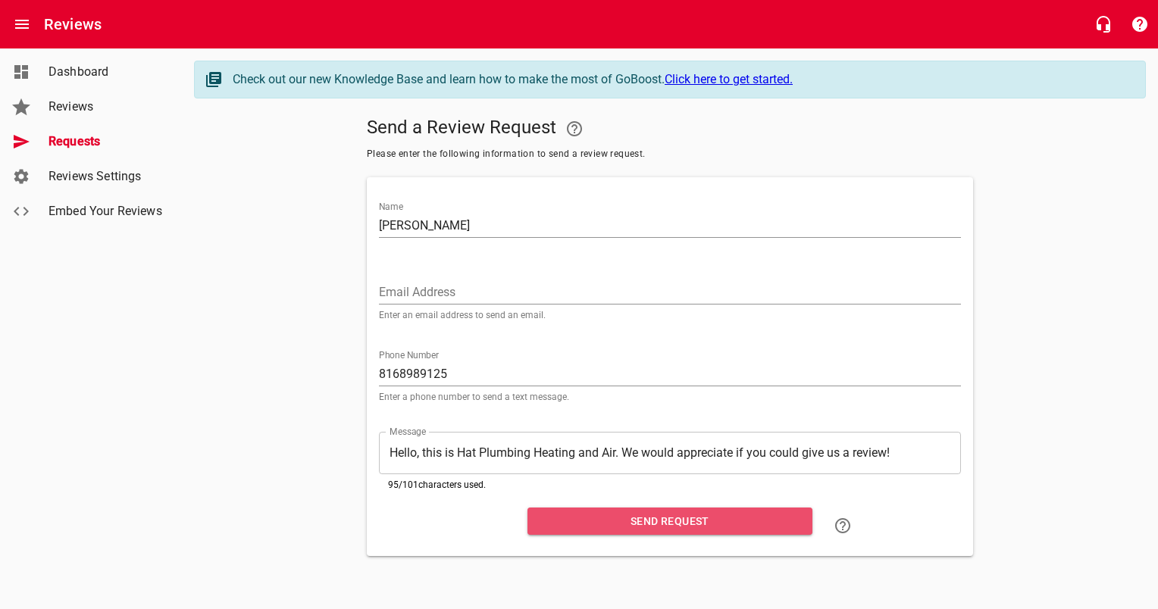
click at [606, 524] on span "Send Request" at bounding box center [669, 521] width 261 height 19
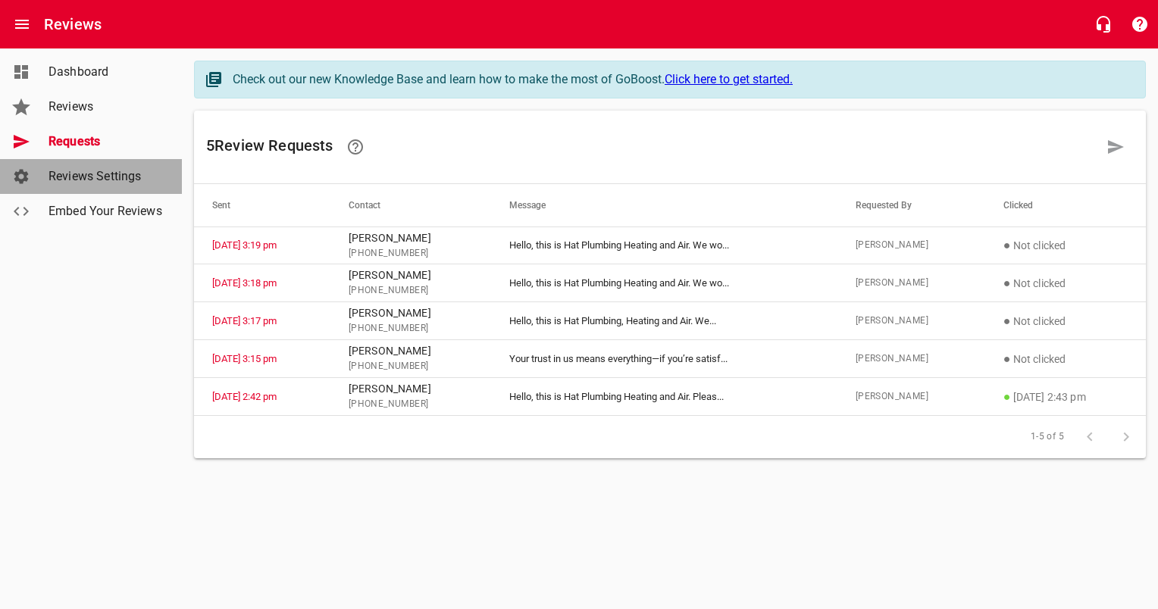
click at [125, 173] on span "Reviews Settings" at bounding box center [105, 176] width 115 height 18
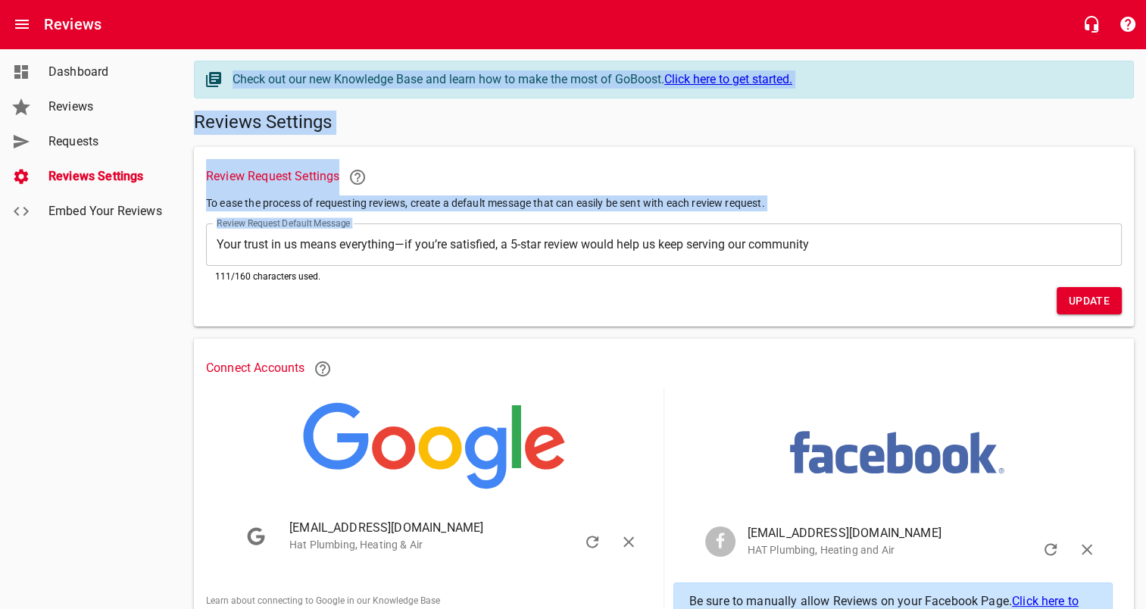
drag, startPoint x: 849, startPoint y: 252, endPoint x: 143, endPoint y: 241, distance: 706.2
click at [143, 241] on div "Dashboard Reviews Requests Reviews Settings Embed Your Reviews Check out our ne…" at bounding box center [573, 462] width 1146 height 828
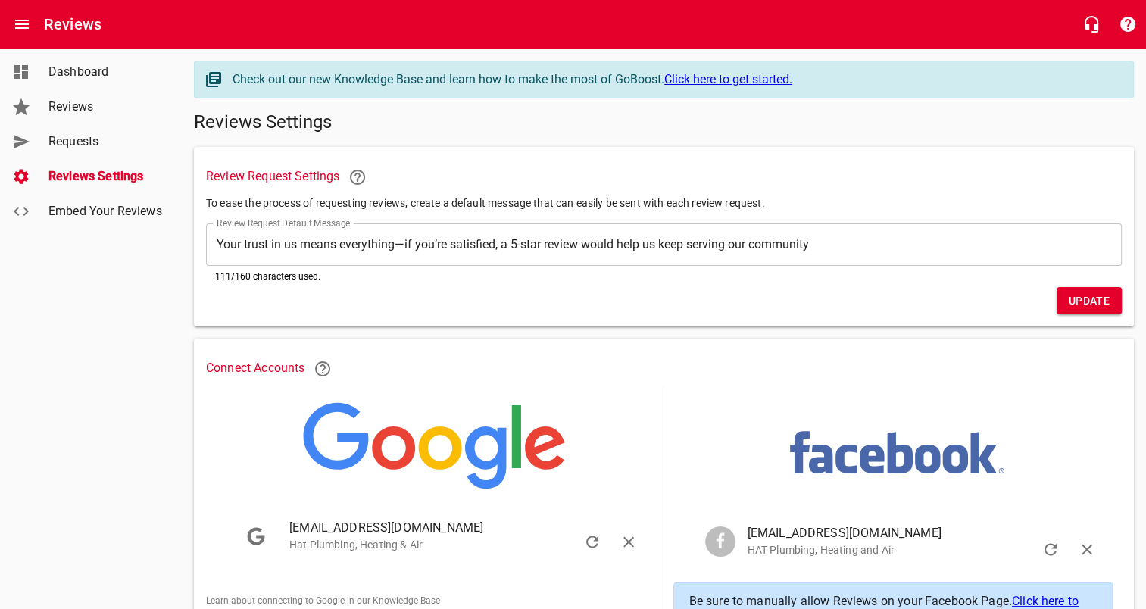
click at [143, 241] on div "Dashboard Reviews Requests Reviews Settings Embed Your Reviews" at bounding box center [91, 304] width 183 height 609
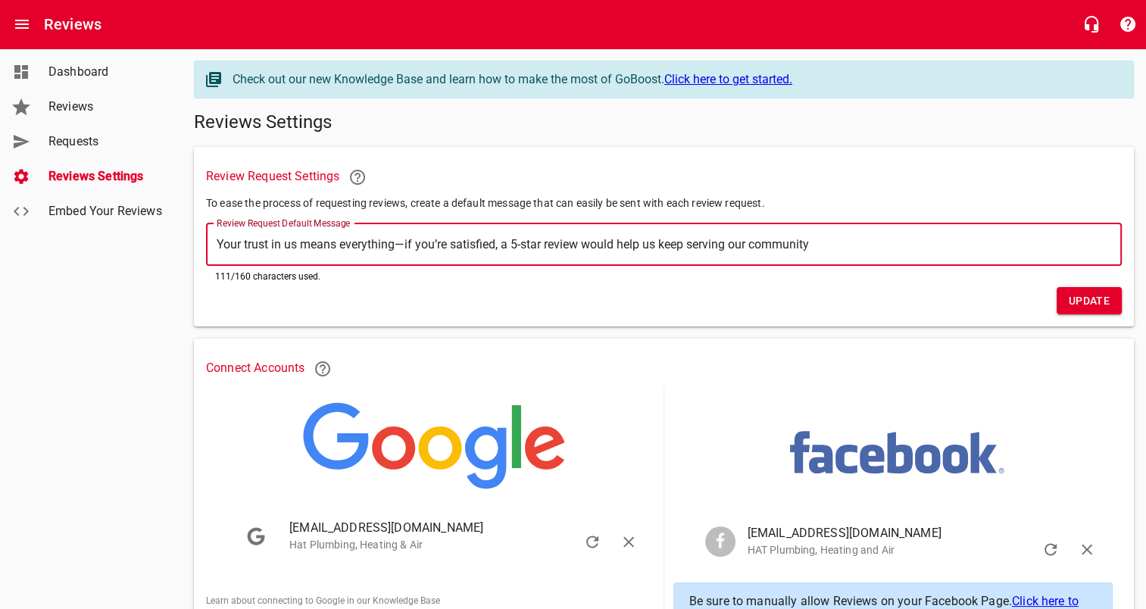
drag, startPoint x: 819, startPoint y: 242, endPoint x: 197, endPoint y: 257, distance: 622.2
click at [197, 257] on div "Review Request Settings To ease the process of requesting reviews, create a def…" at bounding box center [664, 237] width 940 height 180
paste textarea "Hello, this is Hat Plumbing Heating and Air. We would appreciate if you could g…"
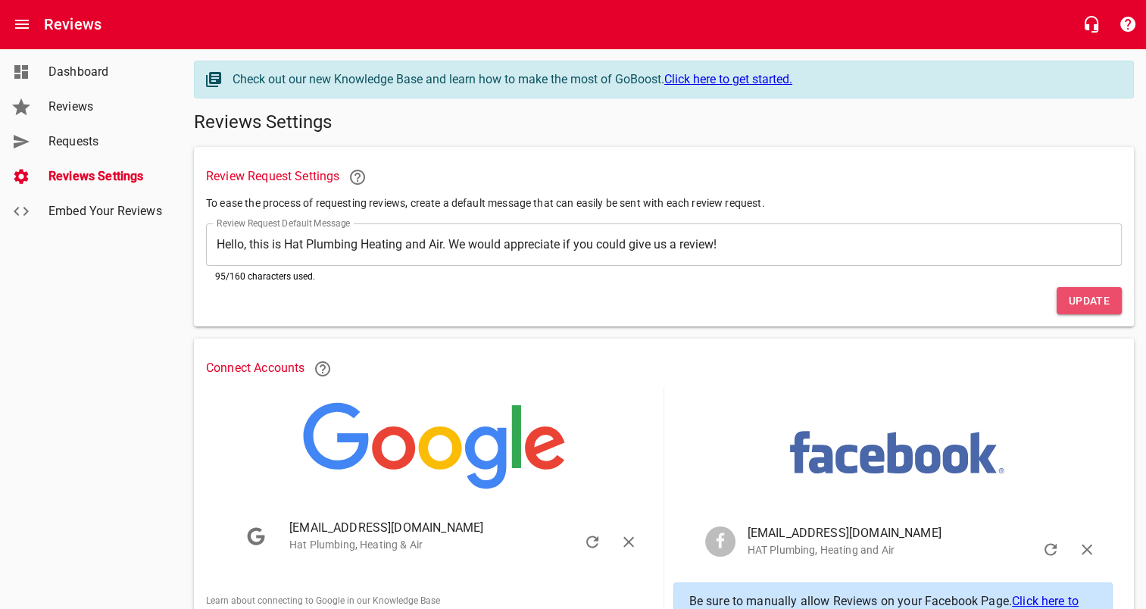
click at [1090, 303] on span "Update" at bounding box center [1089, 301] width 41 height 19
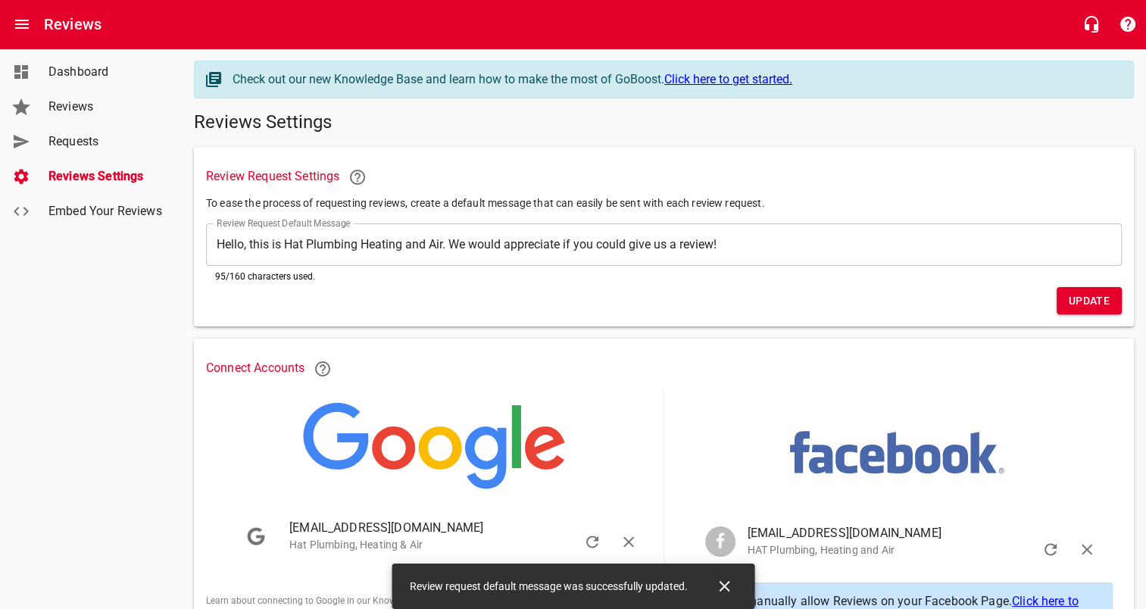
click at [95, 139] on span "Requests" at bounding box center [105, 142] width 115 height 18
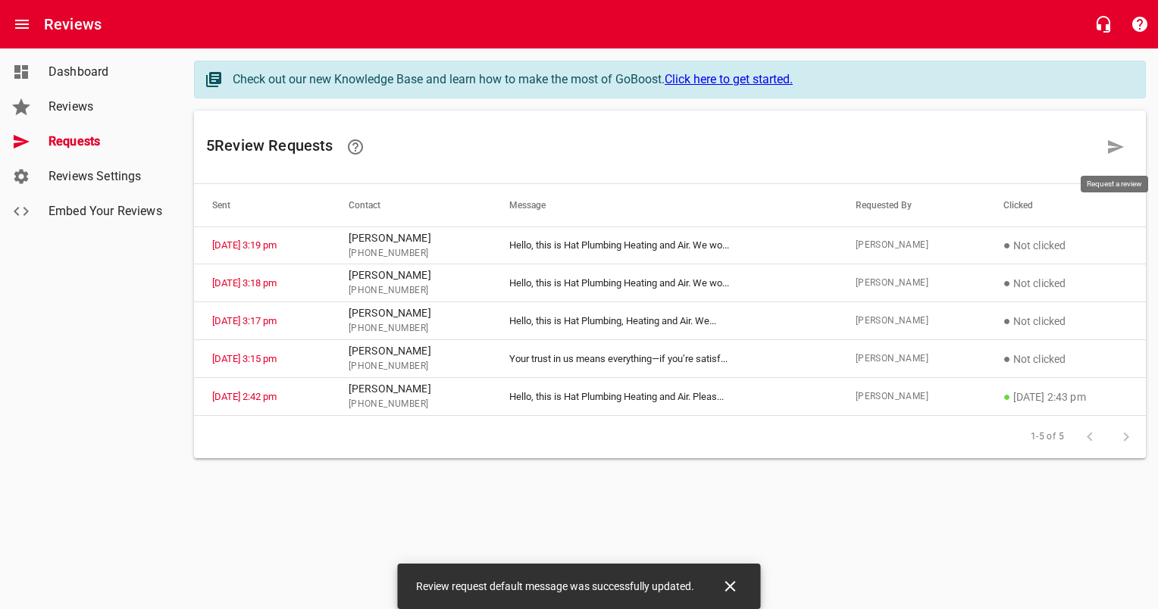
click at [1112, 143] on icon at bounding box center [1116, 147] width 16 height 14
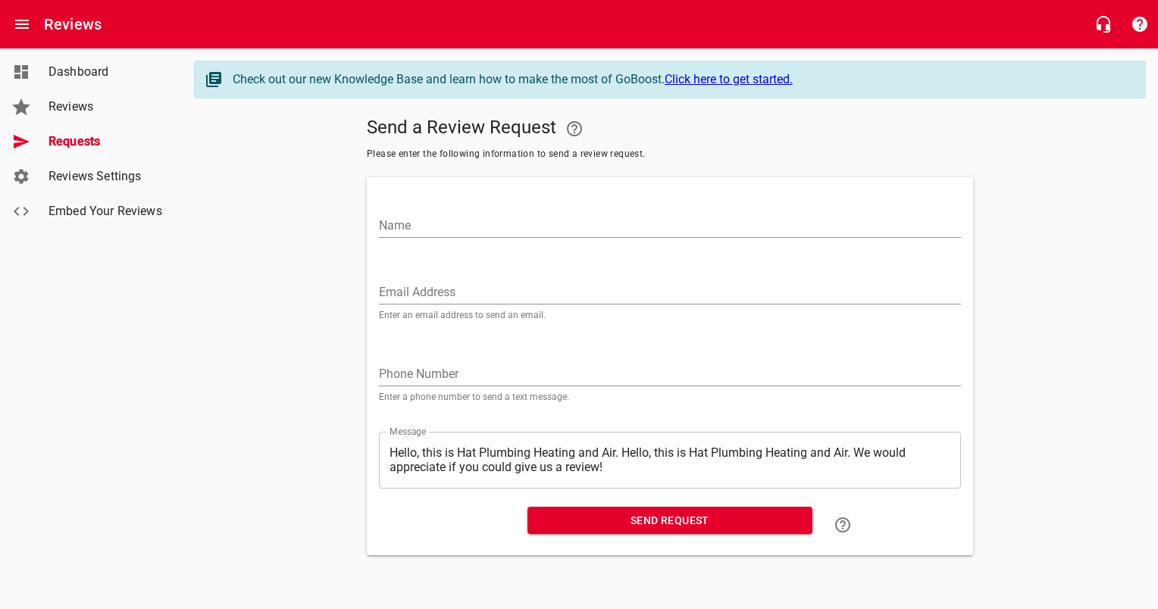
click at [127, 174] on span "Reviews Settings" at bounding box center [105, 176] width 115 height 18
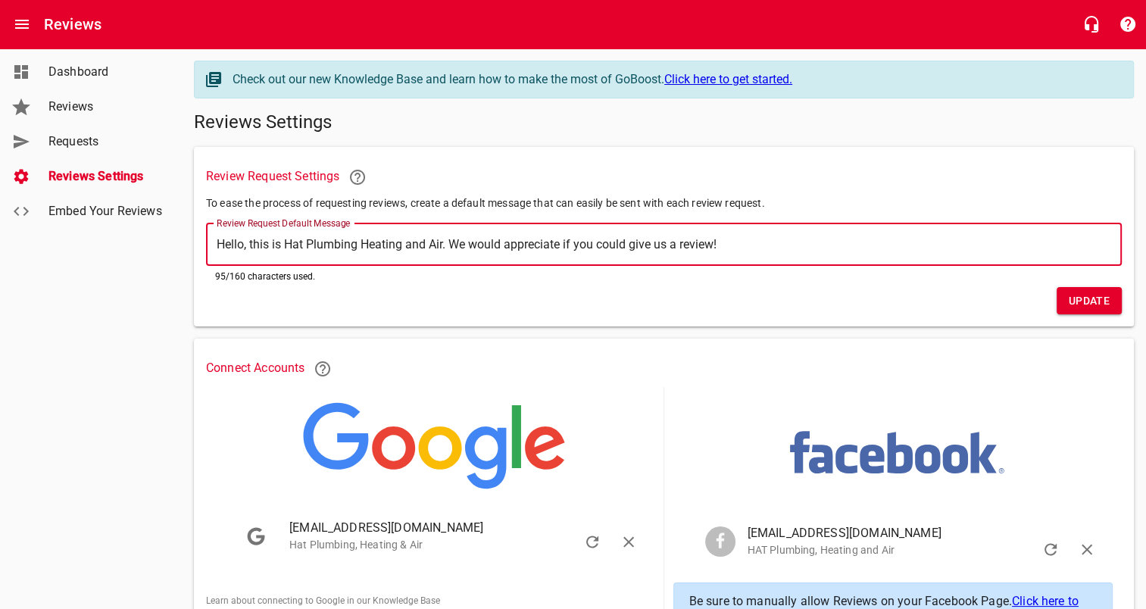
drag, startPoint x: 451, startPoint y: 246, endPoint x: 16, endPoint y: 268, distance: 435.5
click at [16, 268] on div "Dashboard Reviews Requests Reviews Settings Embed Your Reviews Check out our ne…" at bounding box center [573, 462] width 1146 height 828
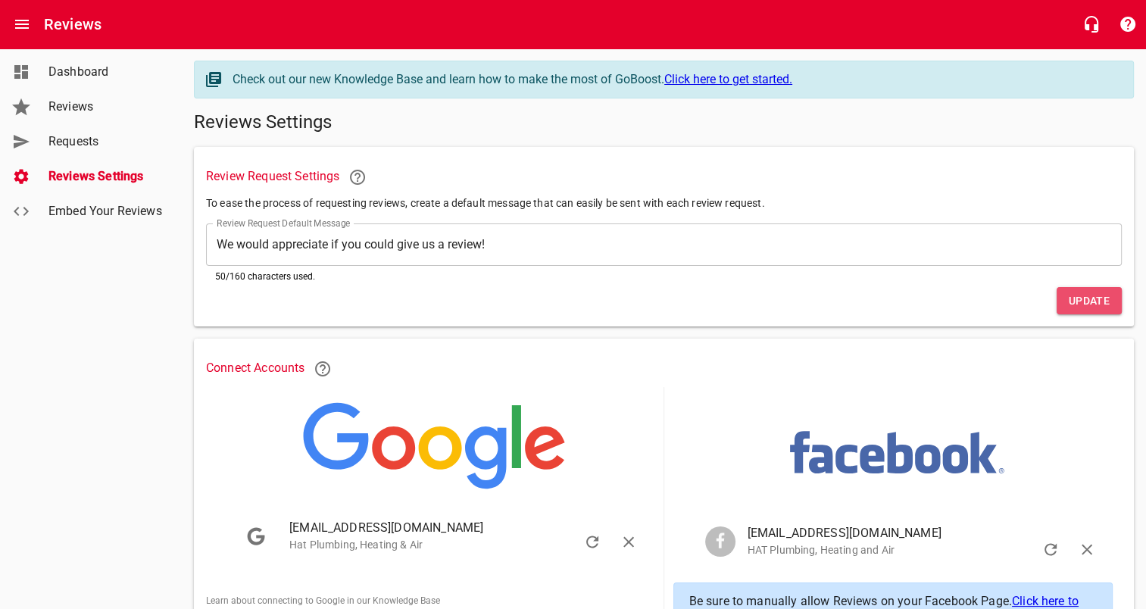
click at [1073, 300] on span "Update" at bounding box center [1089, 301] width 41 height 19
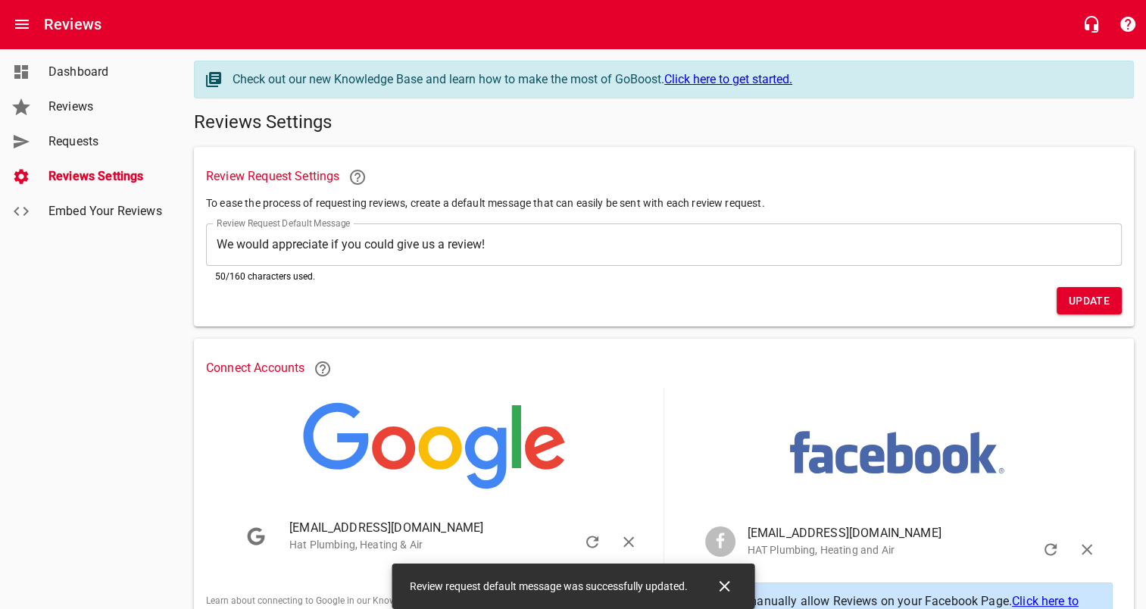
click at [92, 129] on link "Requests" at bounding box center [91, 141] width 182 height 35
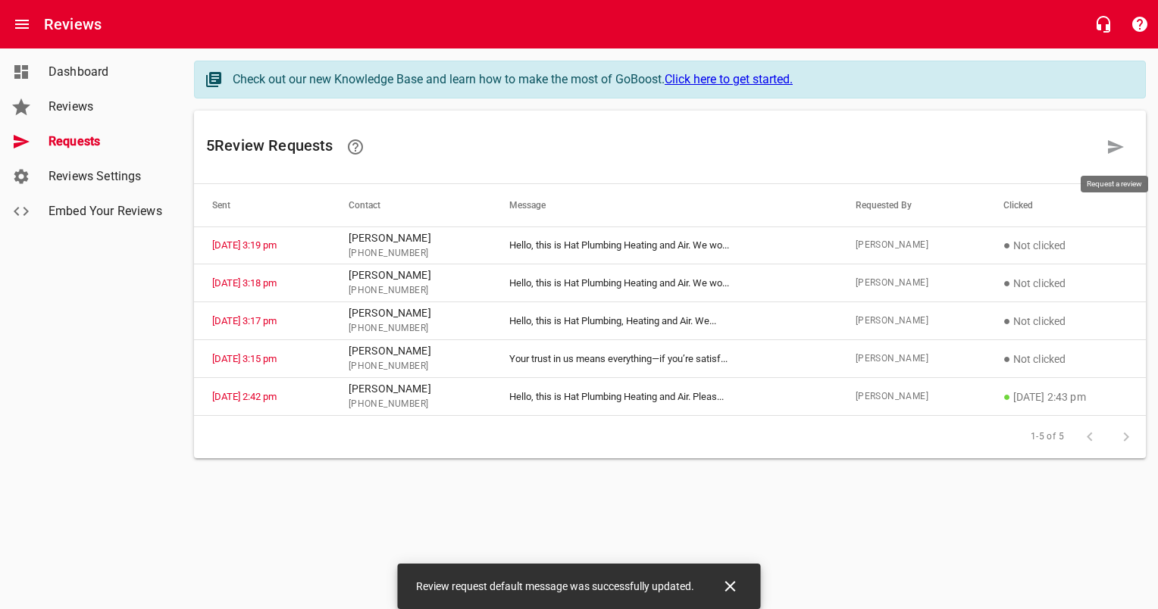
click at [1111, 148] on icon at bounding box center [1116, 147] width 16 height 14
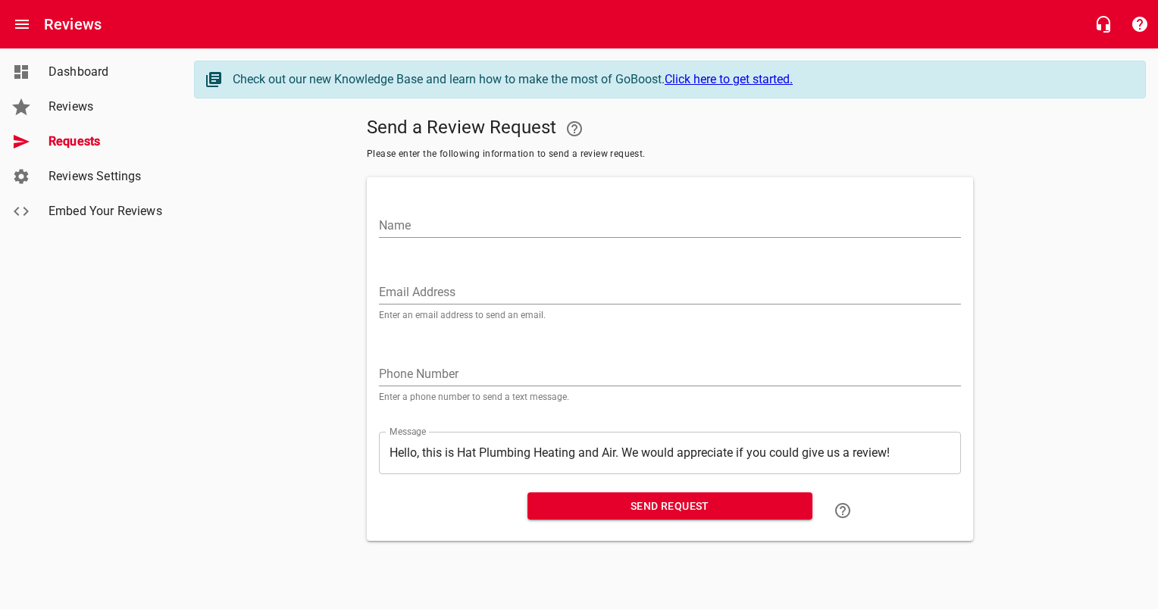
click at [100, 73] on span "Dashboard" at bounding box center [105, 72] width 115 height 18
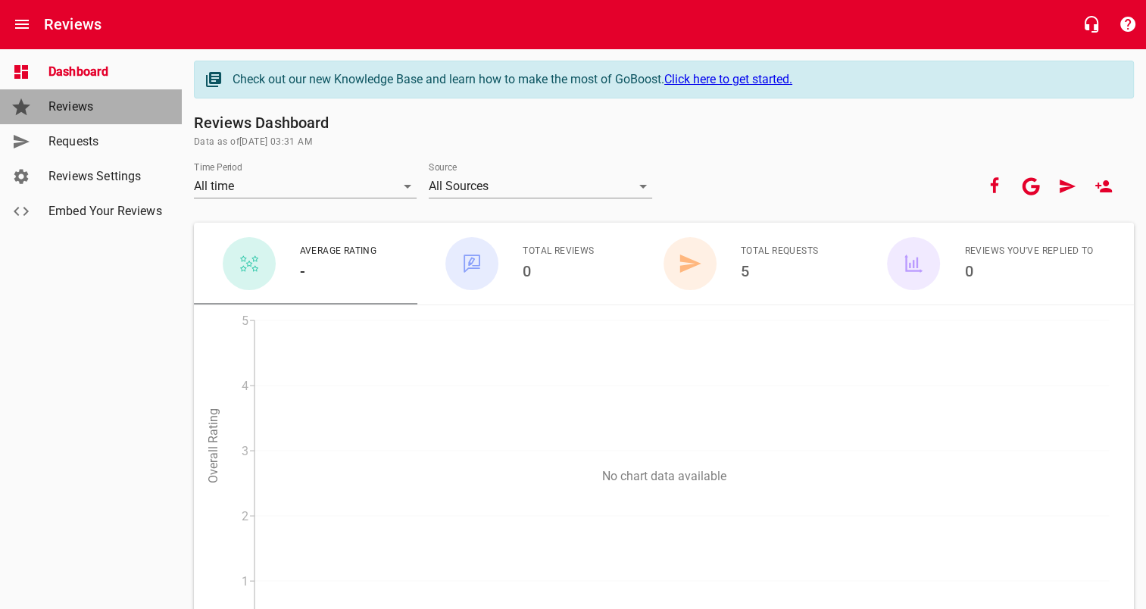
click at [96, 116] on link "Reviews" at bounding box center [91, 106] width 182 height 35
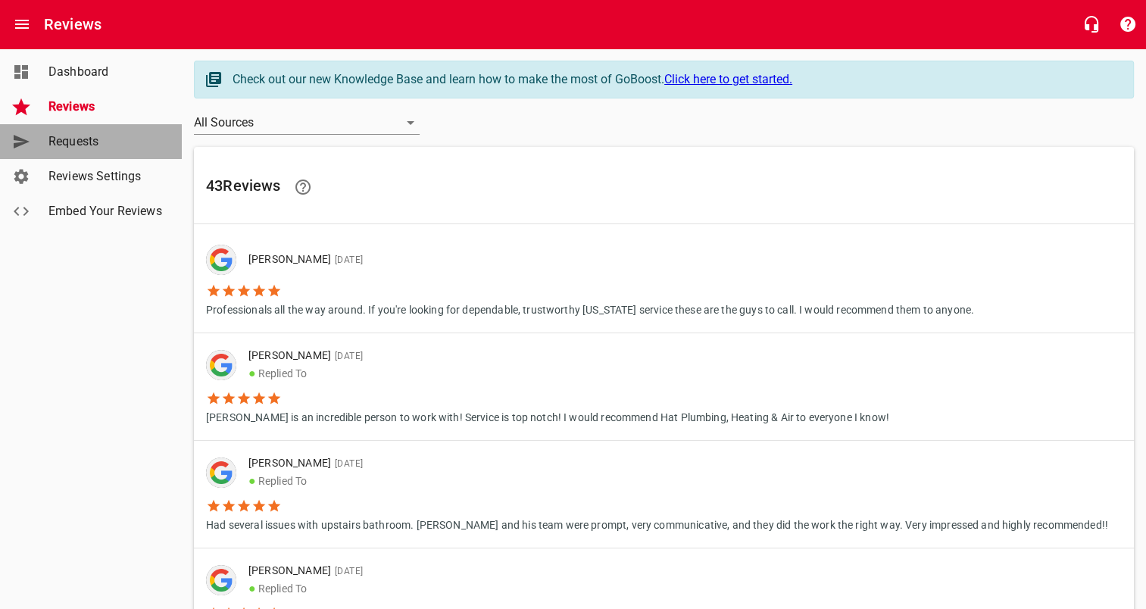
click at [85, 150] on span "Requests" at bounding box center [105, 142] width 115 height 18
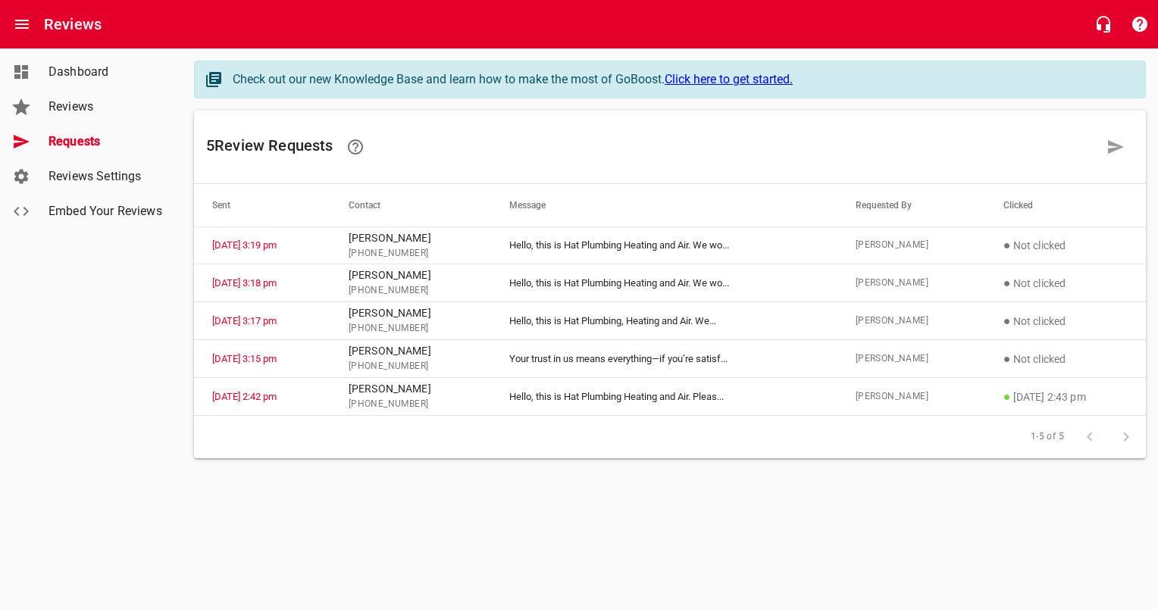
click at [86, 139] on span "Requests" at bounding box center [105, 142] width 115 height 18
click at [69, 102] on span "Reviews" at bounding box center [105, 107] width 115 height 18
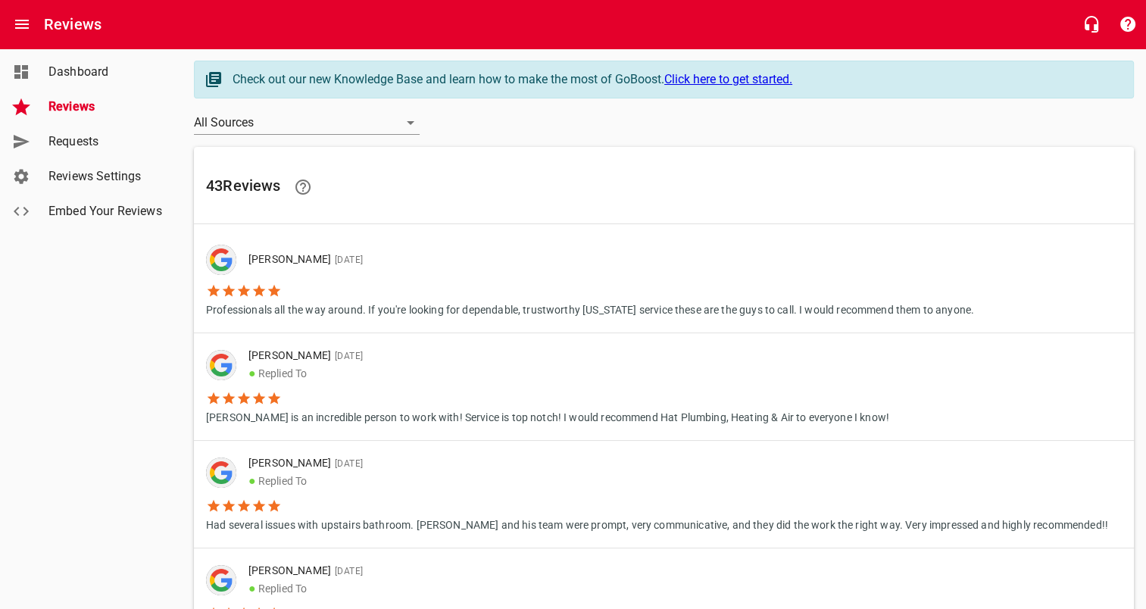
click at [64, 144] on span "Requests" at bounding box center [105, 142] width 115 height 18
